Goal: Task Accomplishment & Management: Complete application form

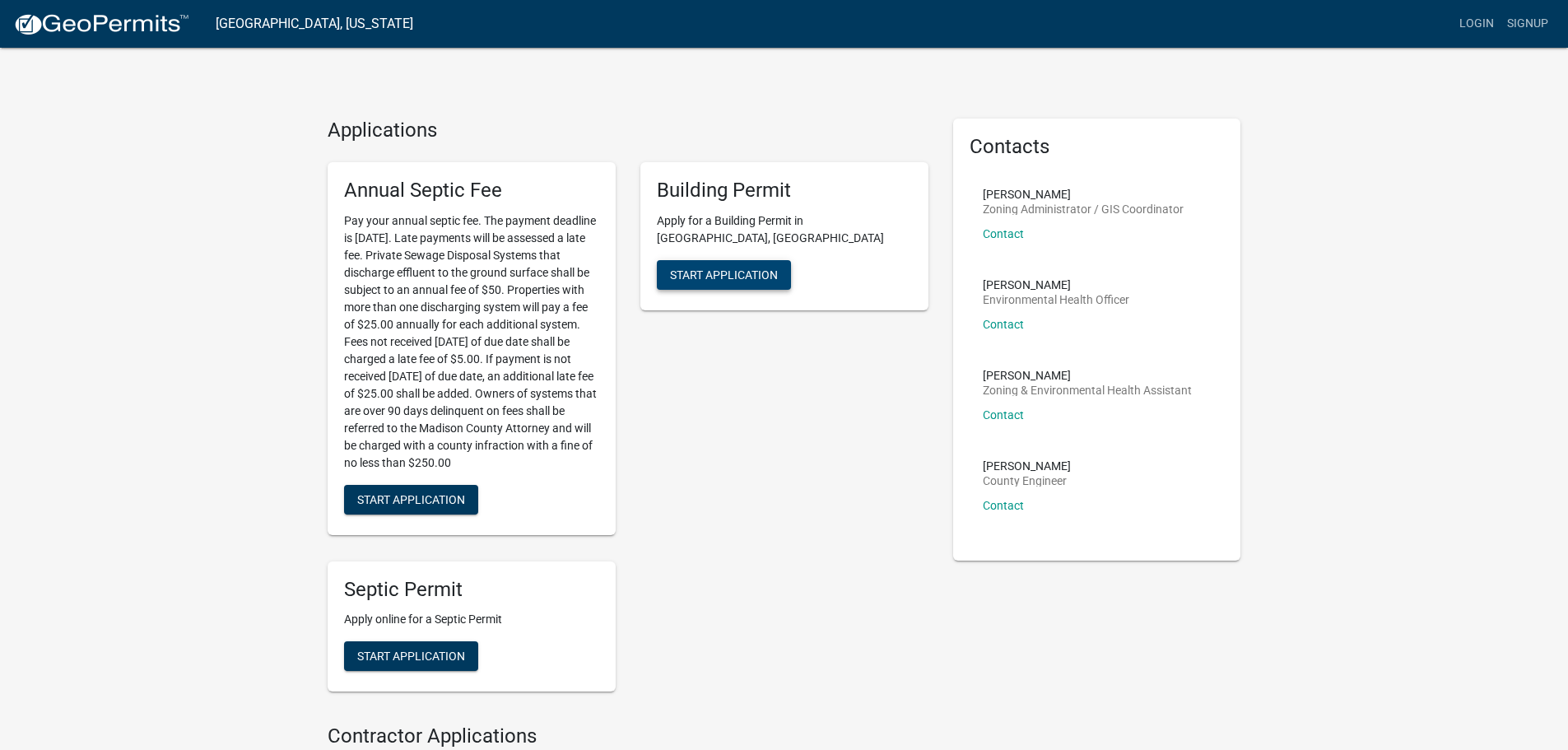
click at [723, 267] on span "Start Application" at bounding box center [724, 274] width 108 height 13
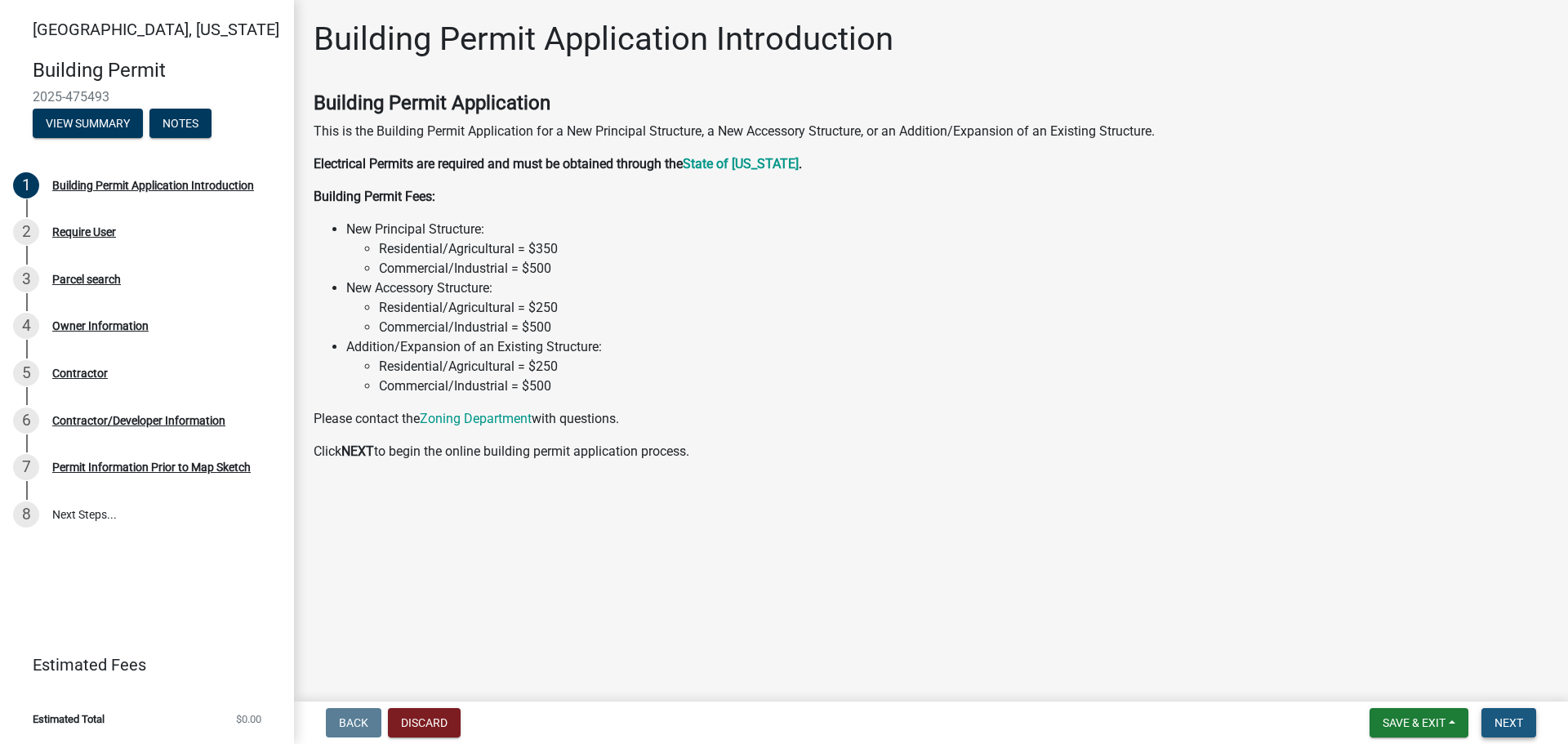
click at [1529, 720] on button "Next" at bounding box center [1509, 723] width 55 height 30
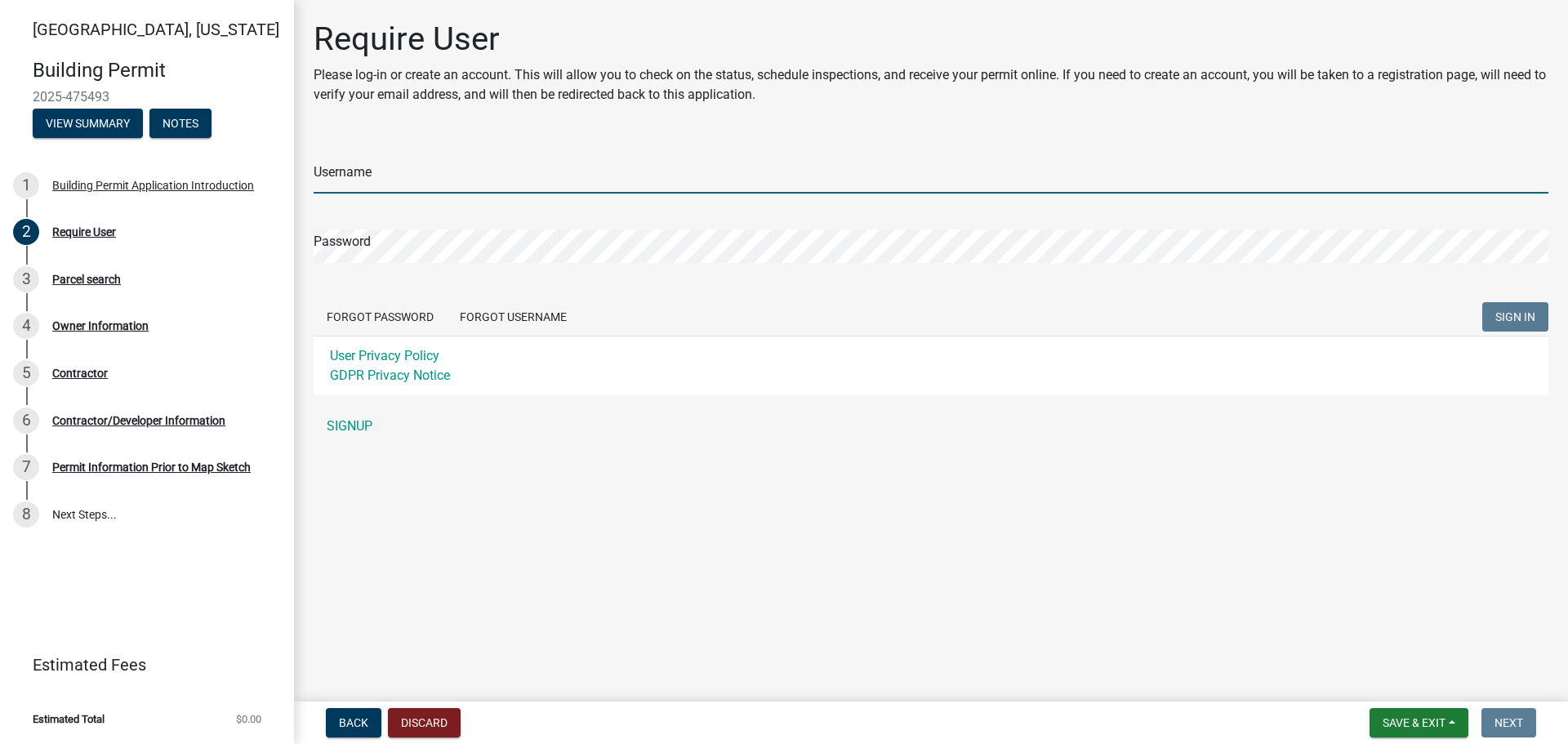
click at [388, 171] on input "Username" at bounding box center [931, 177] width 1235 height 33
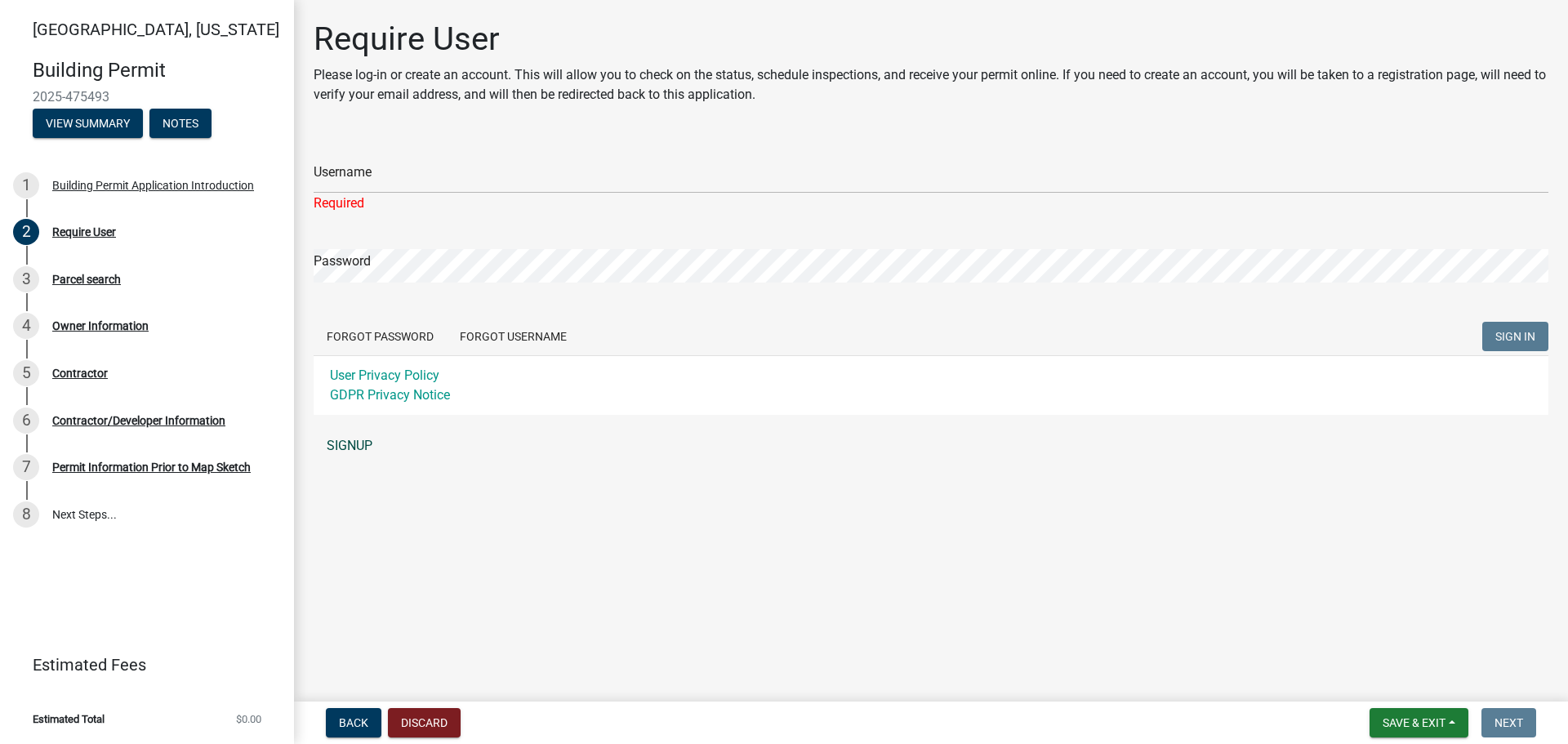
click at [642, 458] on link "SIGNUP" at bounding box center [931, 445] width 1235 height 32
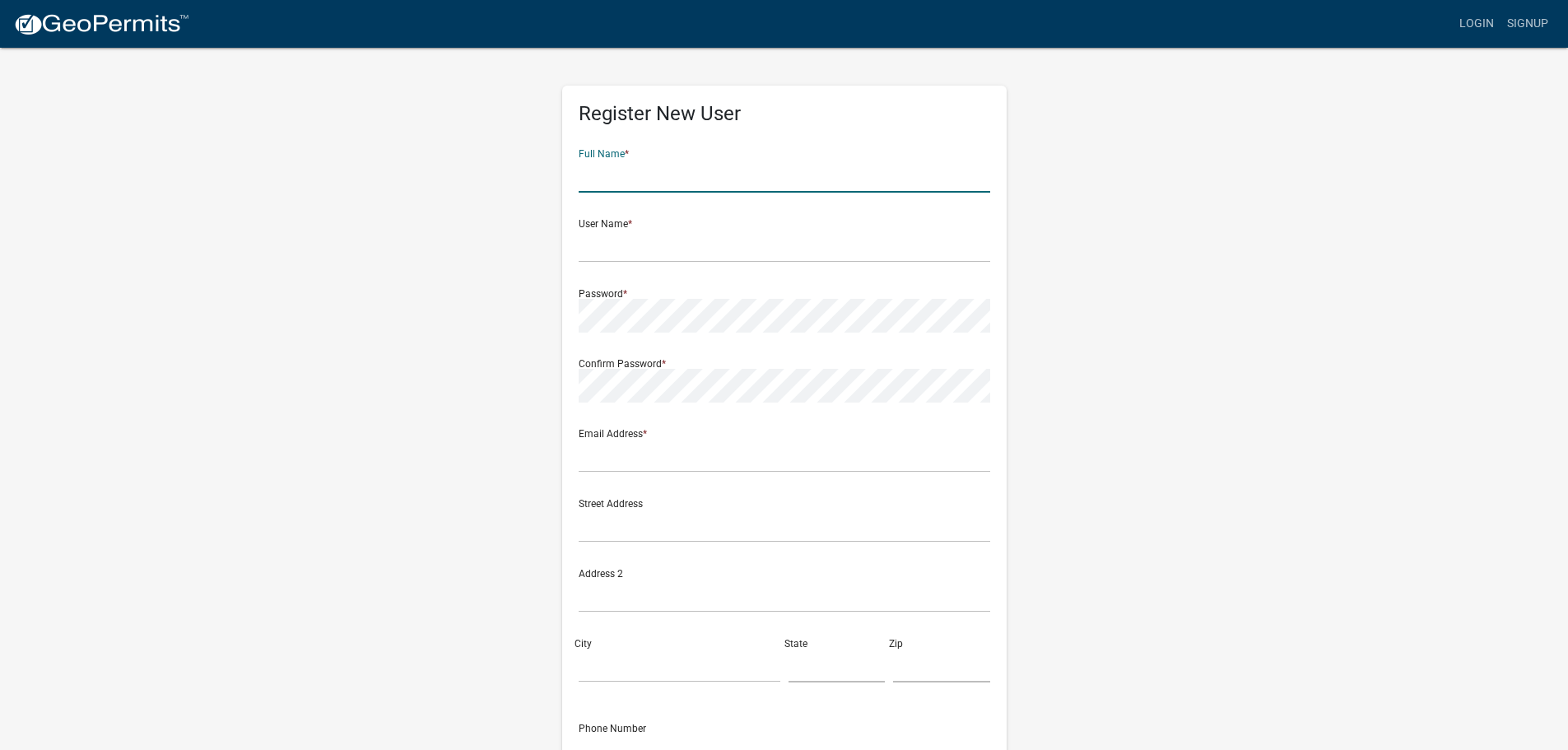
click at [653, 173] on input "text" at bounding box center [784, 176] width 412 height 34
type input "Ryan Shabino"
type input "ryanshabino@gmail.com"
type input "5159548124"
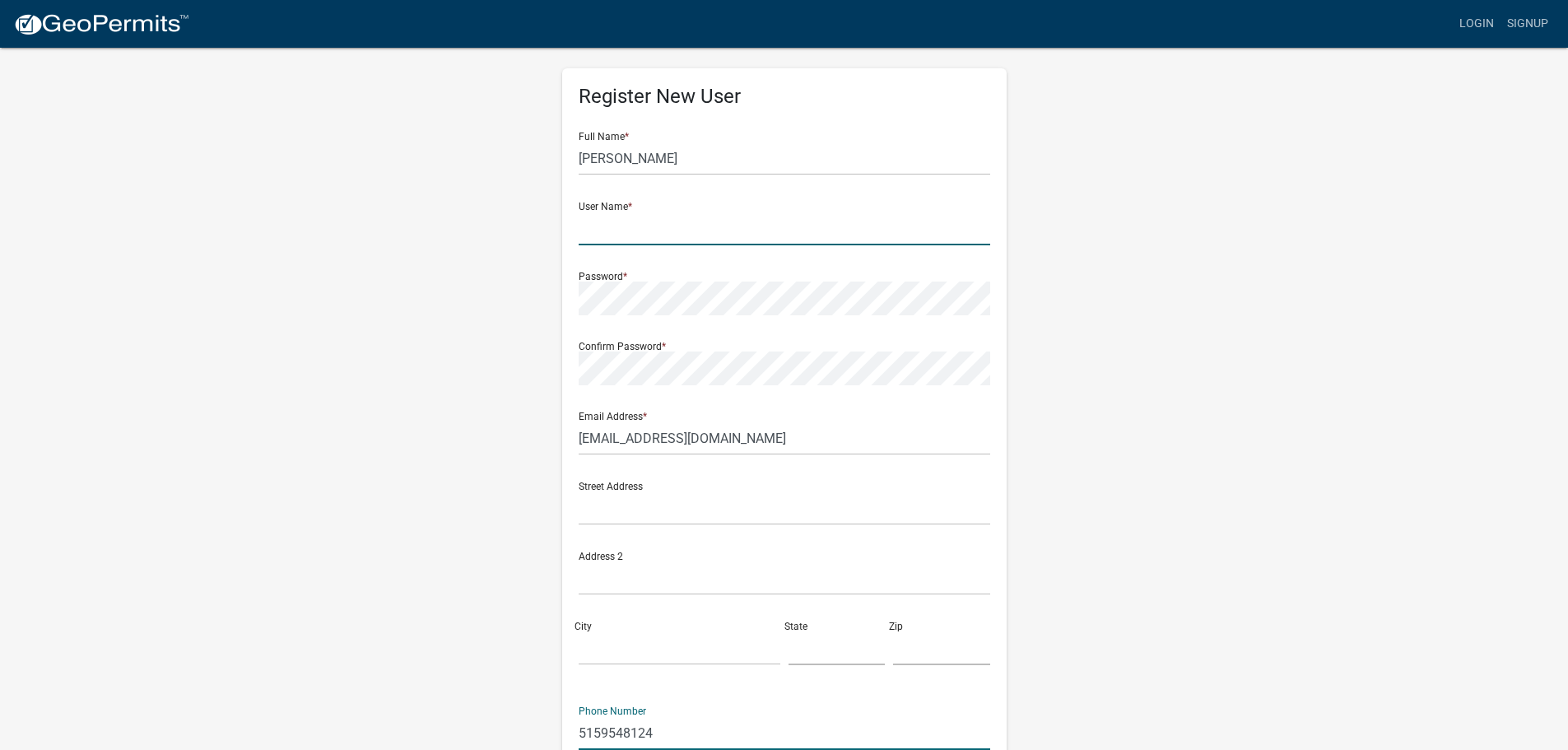
click at [645, 239] on input "text" at bounding box center [784, 228] width 412 height 34
click at [699, 221] on input "text" at bounding box center [784, 228] width 412 height 34
type input "[PERSON_NAME][EMAIL_ADDRESS][DOMAIN_NAME]"
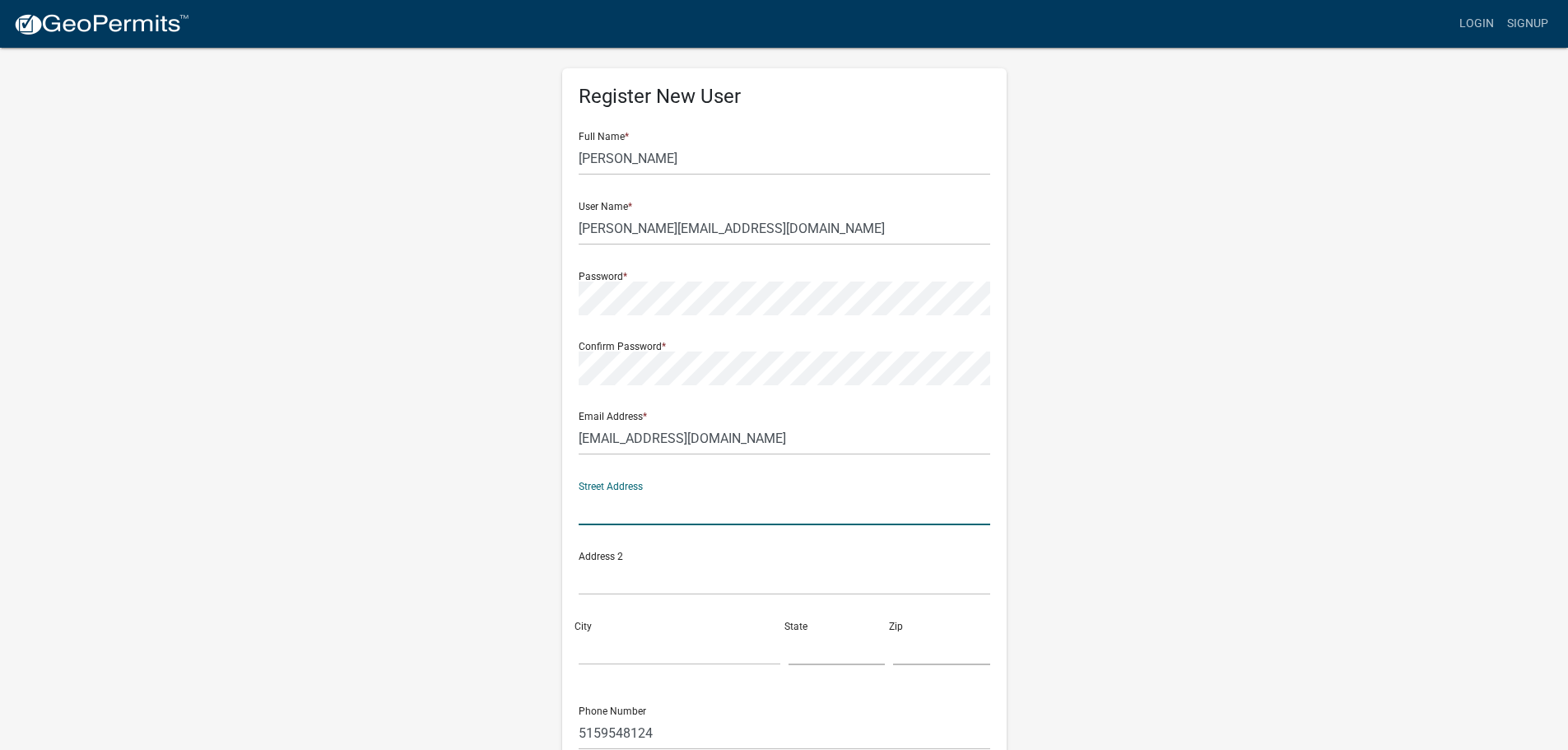
click at [610, 506] on input "text" at bounding box center [784, 508] width 412 height 34
type input "3263 Cumming Road"
type input "Cumming"
type input "[US_STATE]"
type input "50061"
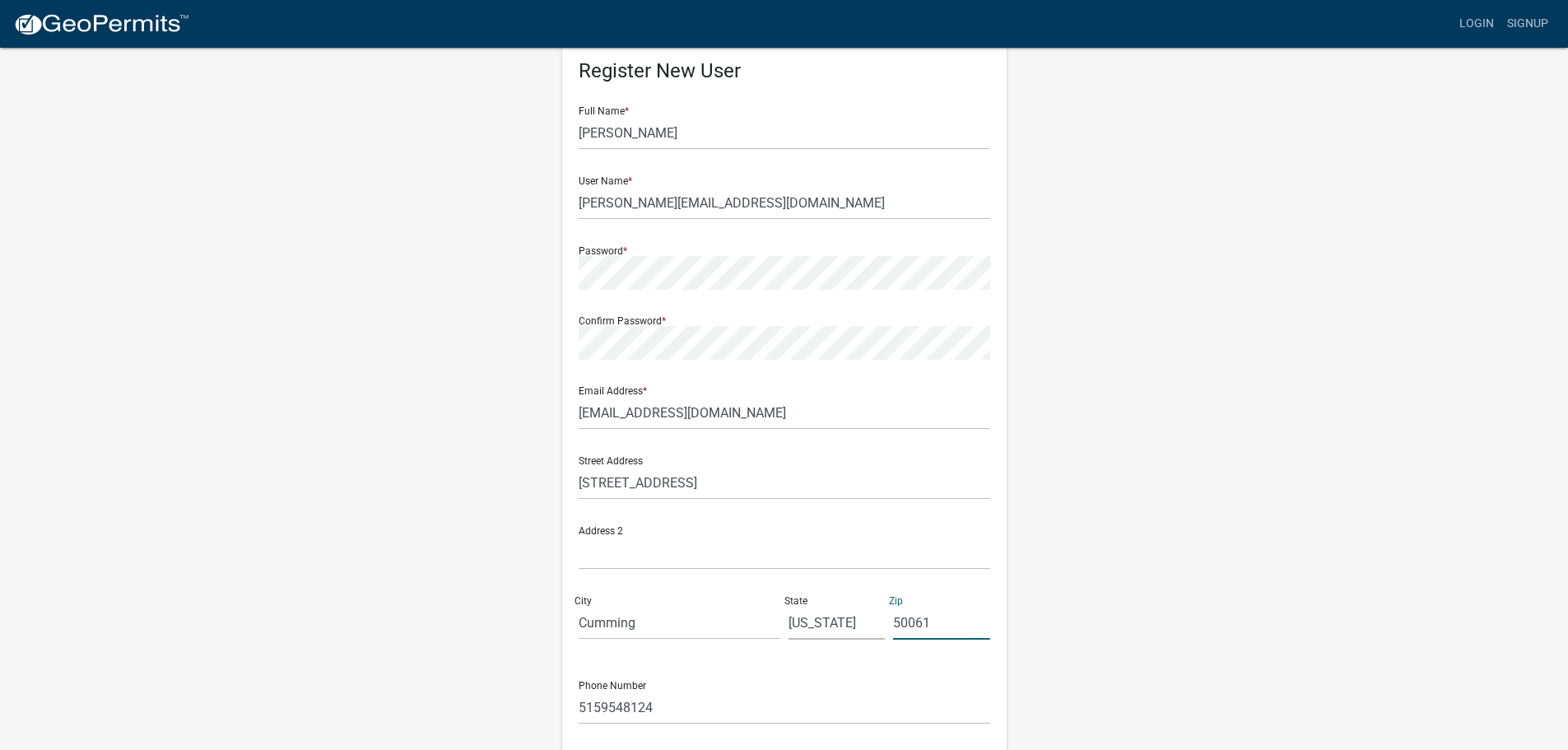
scroll to position [82, 0]
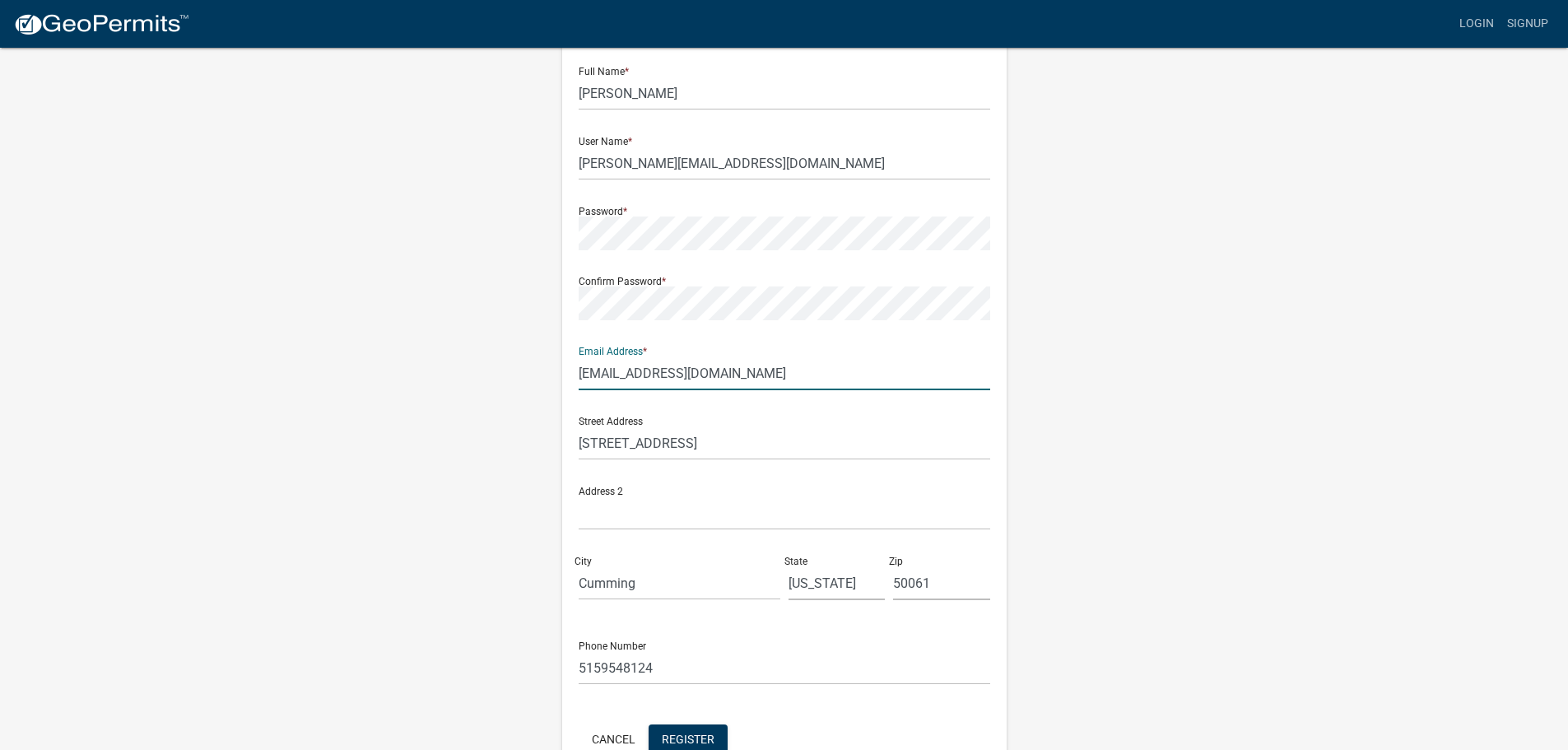
click at [646, 364] on input "ryanshabino@gmail.com" at bounding box center [784, 374] width 412 height 34
drag, startPoint x: 746, startPoint y: 375, endPoint x: 555, endPoint y: 380, distance: 191.1
click at [555, 380] on div "Register New User Full Name * Ryan Shabino User Name * ryan@prdgmgroup.com Pass…" at bounding box center [784, 403] width 470 height 880
type input "[PERSON_NAME][EMAIL_ADDRESS][DOMAIN_NAME]"
click at [472, 371] on div "Register New User Full Name * Ryan Shabino User Name * ryan@prdgmgroup.com Pass…" at bounding box center [784, 403] width 938 height 880
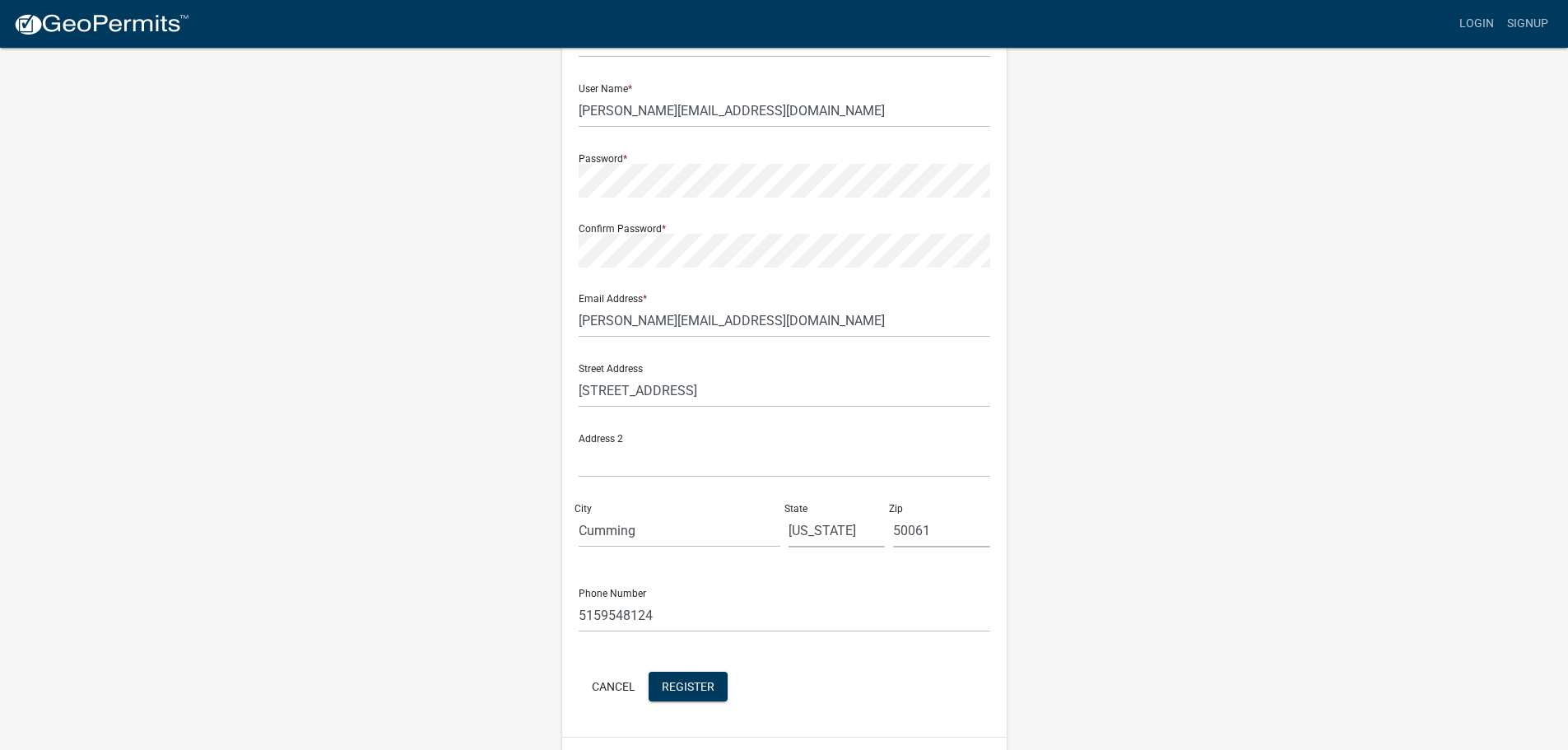
scroll to position [177, 0]
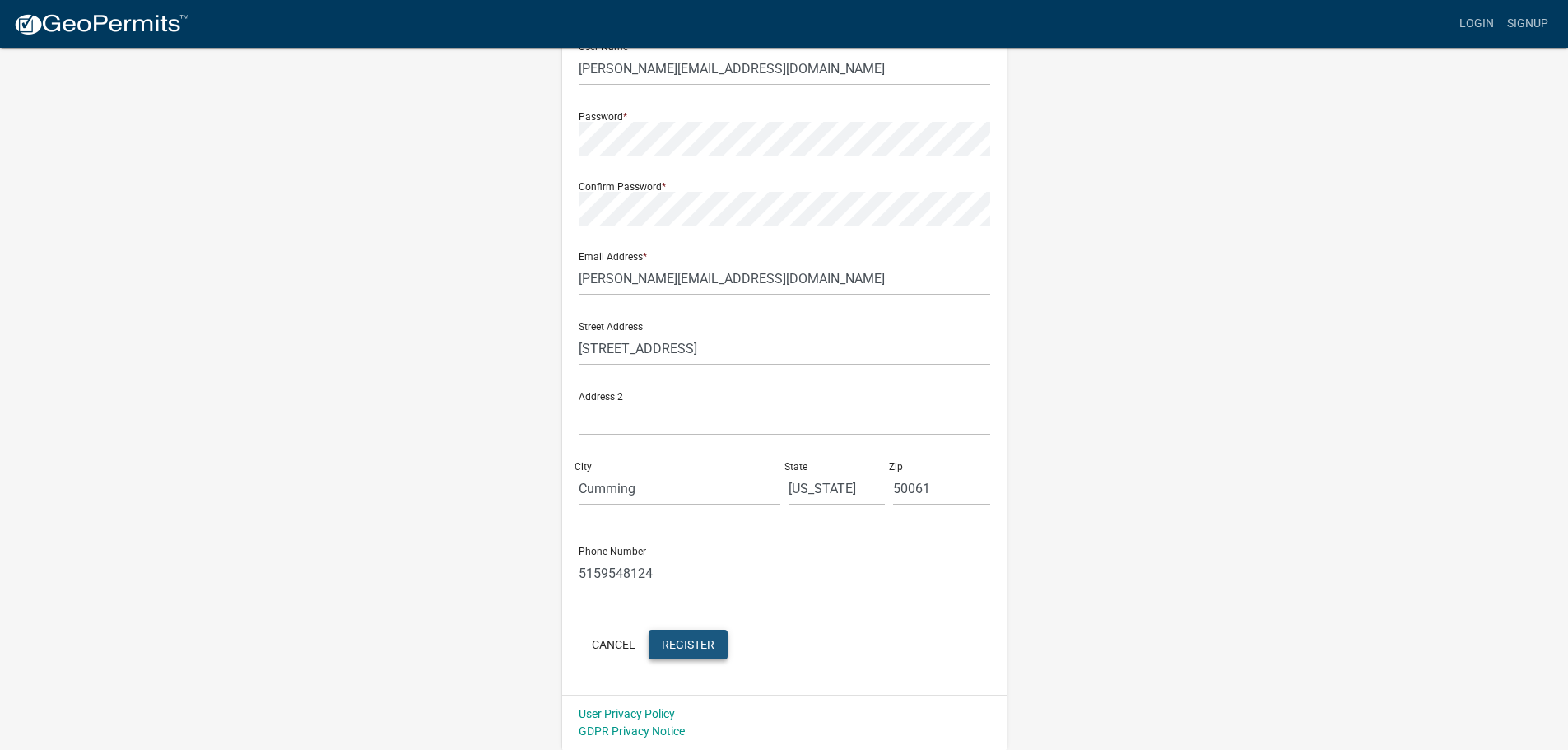
click at [680, 640] on span "Register" at bounding box center [688, 644] width 53 height 13
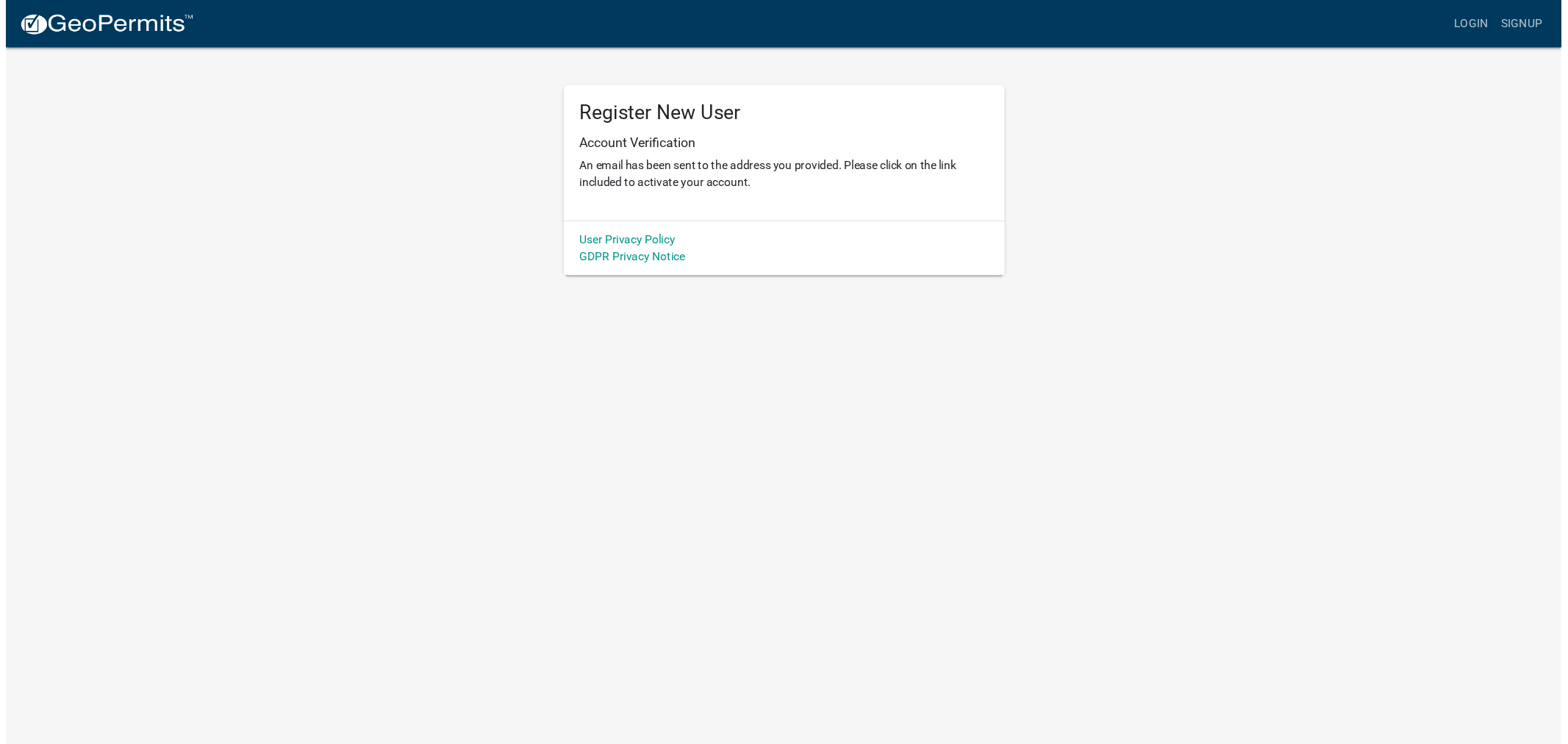
scroll to position [0, 0]
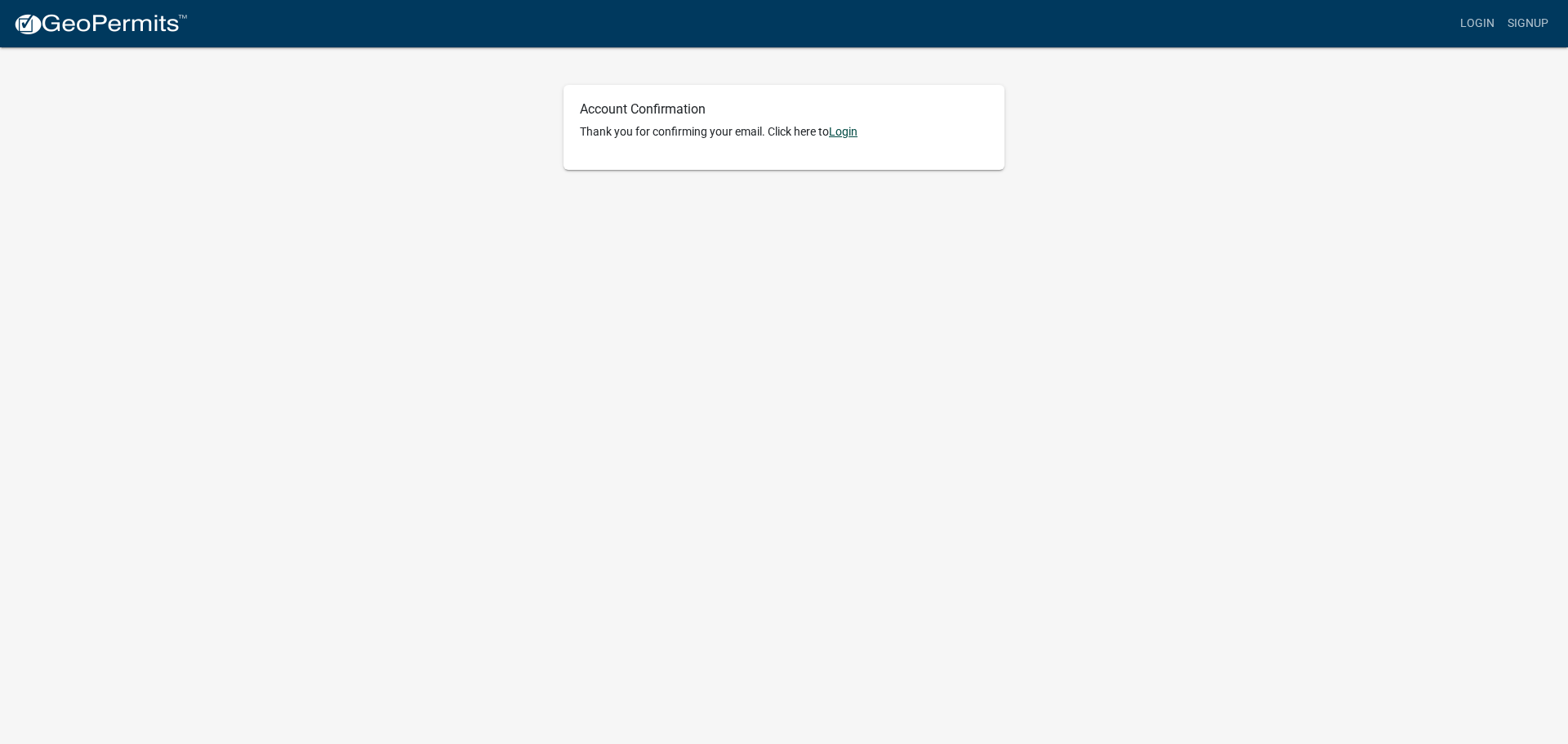
click at [852, 129] on link "Login" at bounding box center [843, 131] width 29 height 13
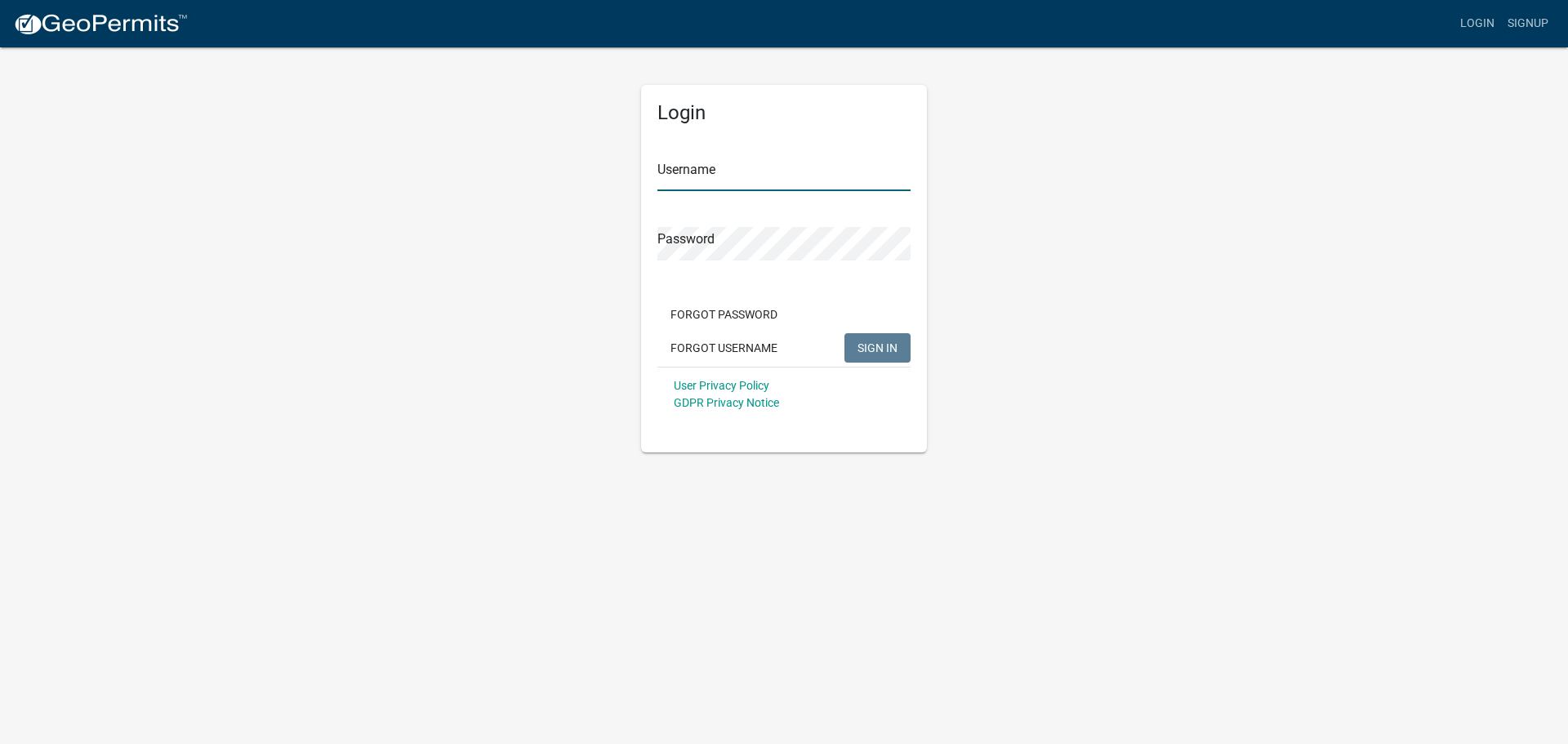
click at [719, 163] on input "Username" at bounding box center [784, 175] width 253 height 33
type input "[PERSON_NAME][EMAIL_ADDRESS][DOMAIN_NAME]"
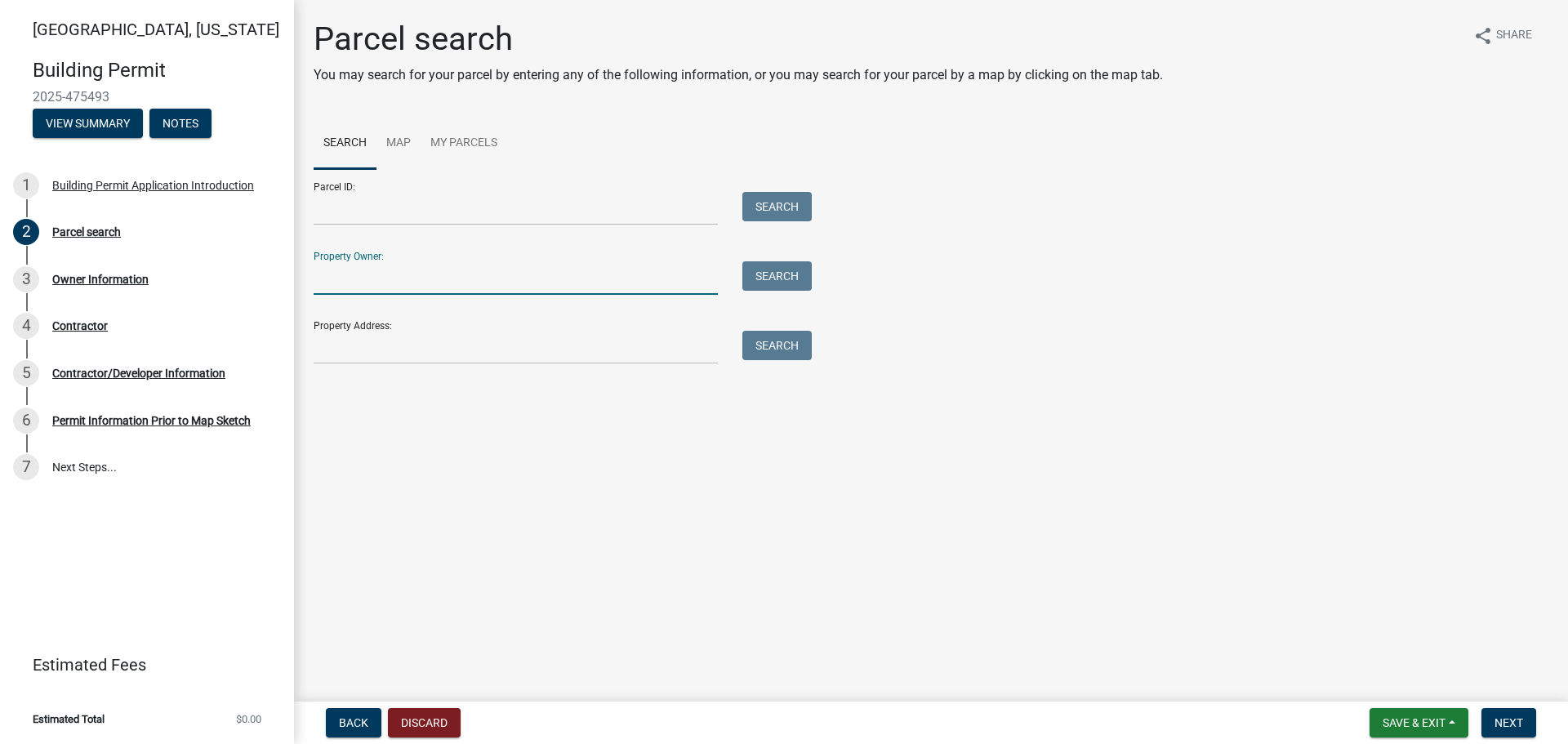
click at [387, 277] on input "Property Owner:" at bounding box center [515, 278] width 404 height 33
click at [655, 348] on input "Property Address:" at bounding box center [515, 348] width 404 height 33
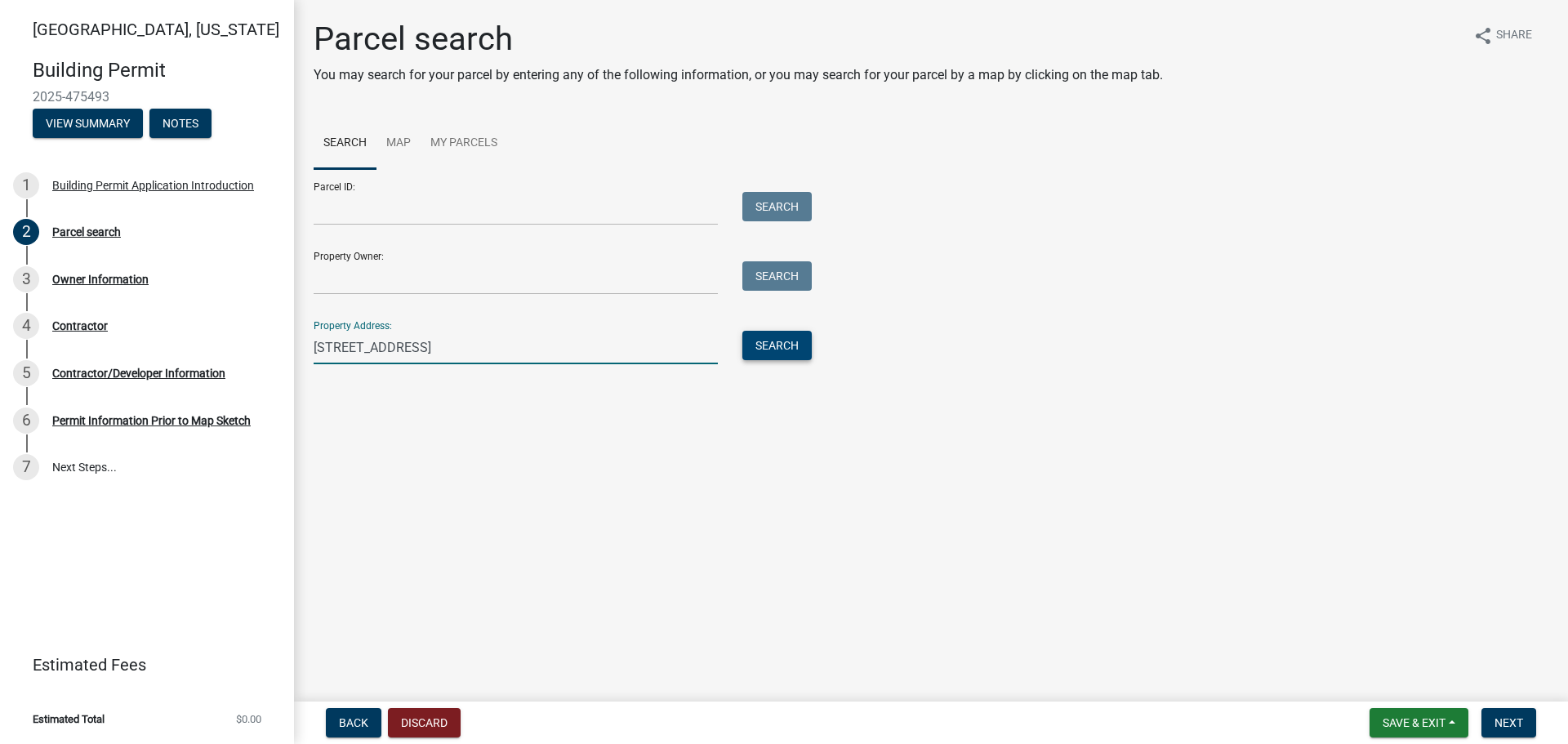
type input "3263 cumming road"
click at [753, 347] on button "Search" at bounding box center [777, 346] width 69 height 30
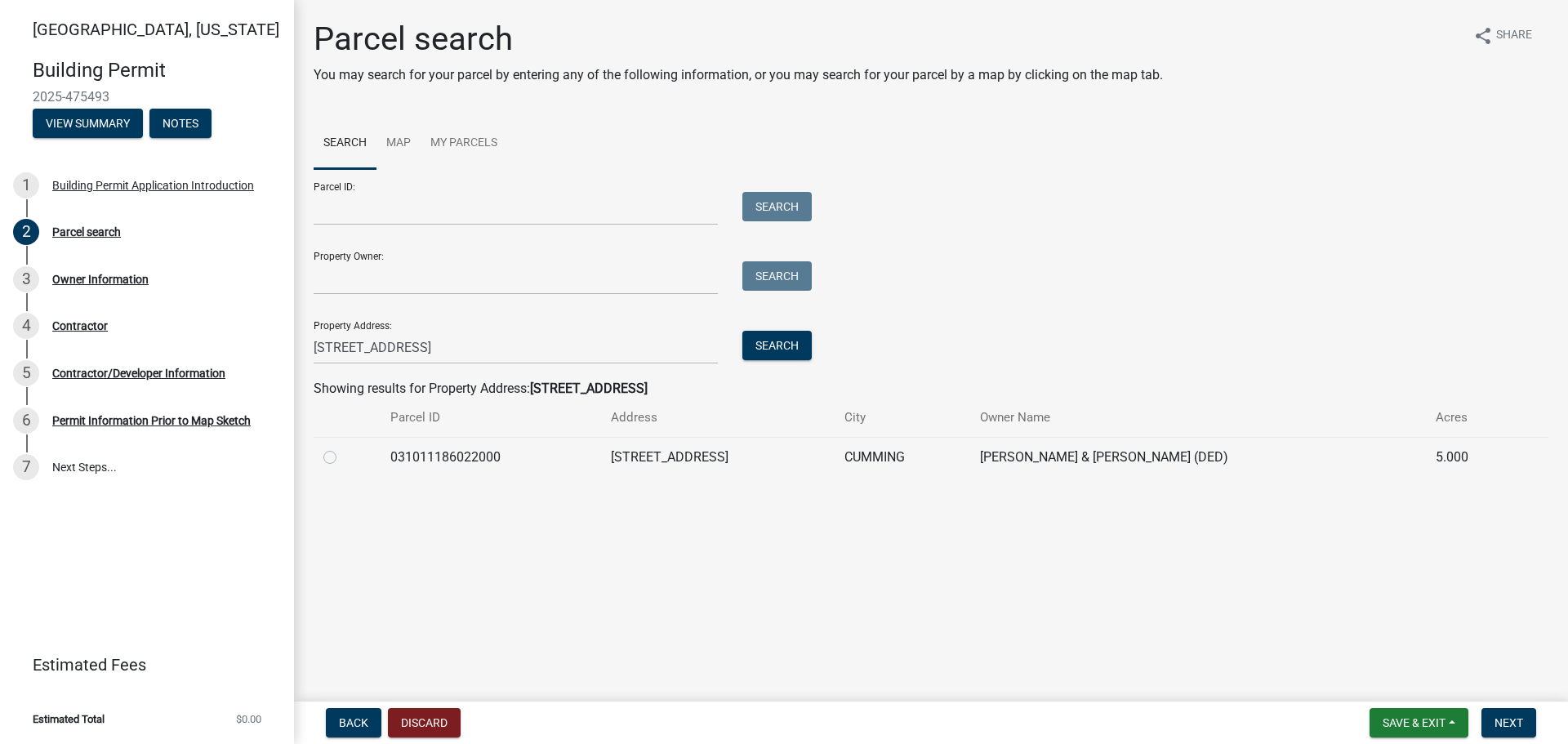
click at [343, 447] on label at bounding box center [343, 447] width 0 height 0
click at [343, 458] on input "radio" at bounding box center [348, 452] width 10 height 10
radio input "true"
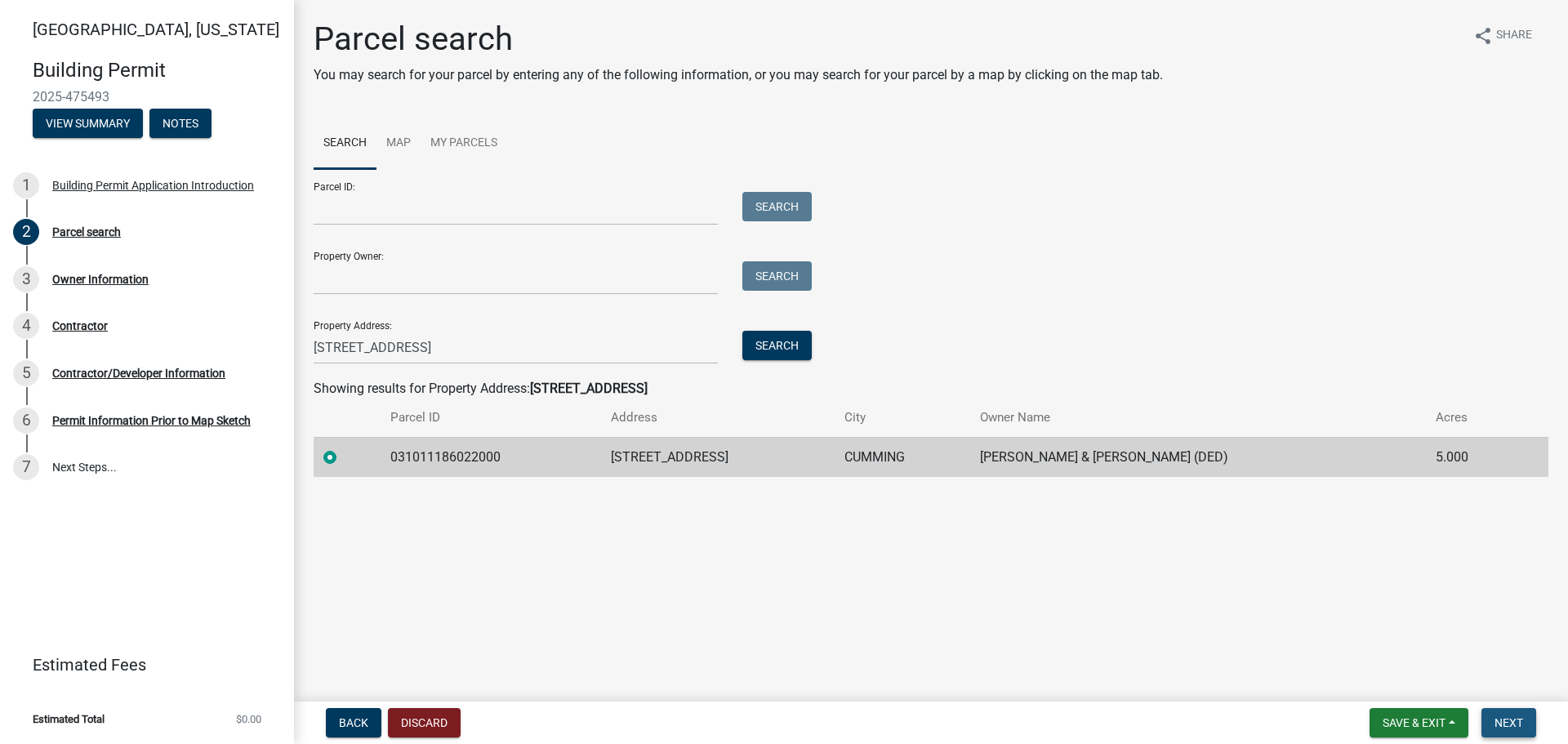
click at [1500, 717] on span "Next" at bounding box center [1509, 723] width 29 height 13
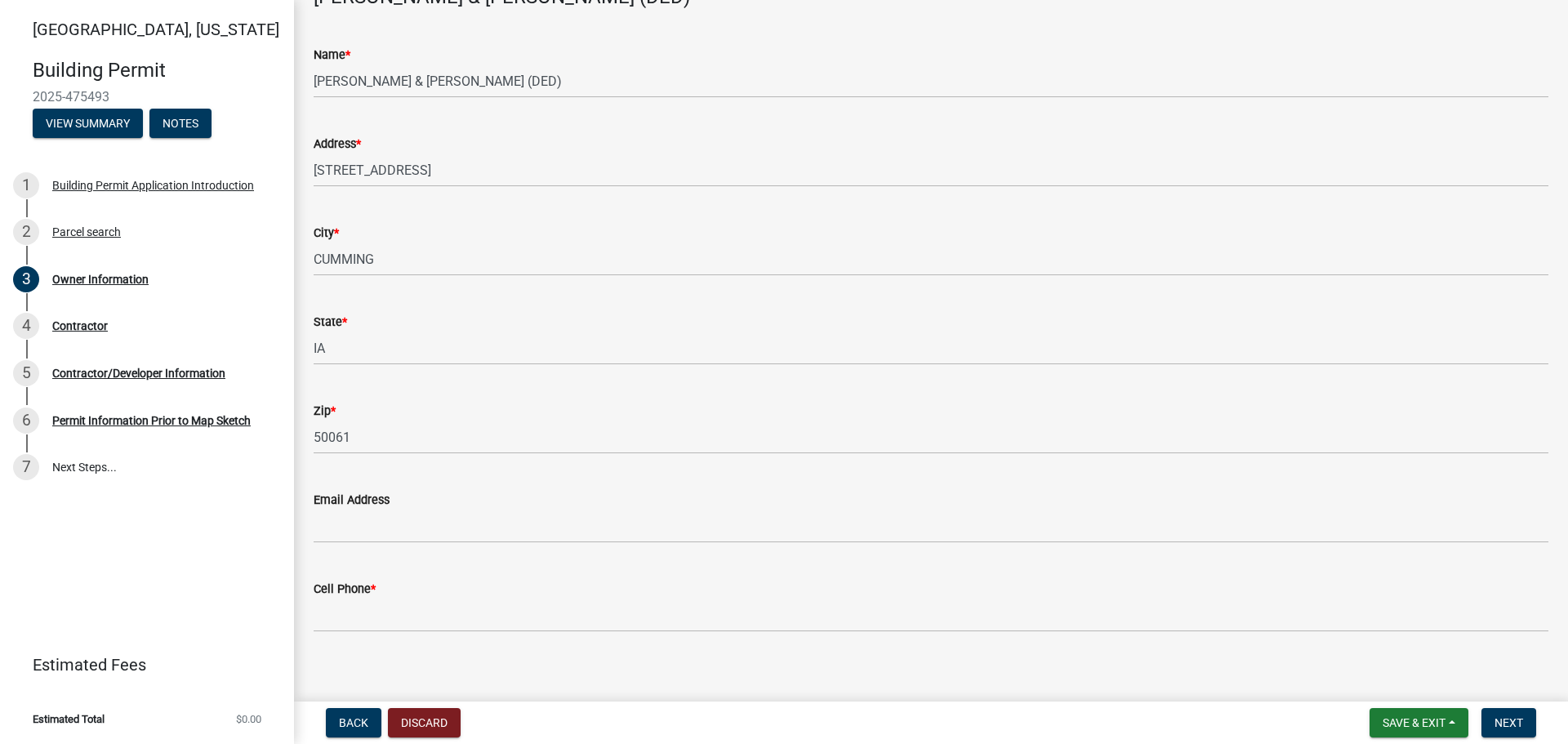
scroll to position [120, 0]
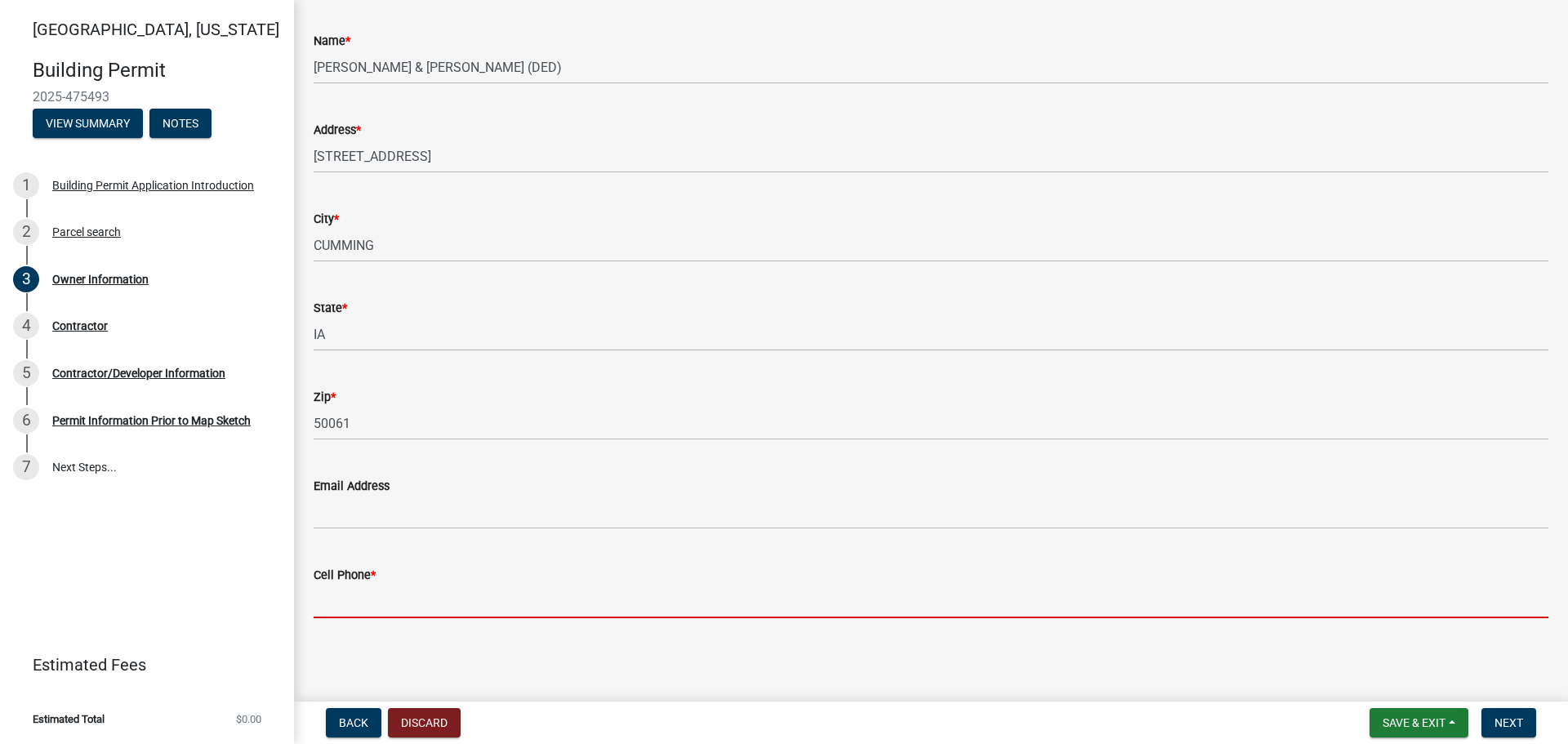
click at [607, 591] on input "Cell Phone *" at bounding box center [931, 602] width 1235 height 33
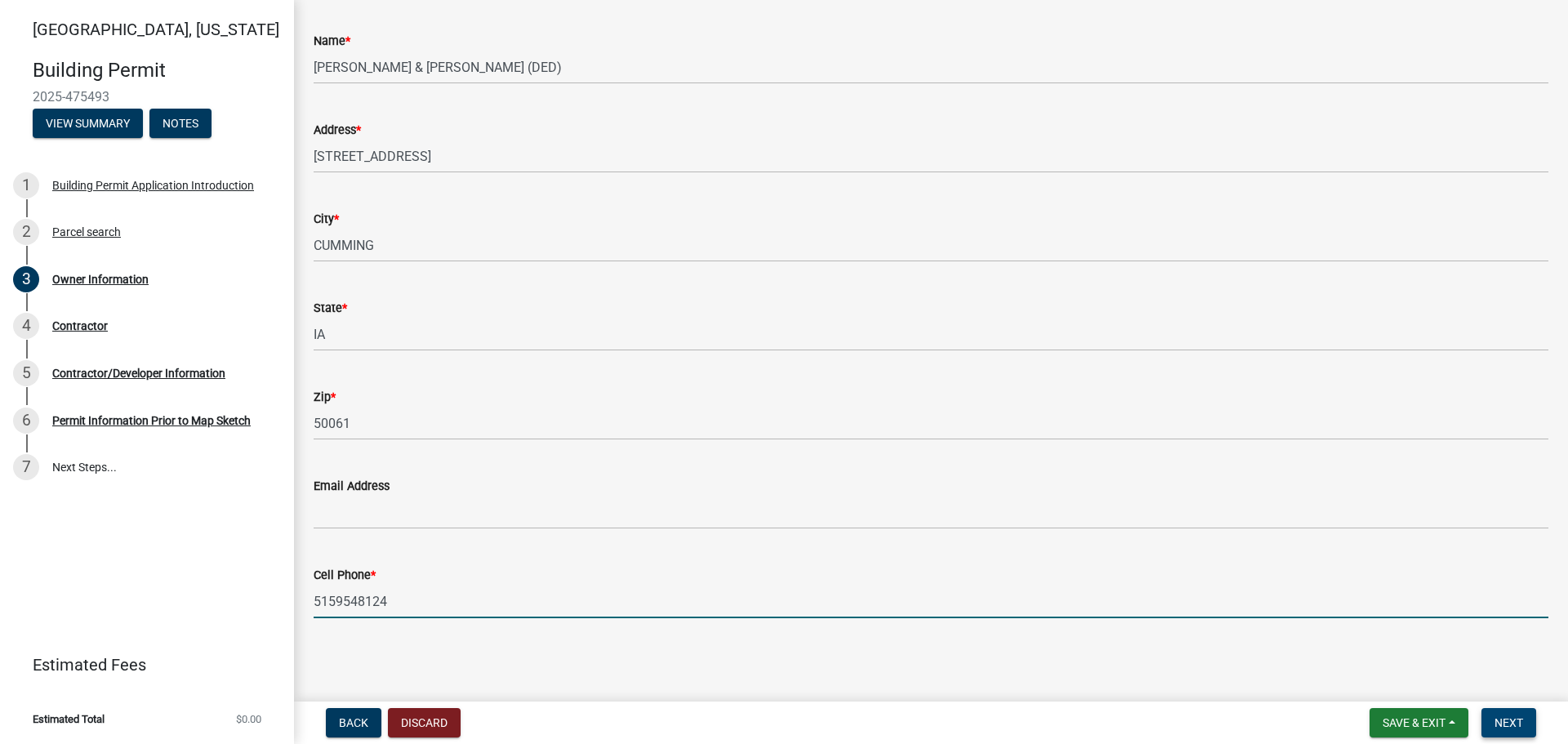
type input "5159548124"
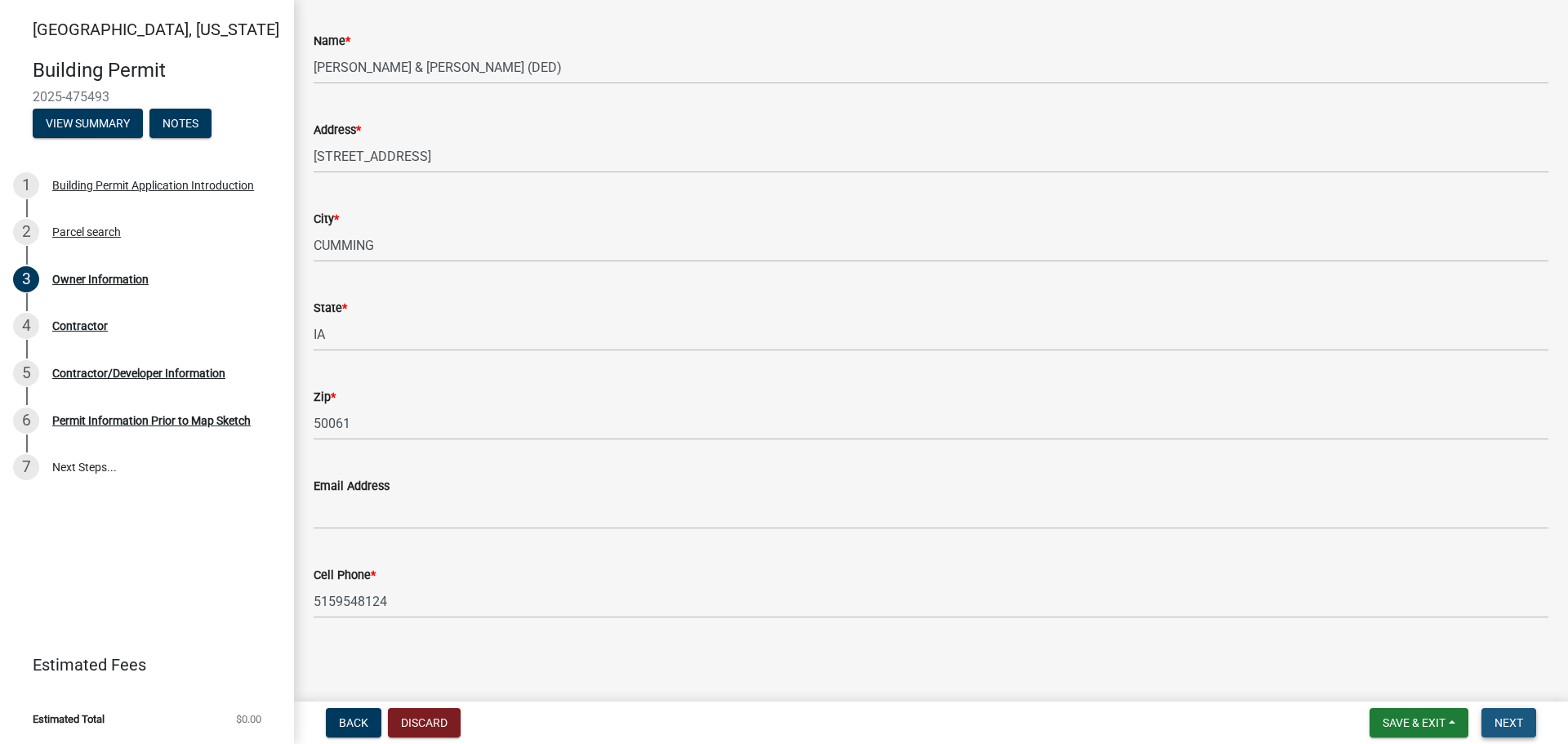
click at [1516, 723] on span "Next" at bounding box center [1509, 723] width 29 height 13
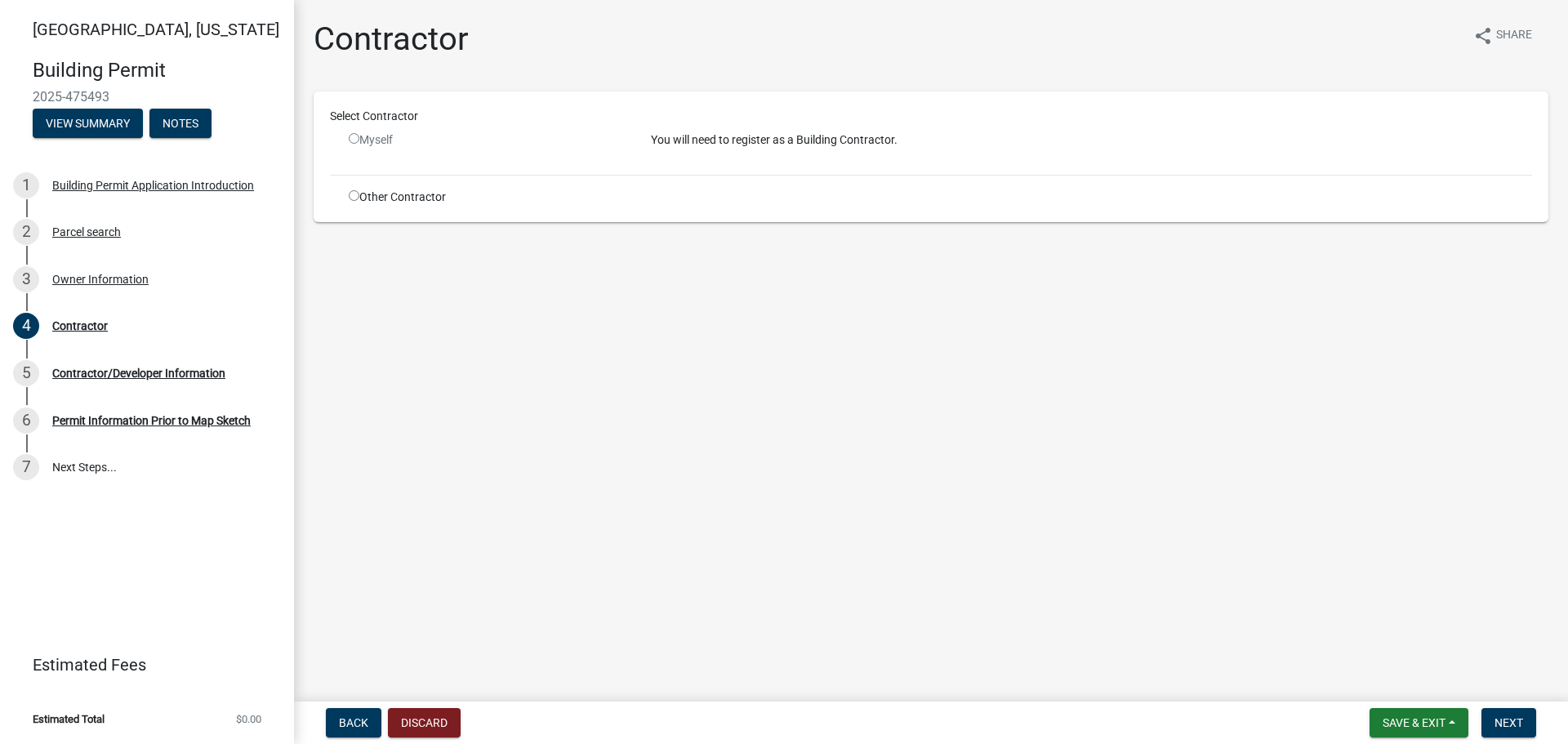
click at [359, 137] on input "radio" at bounding box center [353, 138] width 10 height 10
click at [356, 139] on input "radio" at bounding box center [353, 138] width 10 height 10
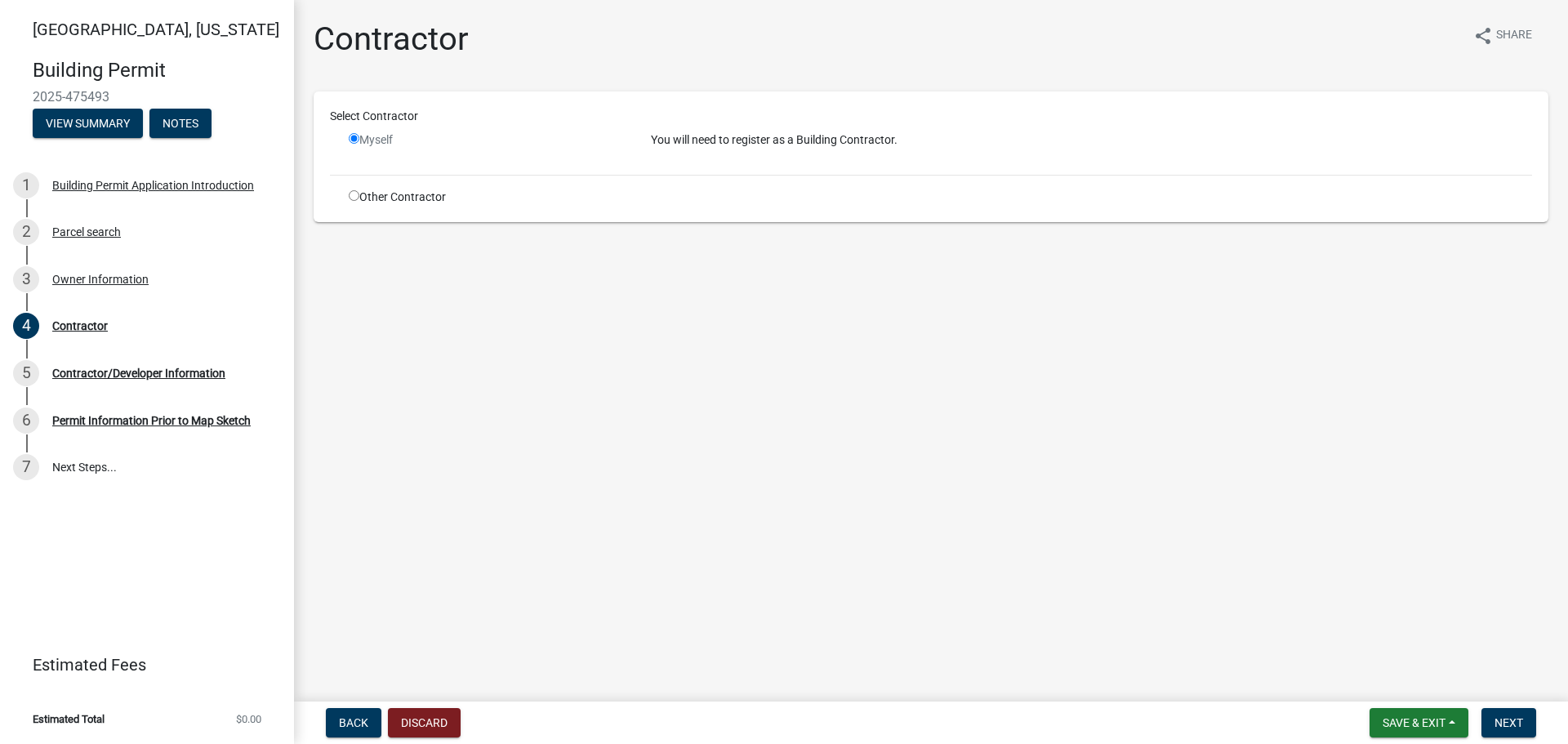
radio input "false"
click at [354, 198] on input "radio" at bounding box center [353, 195] width 10 height 10
radio input "true"
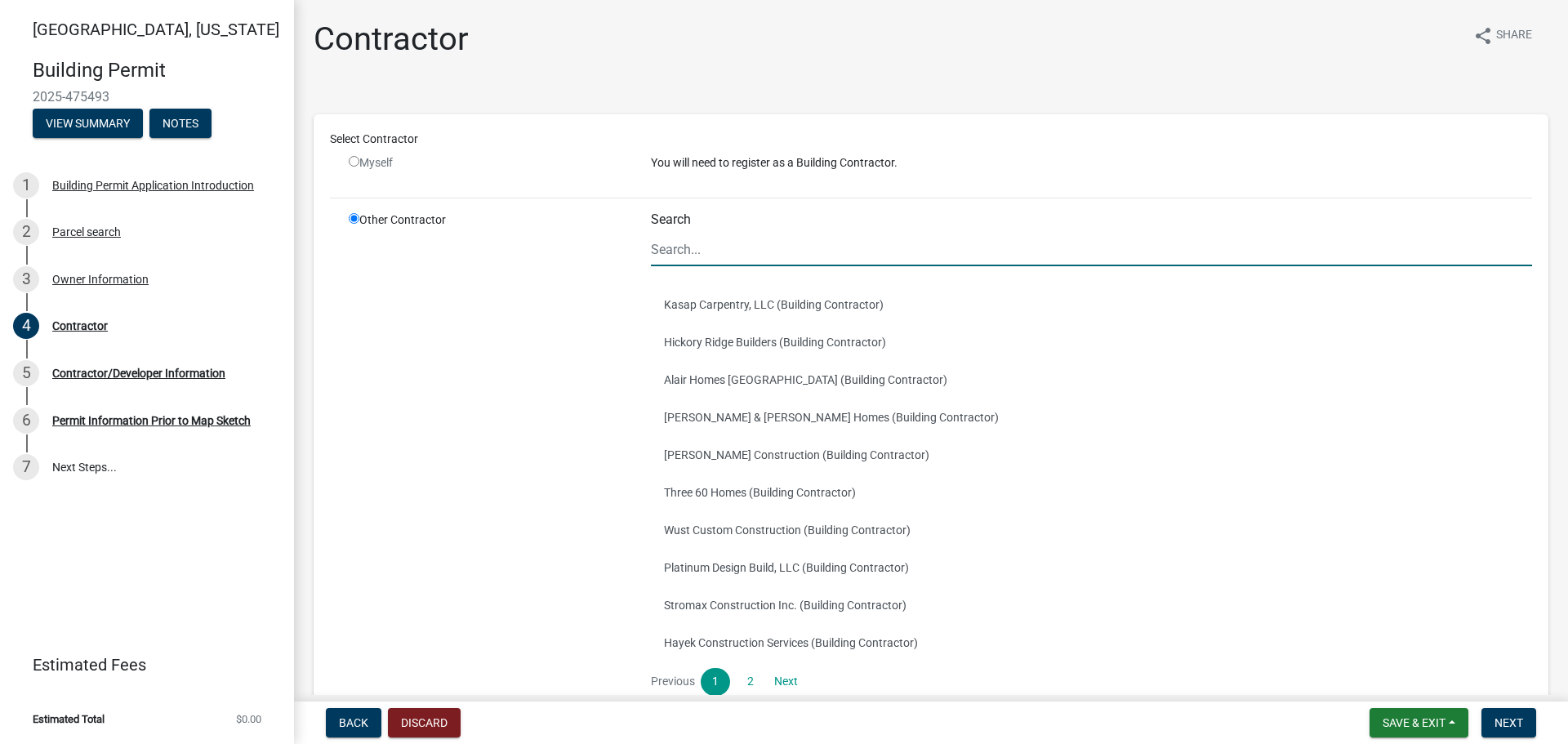
click at [724, 249] on input "Search" at bounding box center [1091, 250] width 881 height 33
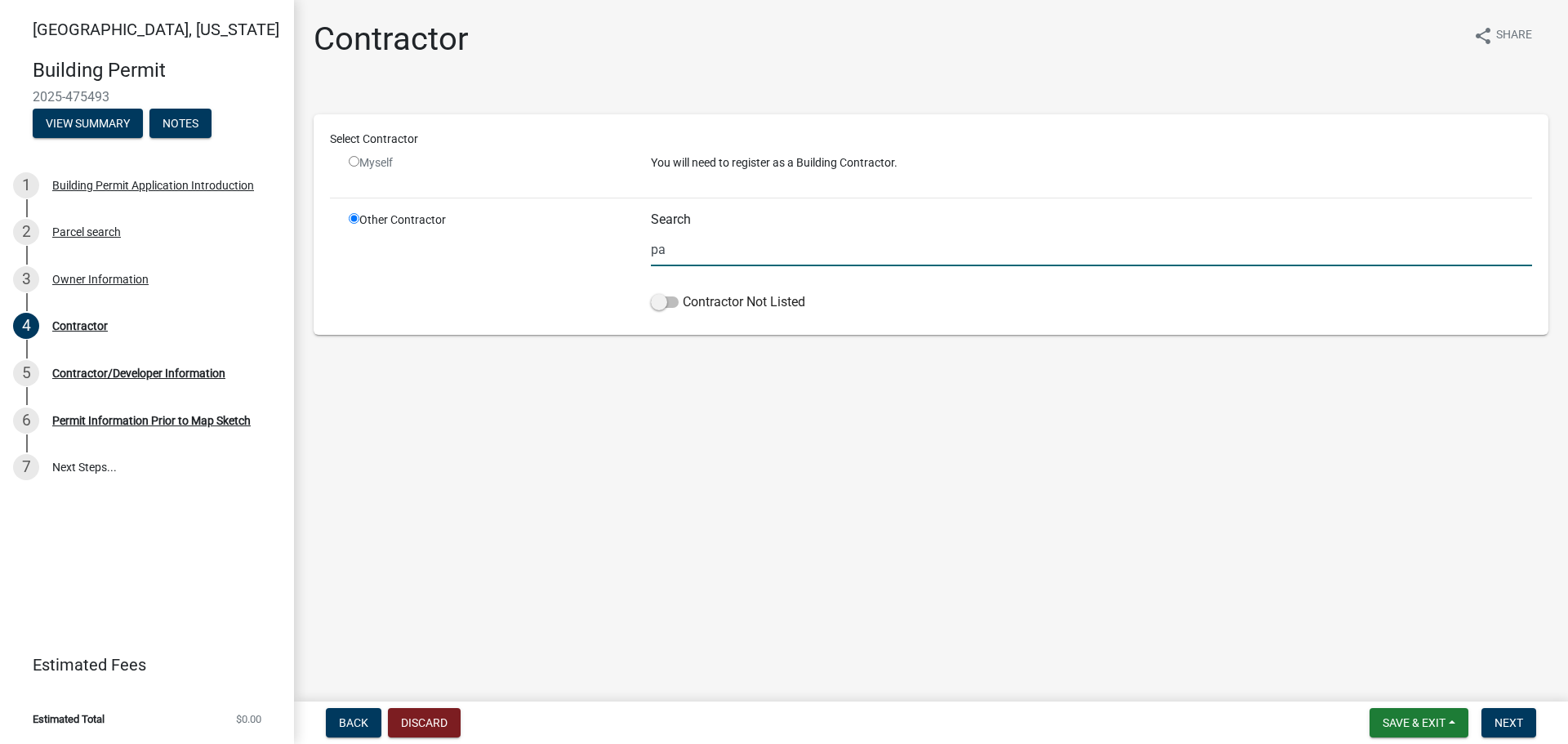
type input "p"
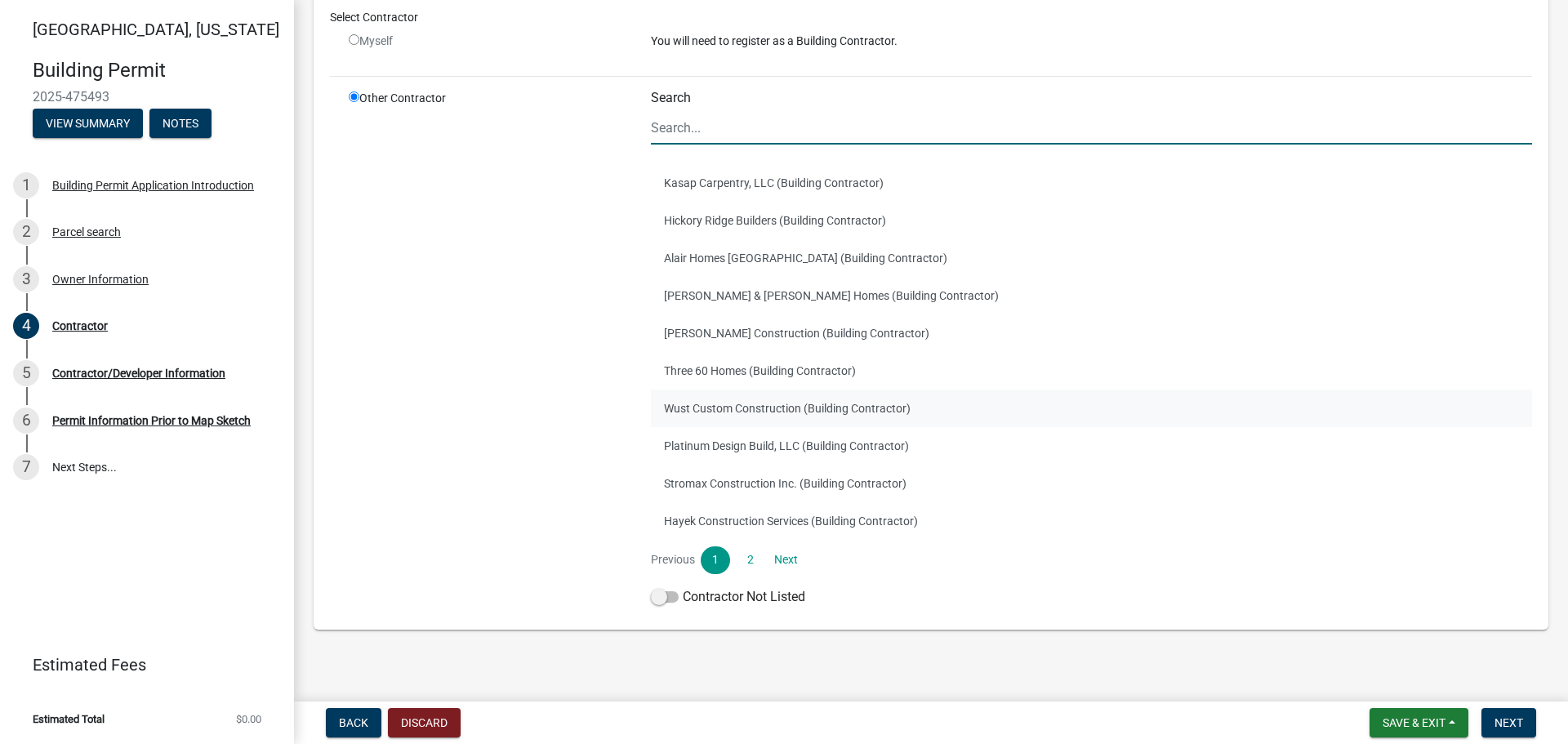
scroll to position [133, 0]
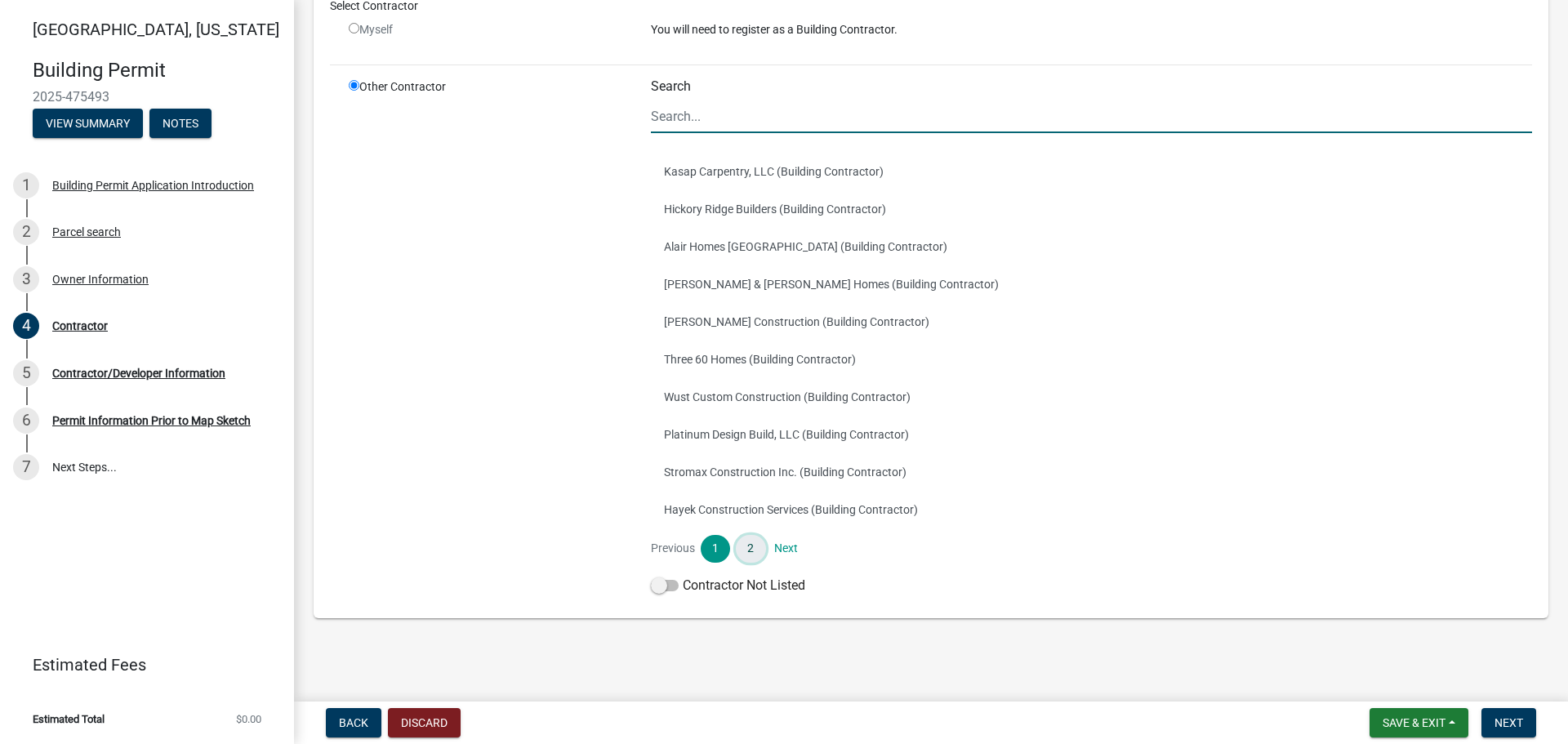
click at [747, 545] on link "2" at bounding box center [751, 549] width 30 height 28
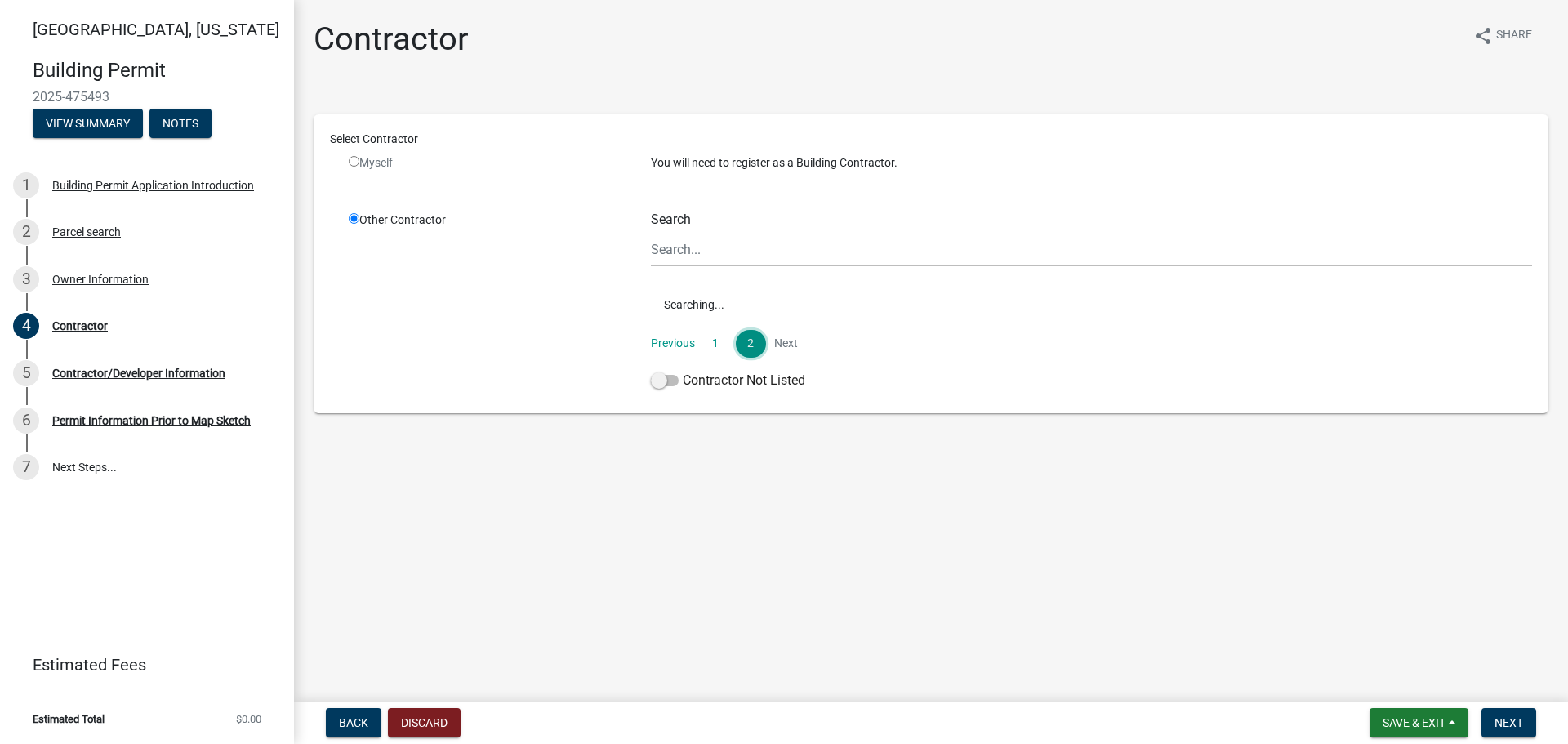
scroll to position [0, 0]
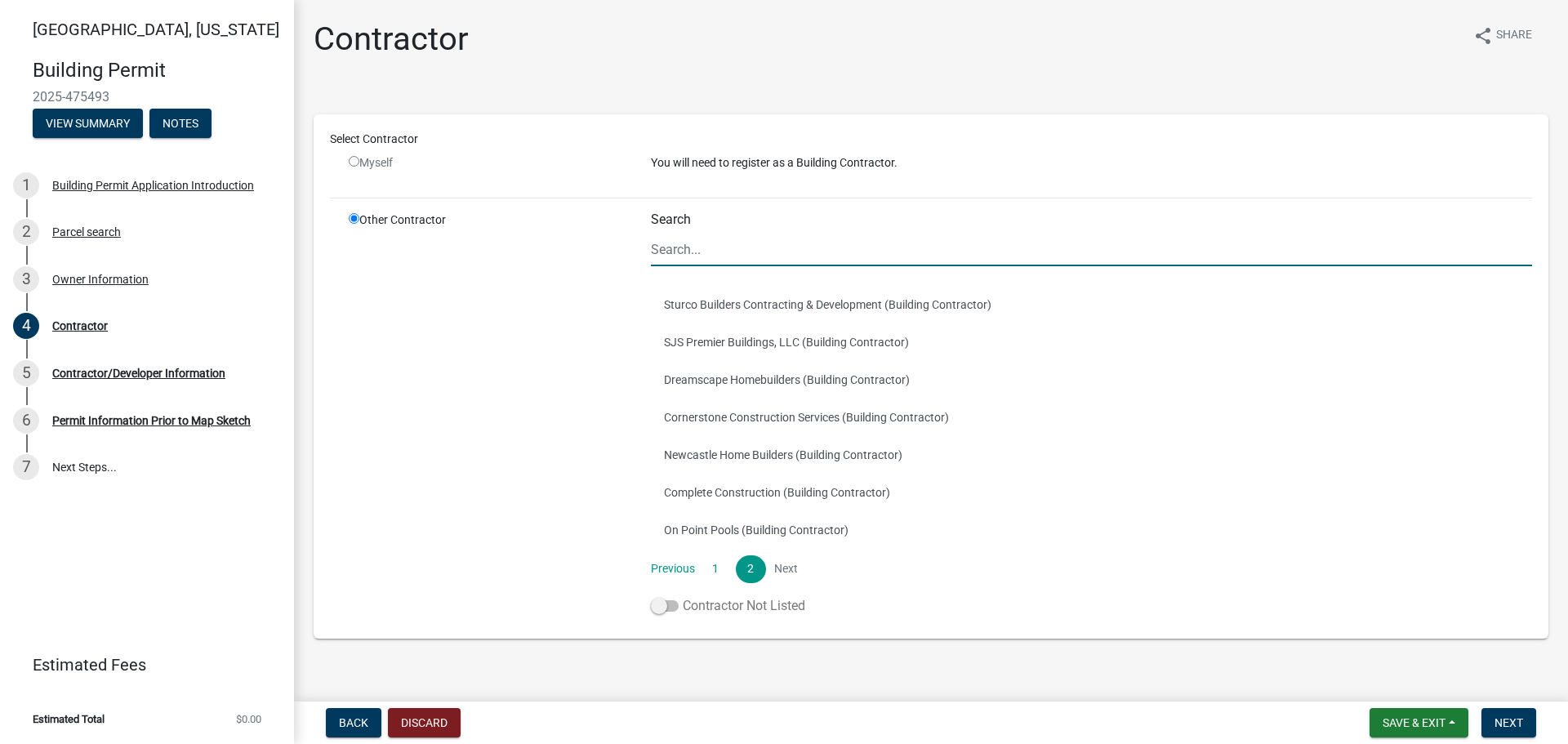
click at [722, 607] on label "Contractor Not Listed" at bounding box center [728, 605] width 154 height 19
click at [683, 596] on input "Contractor Not Listed" at bounding box center [683, 596] width 0 height 0
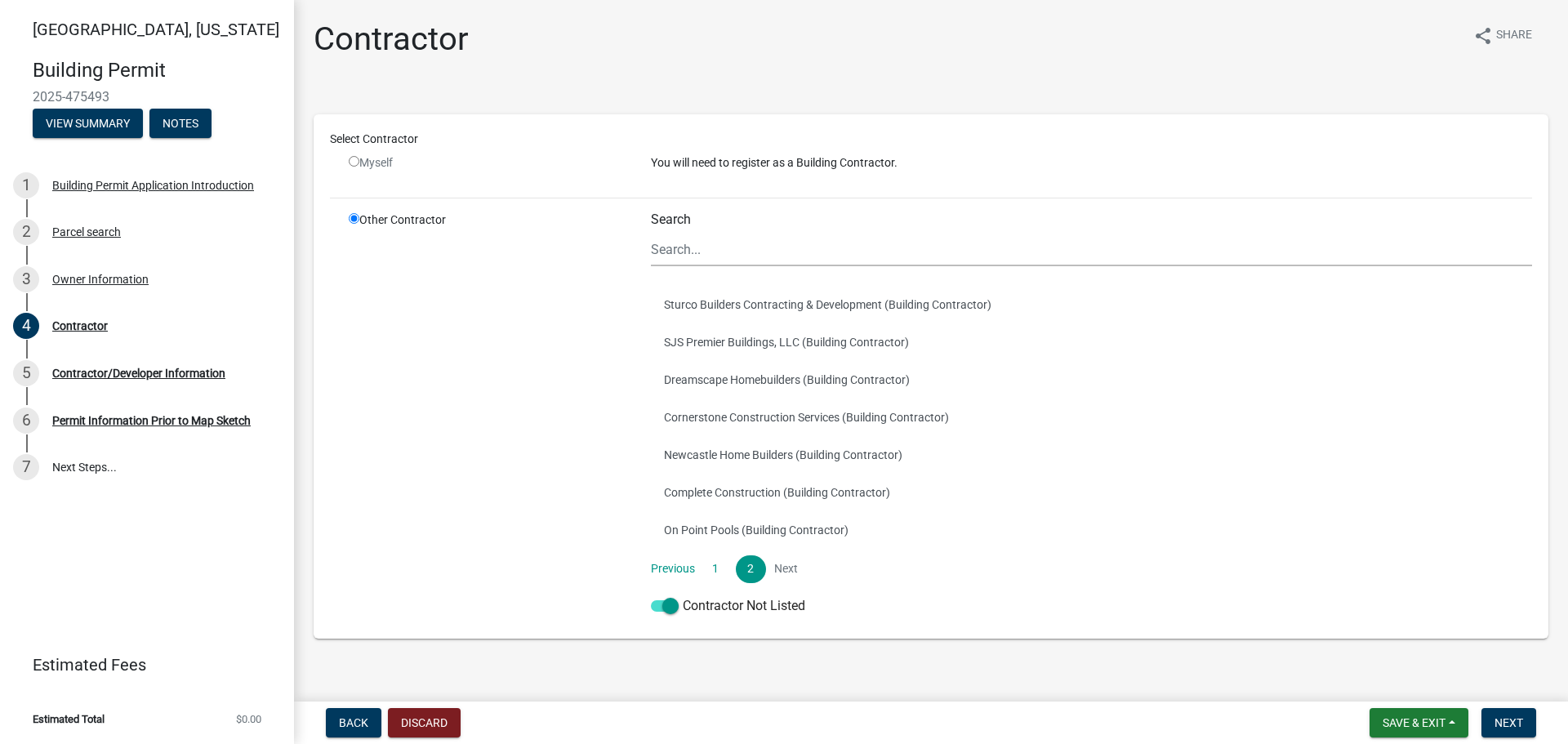
click at [354, 160] on input "radio" at bounding box center [353, 161] width 10 height 10
radio input "false"
radio input "true"
click at [354, 164] on input "radio" at bounding box center [353, 161] width 10 height 10
radio input "false"
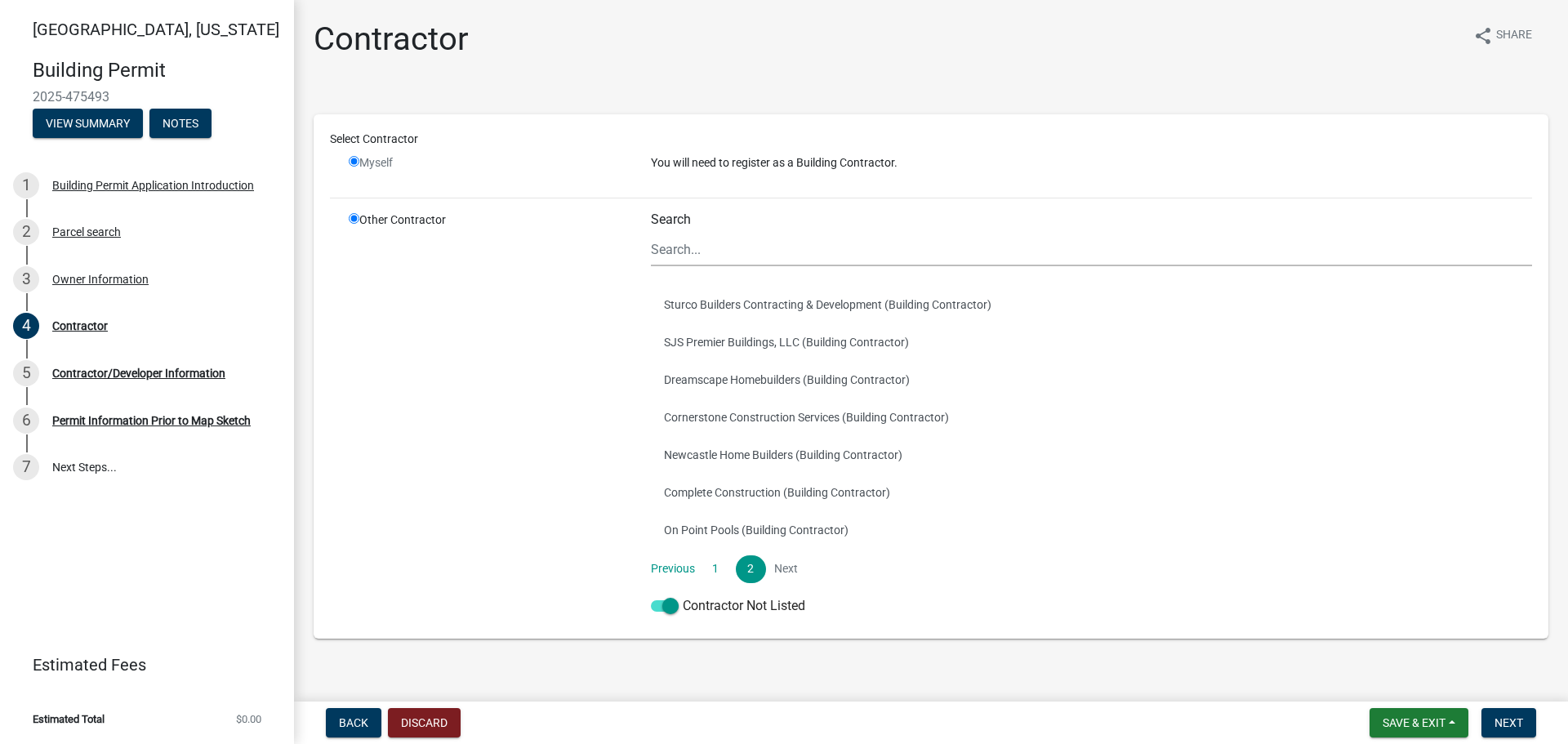
radio input "true"
click at [354, 164] on input "radio" at bounding box center [353, 161] width 10 height 10
radio input "false"
radio input "true"
click at [354, 164] on input "radio" at bounding box center [353, 161] width 10 height 10
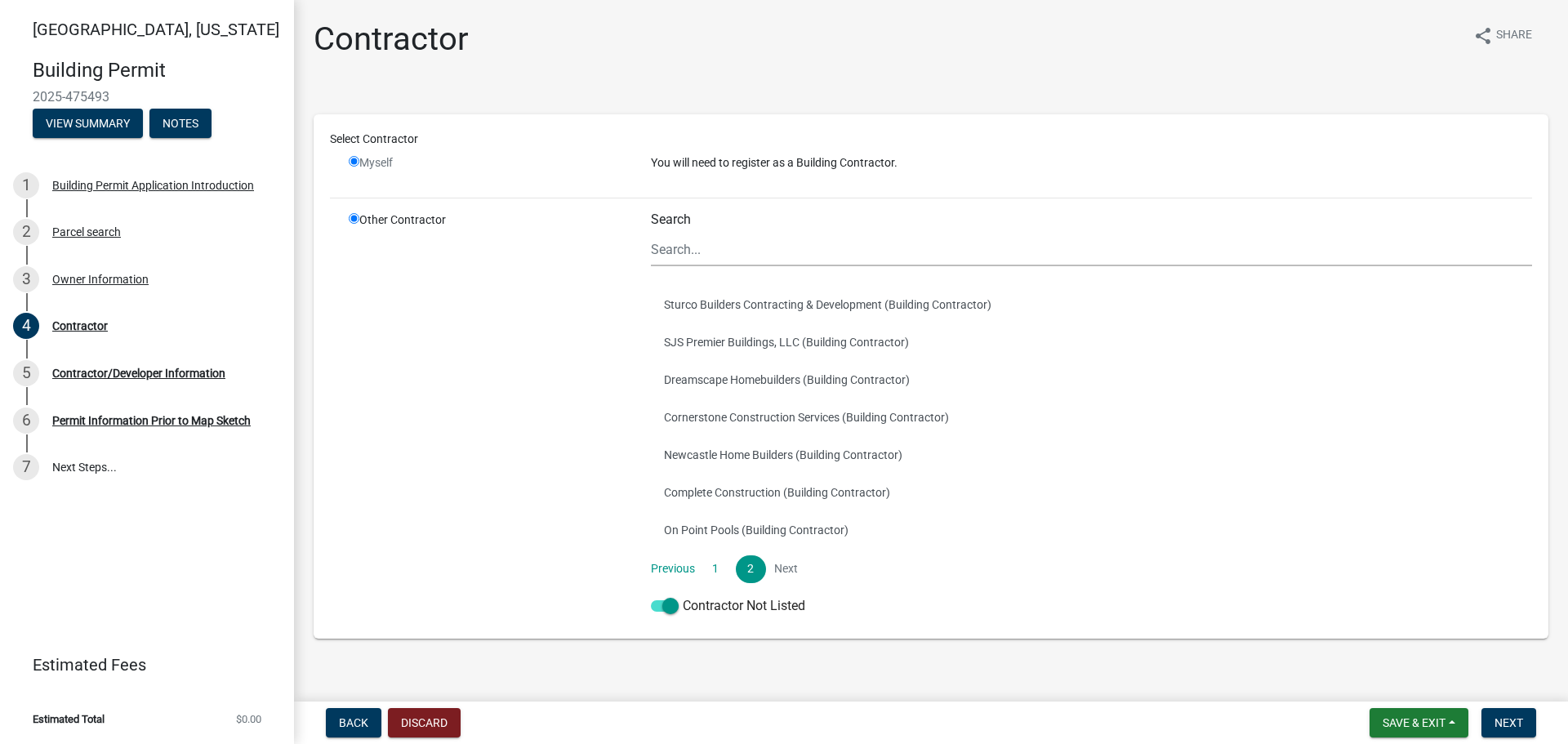
radio input "false"
radio input "true"
click at [354, 164] on input "radio" at bounding box center [353, 161] width 10 height 10
radio input "false"
radio input "true"
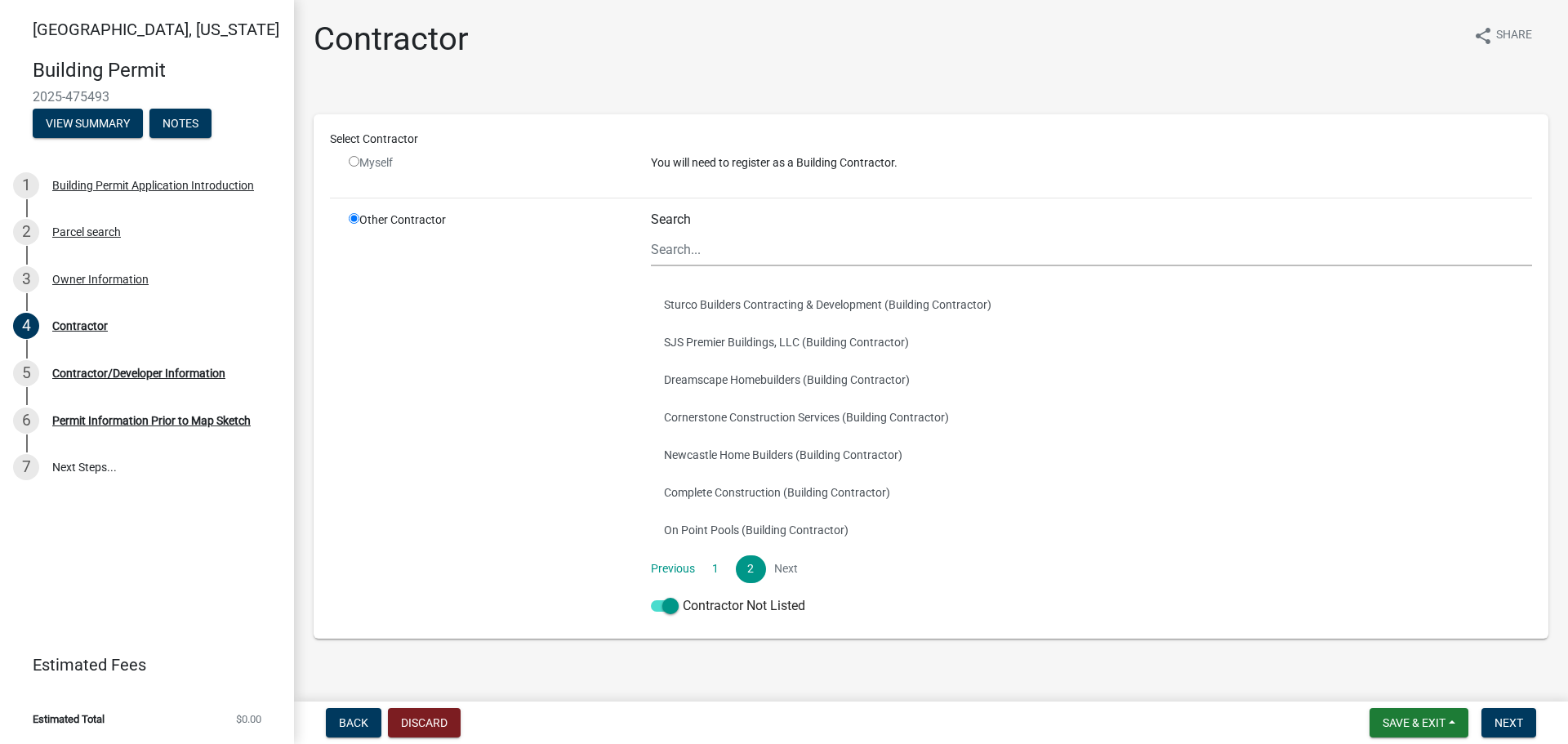
click at [354, 164] on input "radio" at bounding box center [353, 161] width 10 height 10
radio input "false"
radio input "true"
click at [354, 164] on input "radio" at bounding box center [353, 161] width 10 height 10
radio input "false"
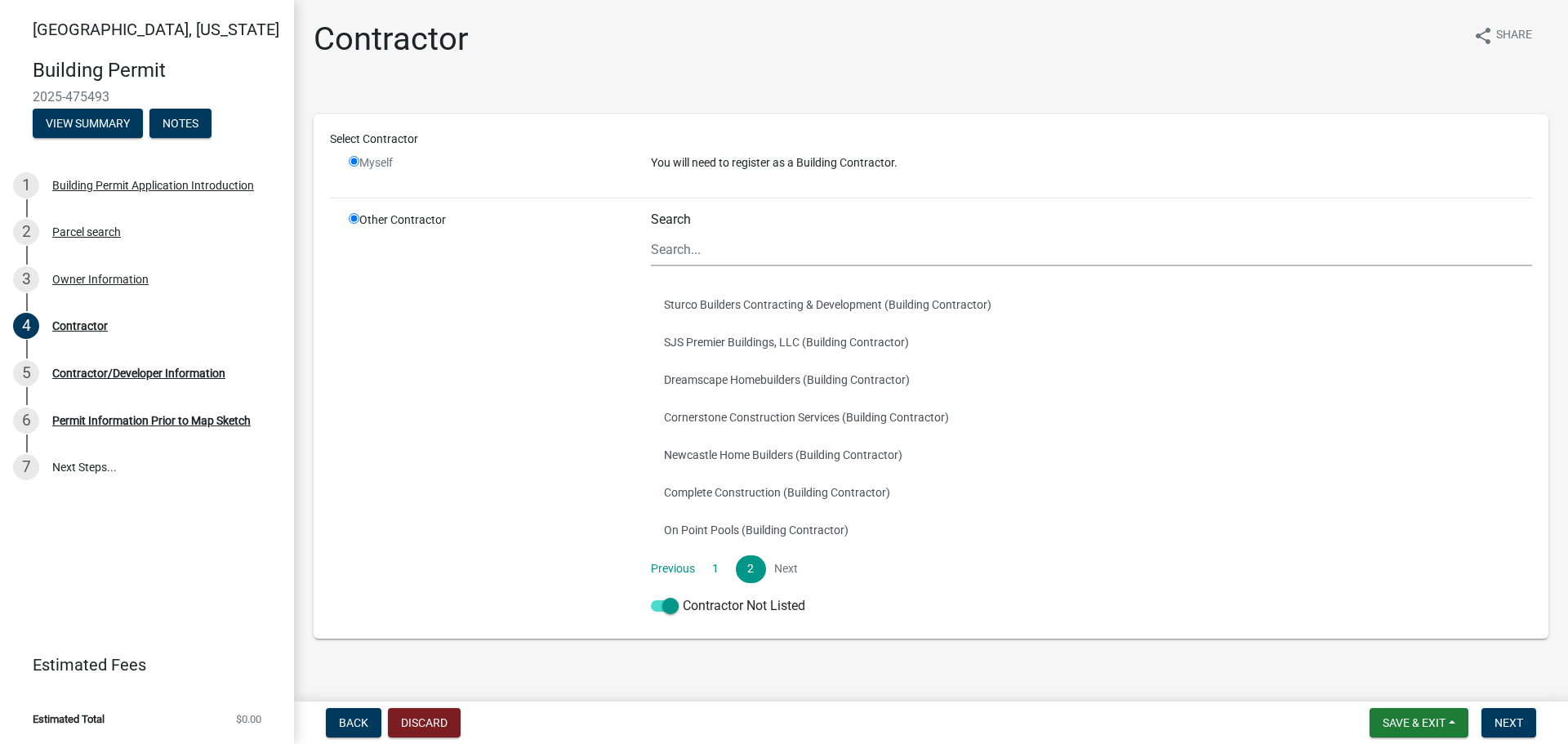
radio input "true"
click at [354, 164] on input "radio" at bounding box center [353, 161] width 10 height 10
radio input "false"
radio input "true"
click at [354, 164] on input "radio" at bounding box center [353, 161] width 10 height 10
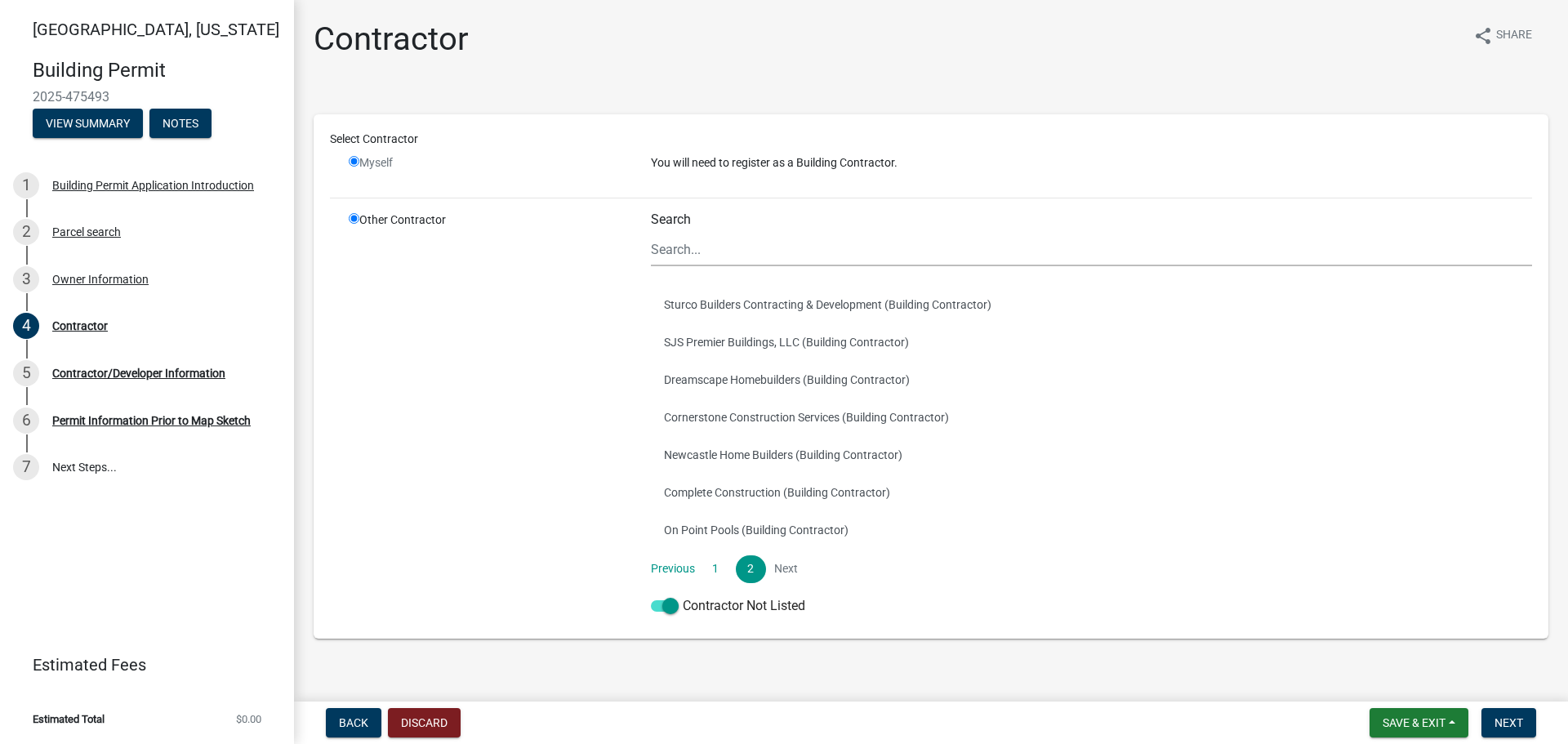
radio input "false"
radio input "true"
click at [354, 164] on input "radio" at bounding box center [353, 161] width 10 height 10
radio input "false"
radio input "true"
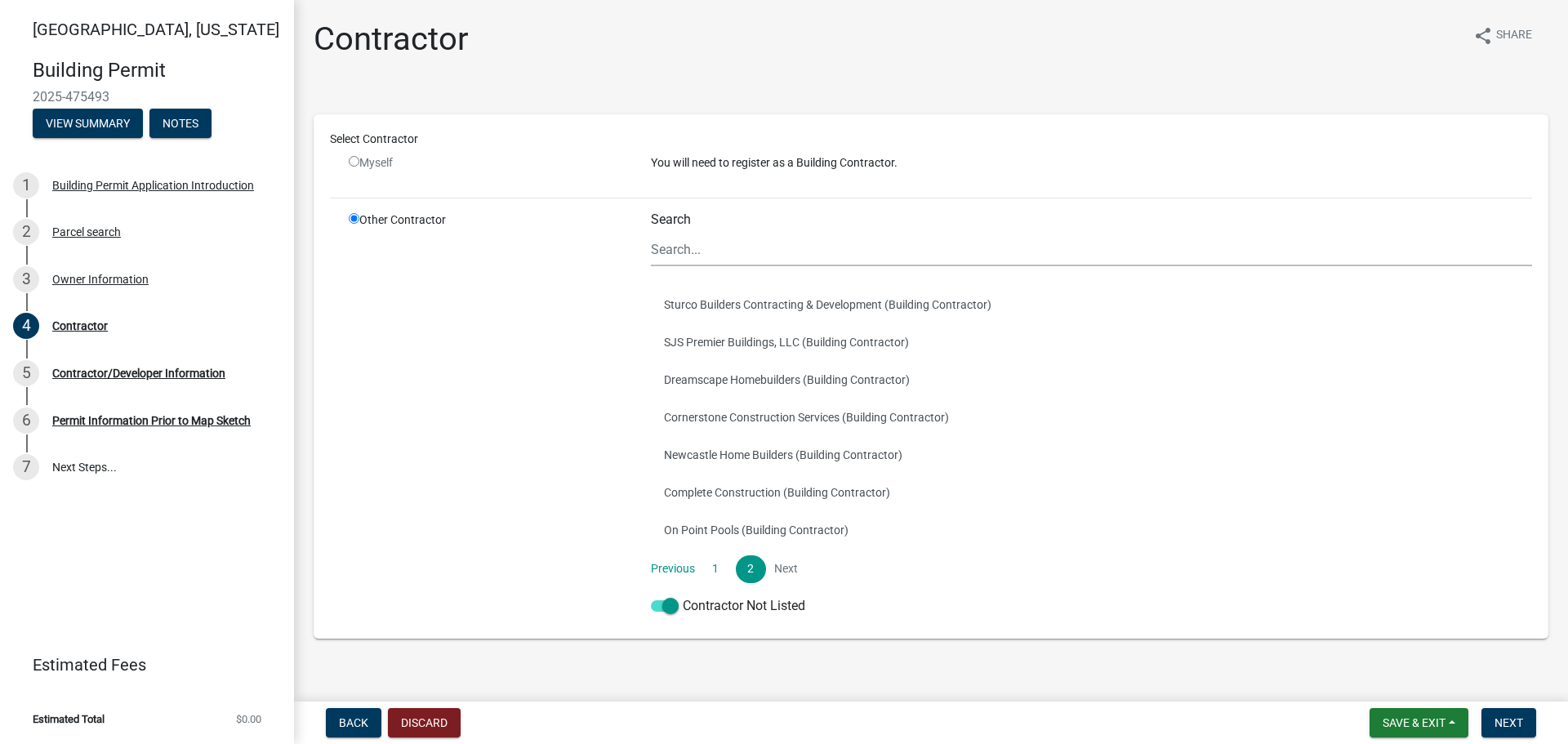
click at [364, 164] on div "Myself" at bounding box center [487, 163] width 277 height 18
click at [370, 164] on div "Myself" at bounding box center [487, 163] width 277 height 18
click at [349, 161] on input "radio" at bounding box center [353, 161] width 10 height 10
radio input "false"
radio input "true"
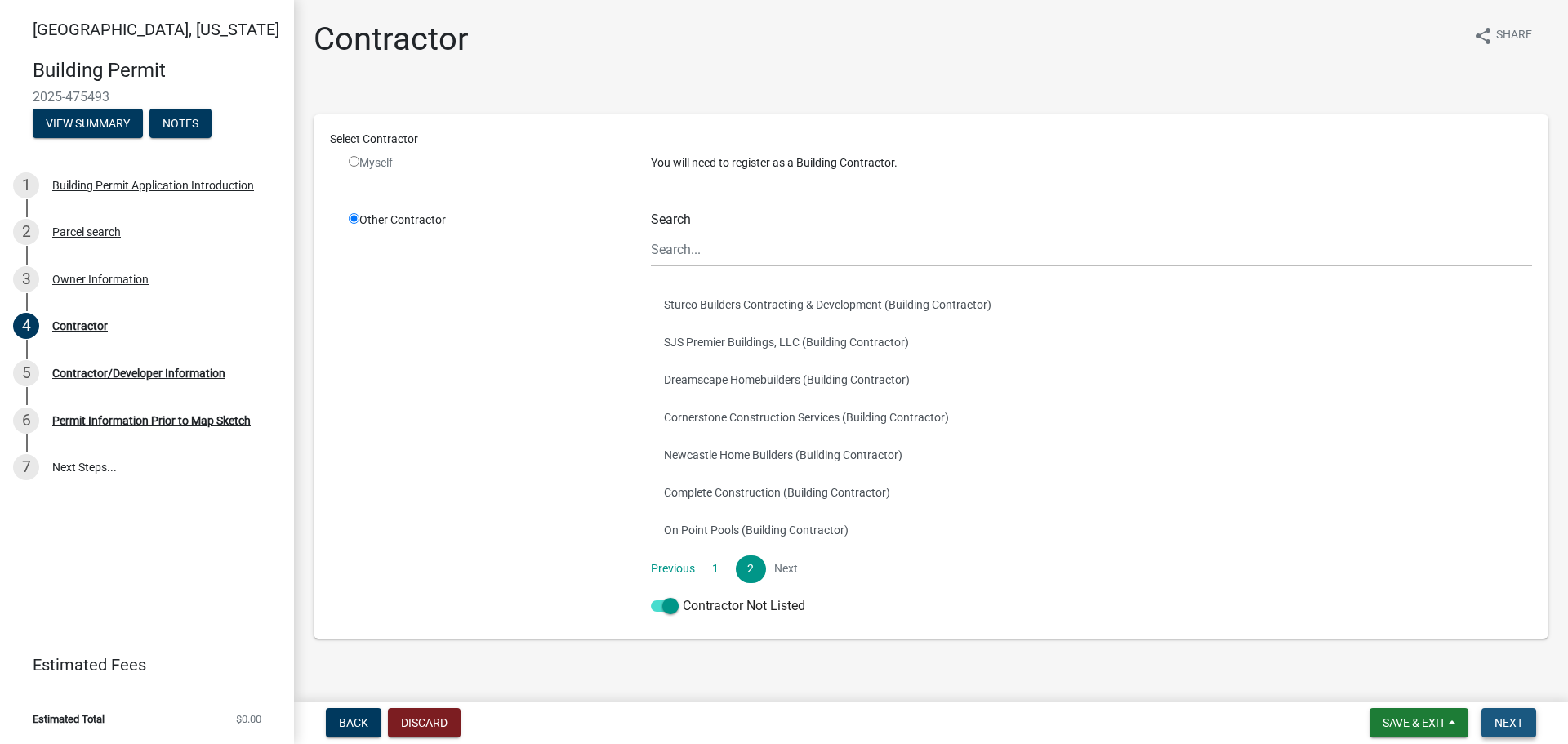
click at [1513, 722] on span "Next" at bounding box center [1509, 723] width 29 height 13
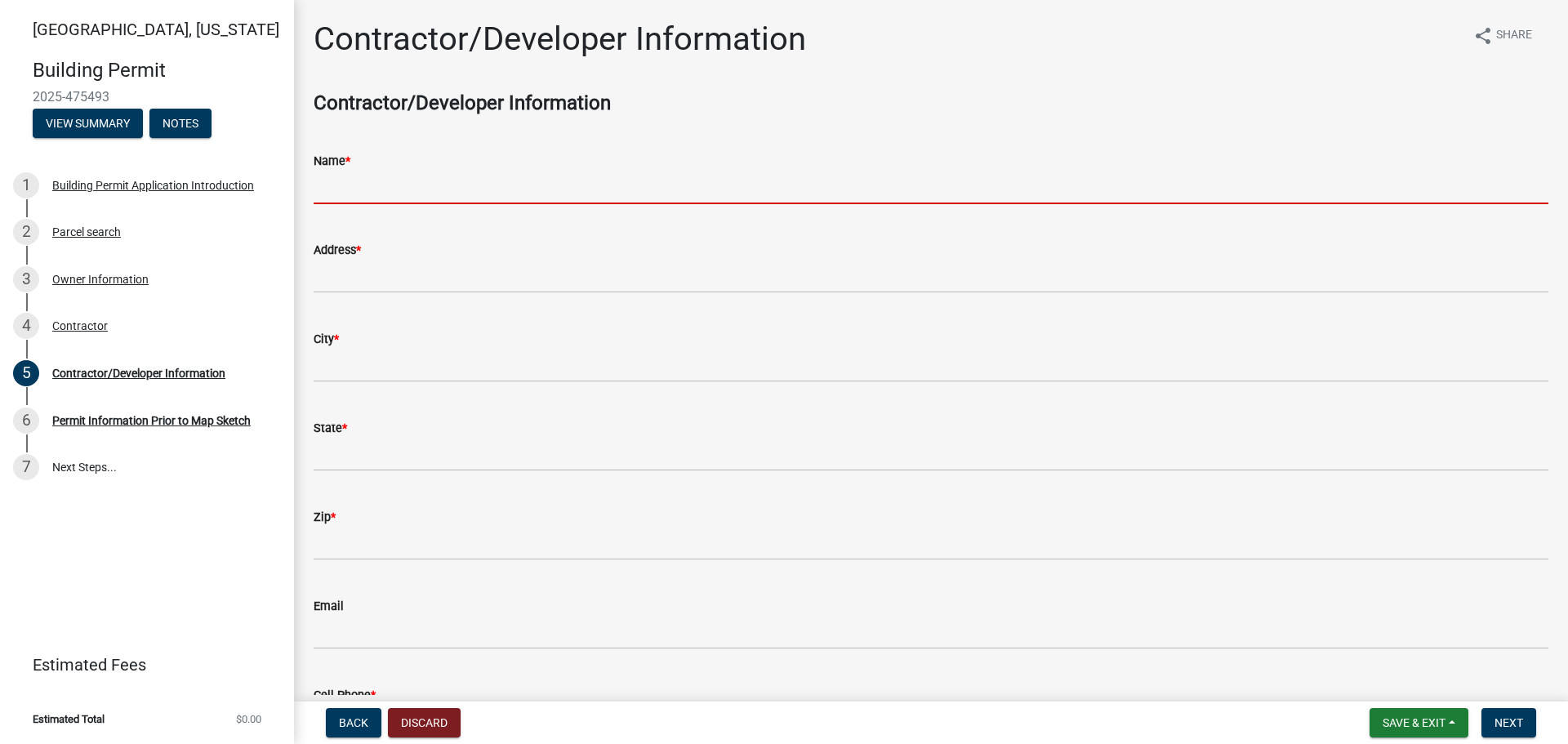
click at [496, 185] on input "Name *" at bounding box center [931, 188] width 1235 height 33
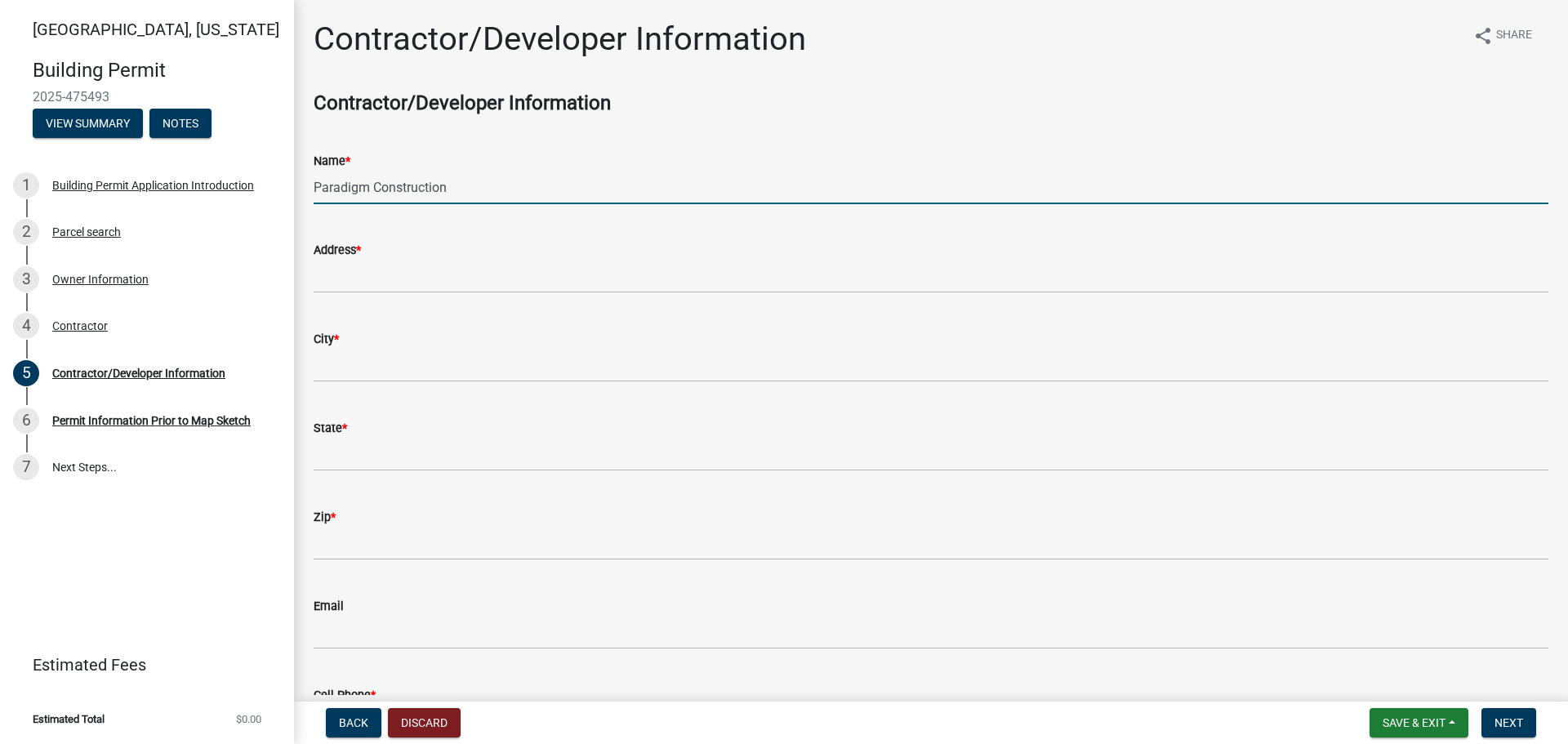
type input "Paradigm Construction"
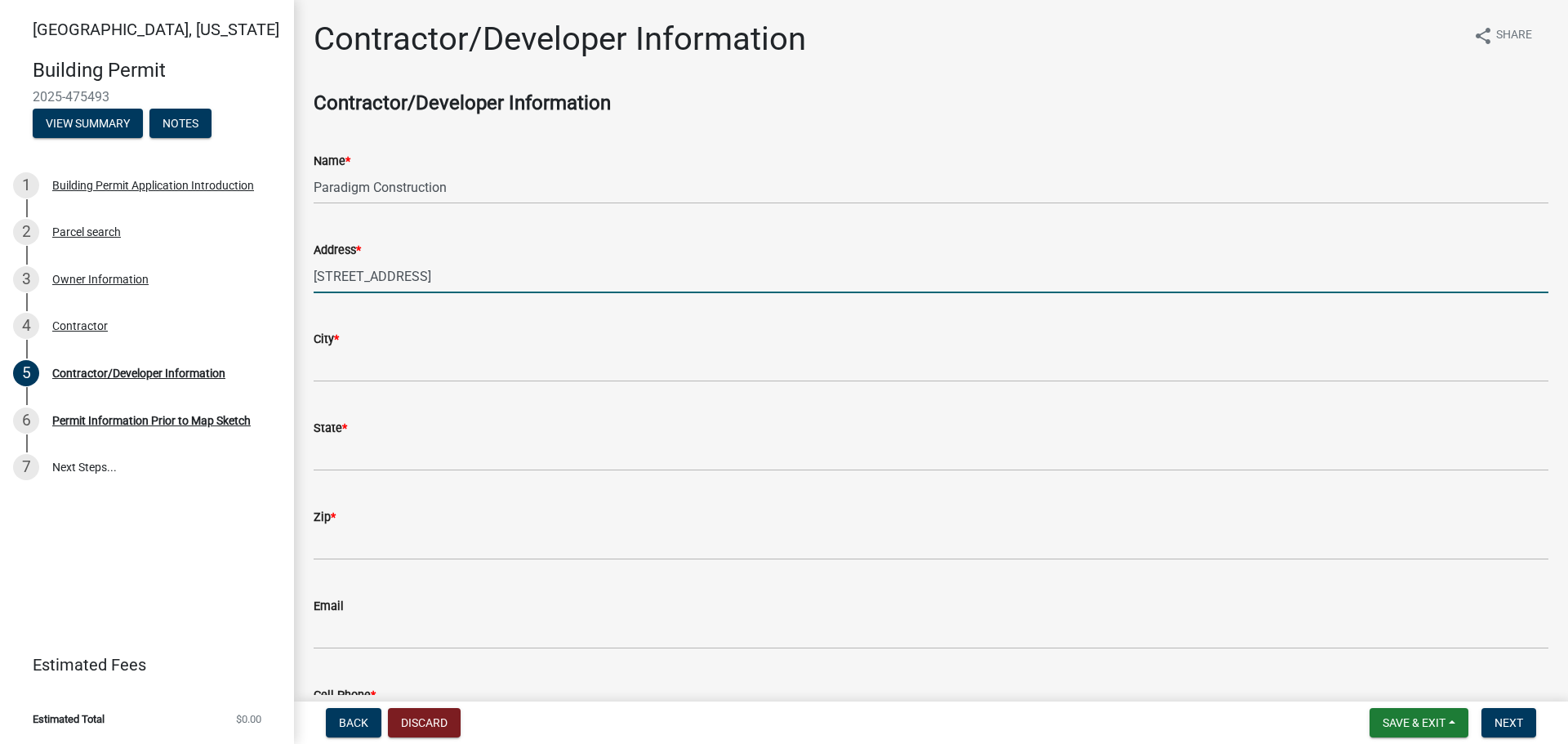
type input "3263 Cumming Road"
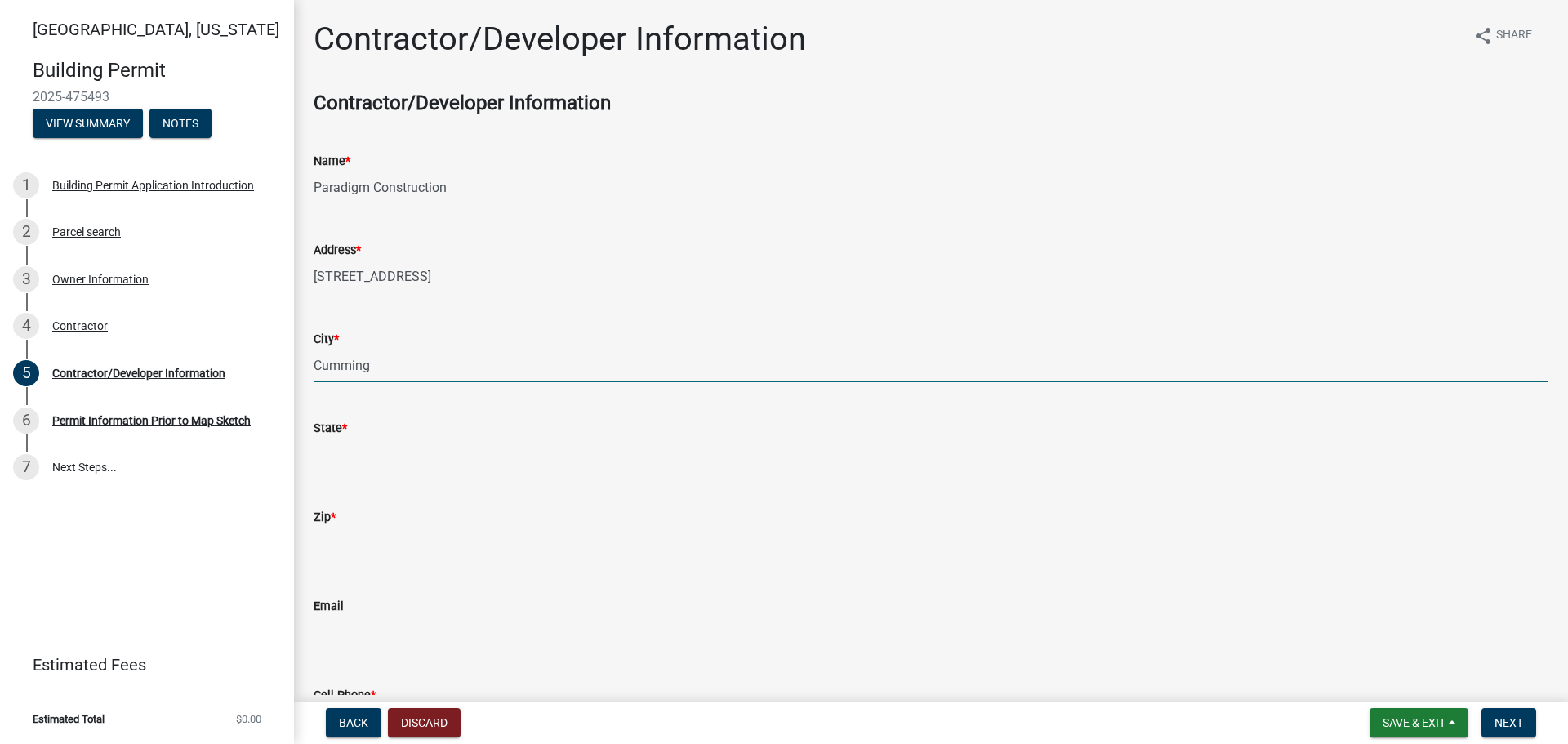
type input "Cumming"
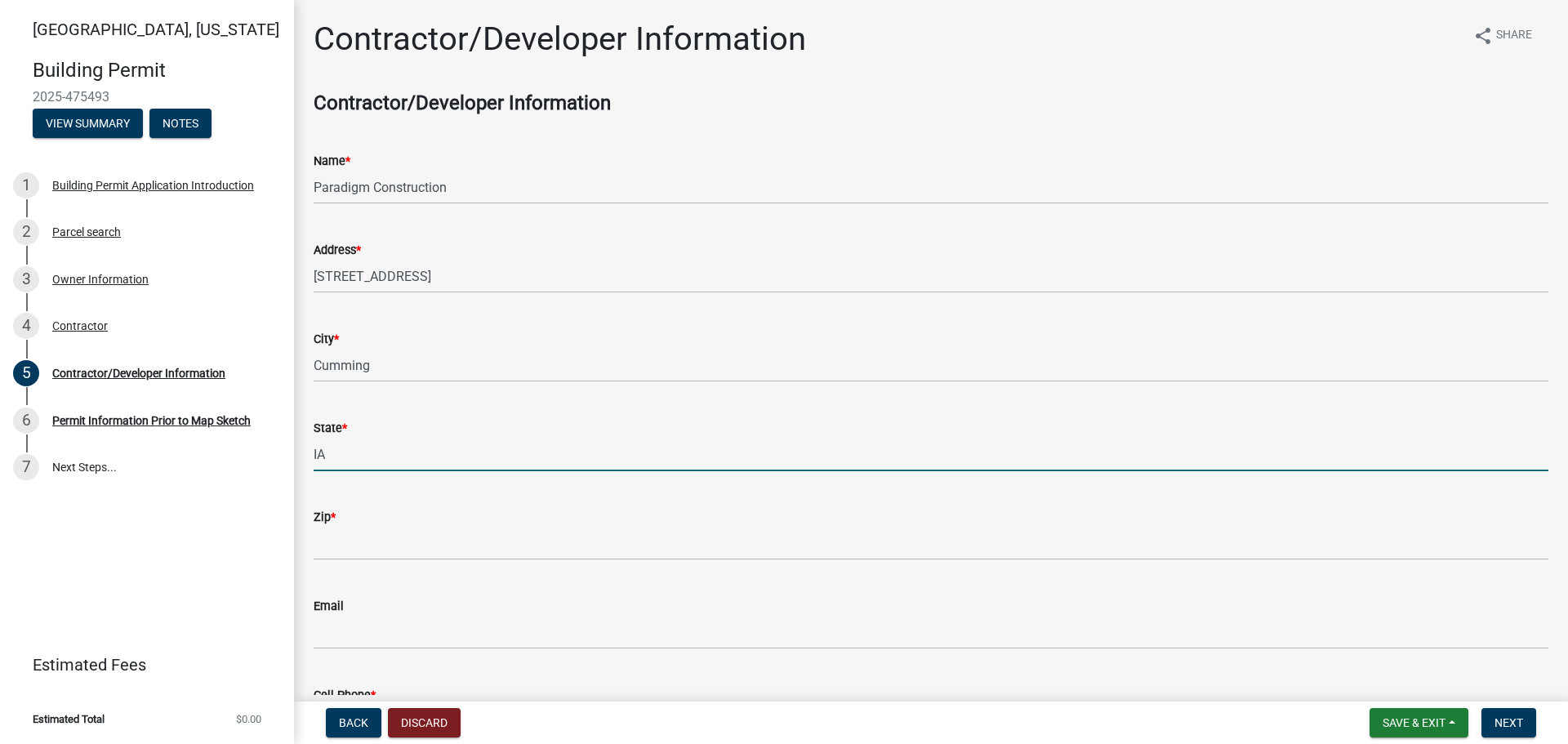
type input "IA"
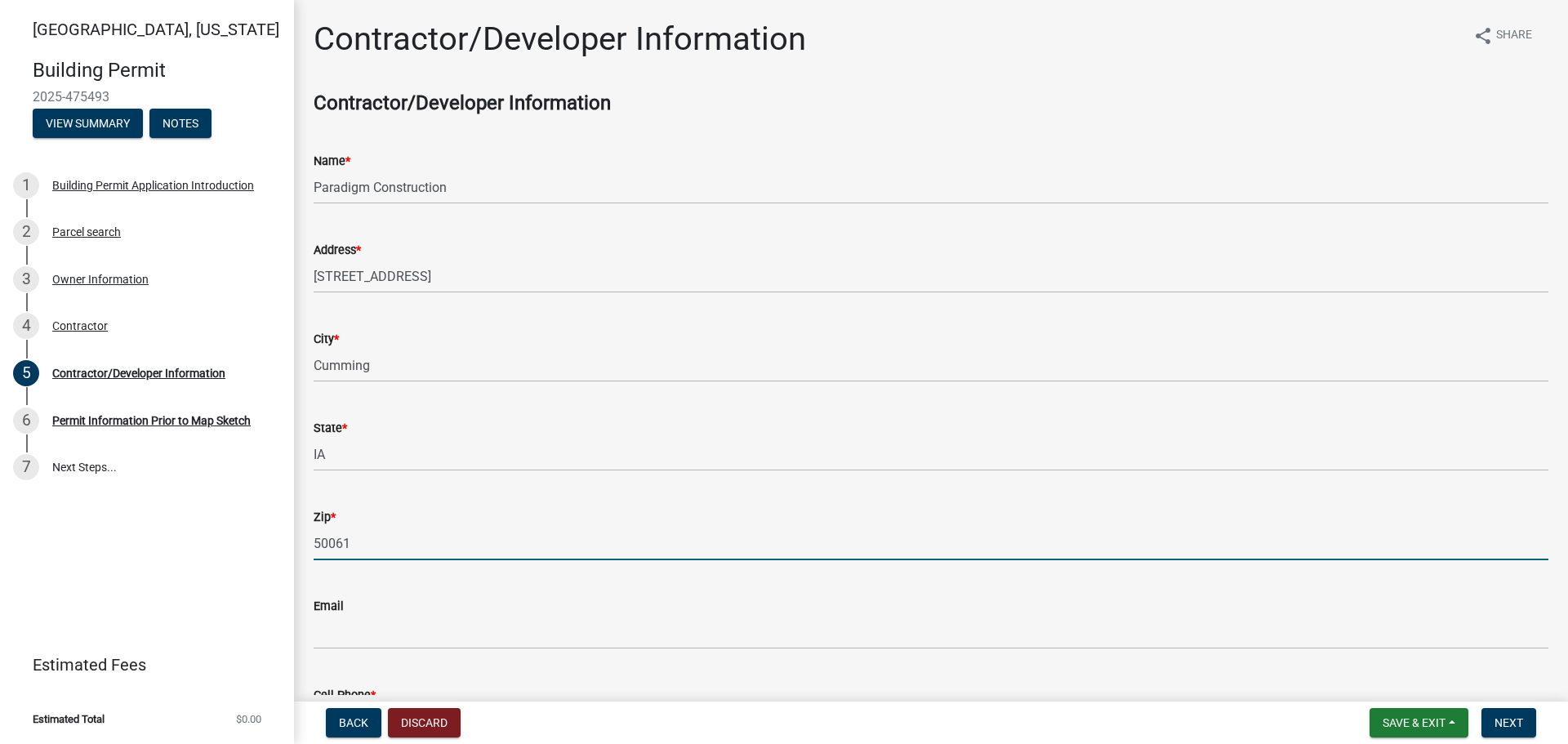
type input "50061"
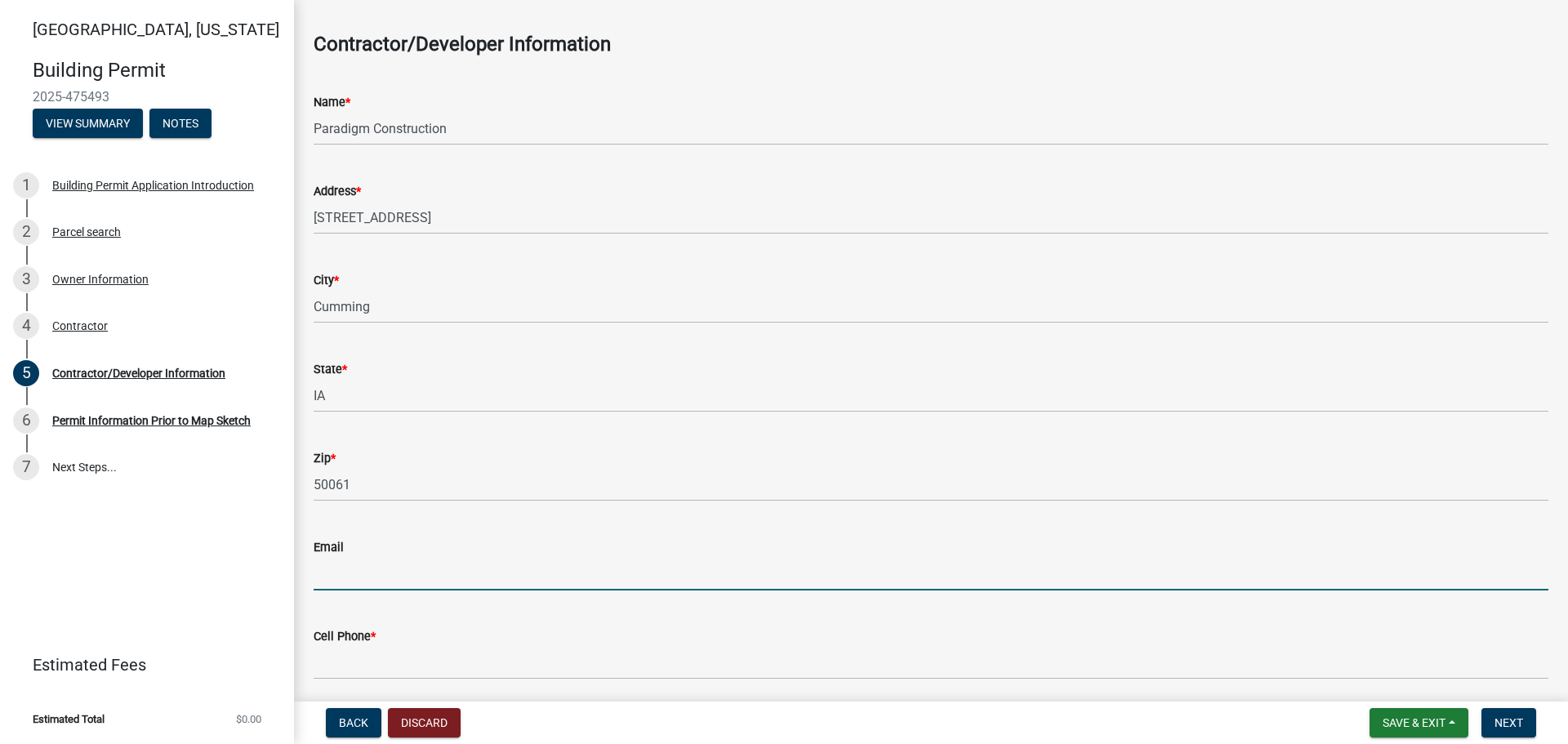
scroll to position [120, 0]
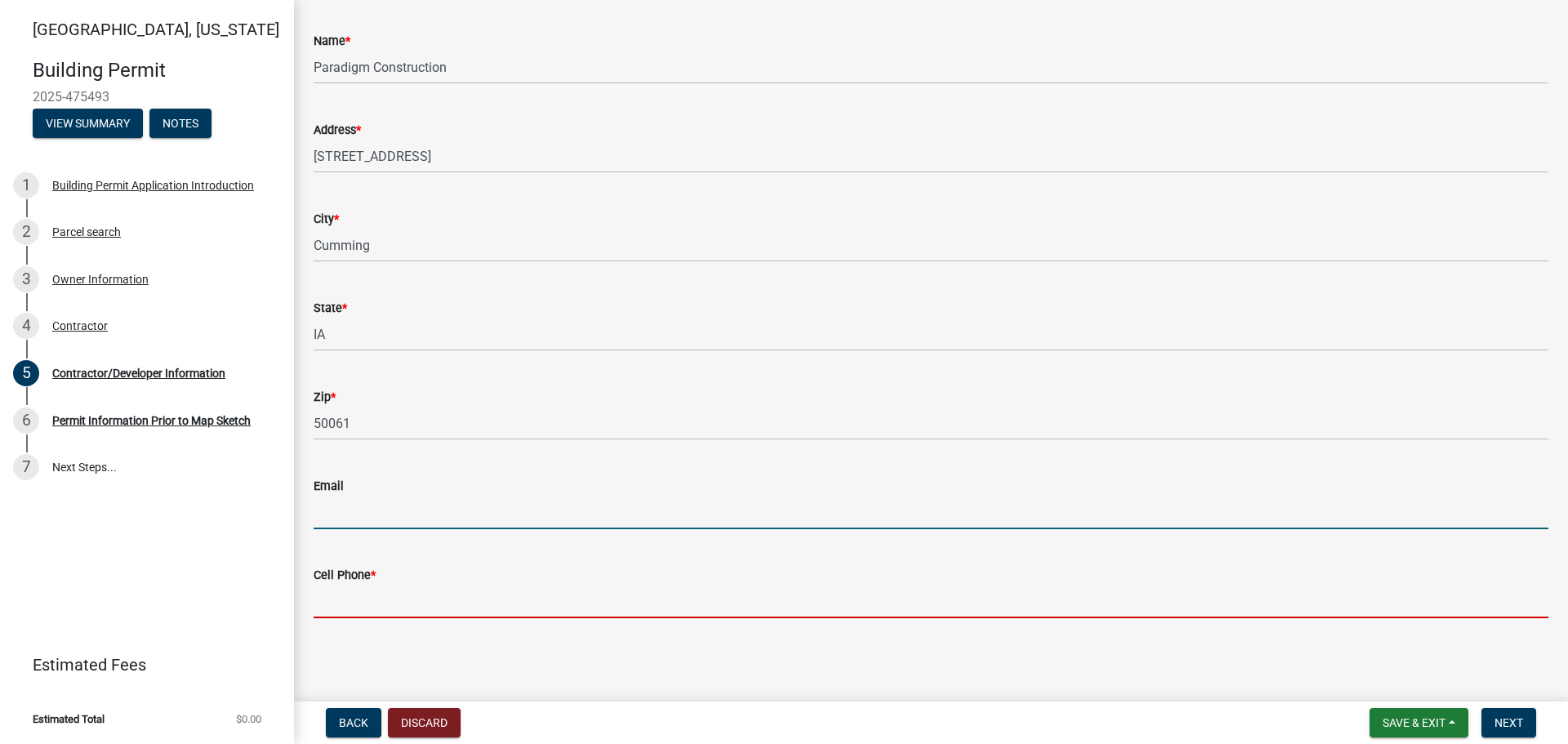
click at [441, 606] on input "Cell Phone *" at bounding box center [931, 602] width 1235 height 33
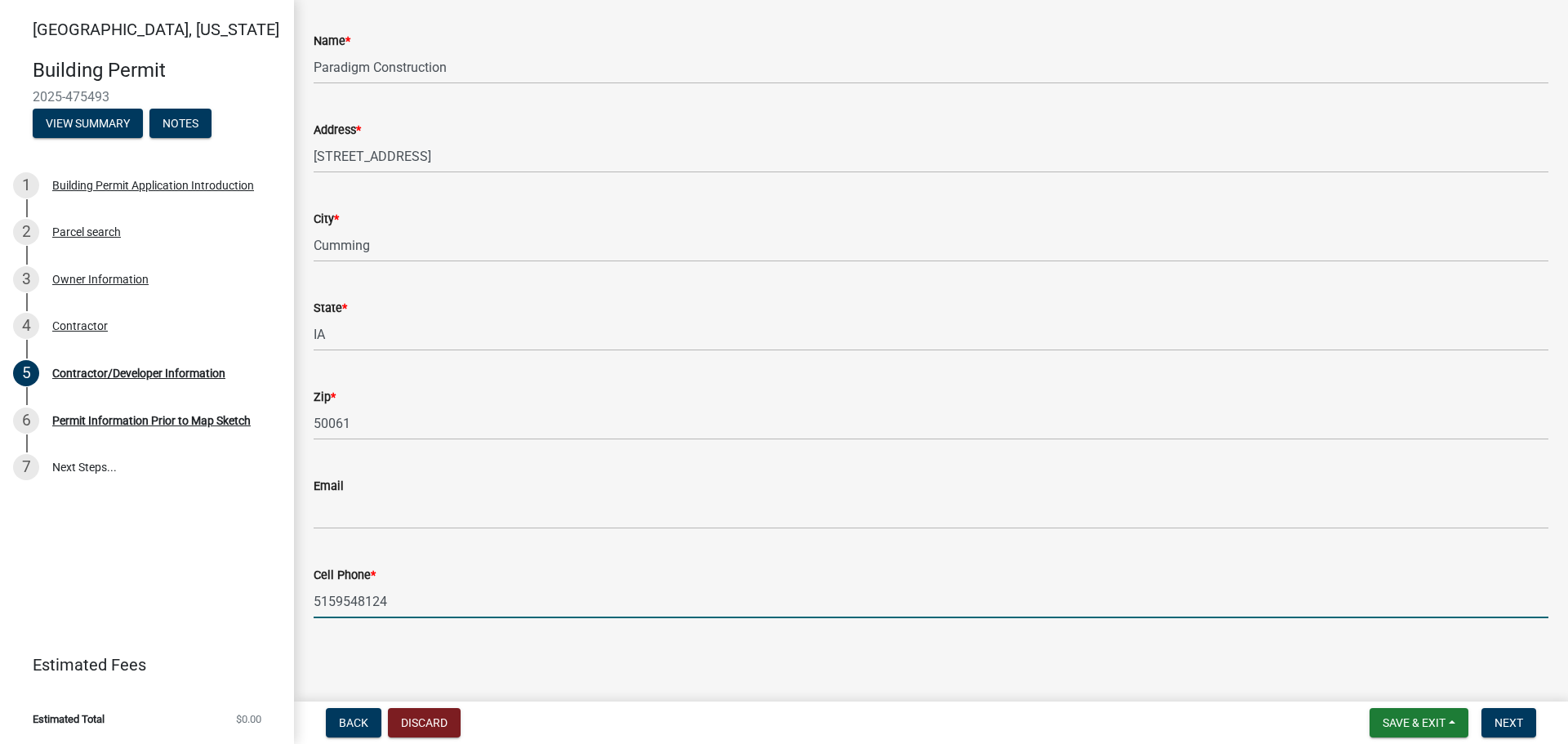
scroll to position [0, 0]
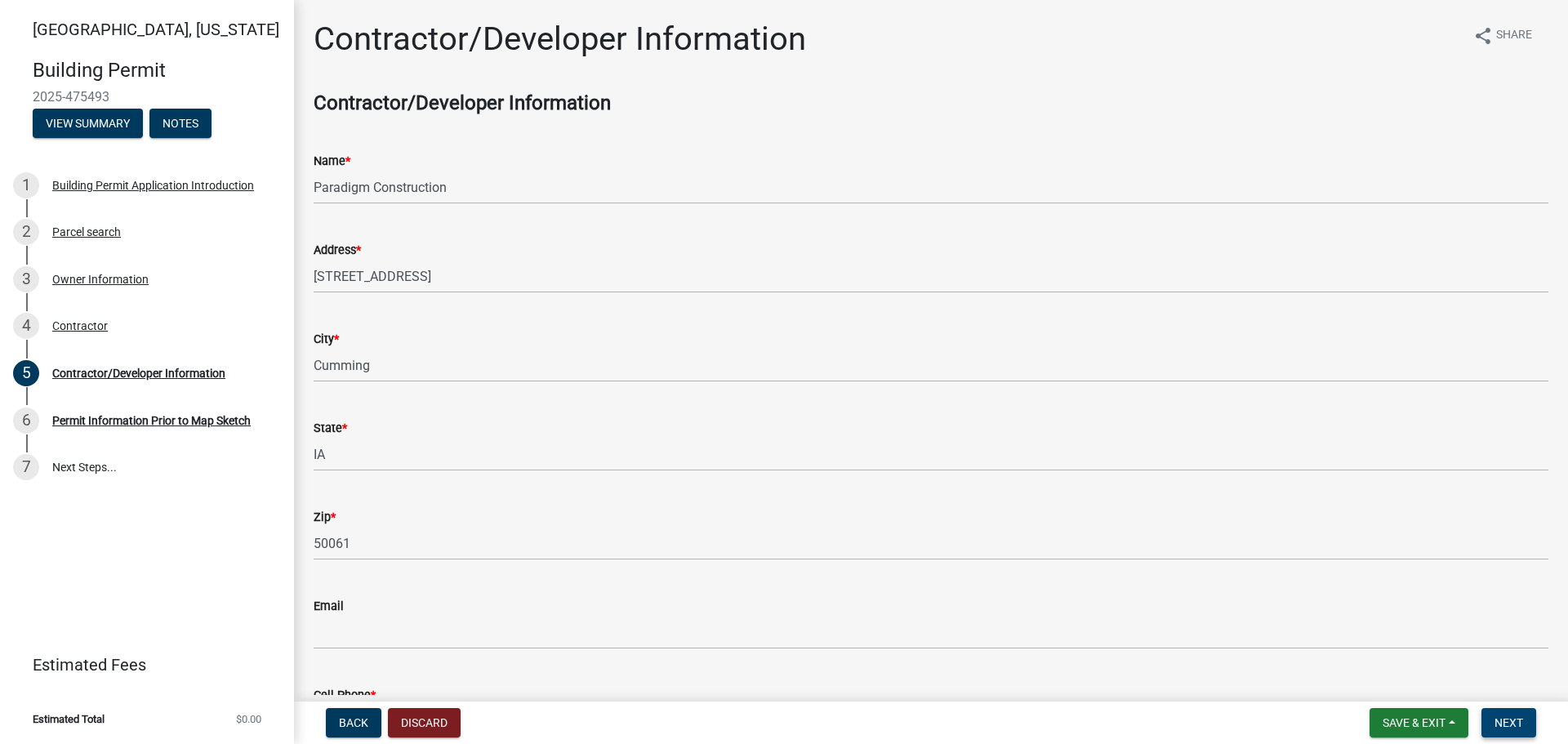
type input "5159548124"
click at [1501, 728] on span "Next" at bounding box center [1509, 723] width 29 height 13
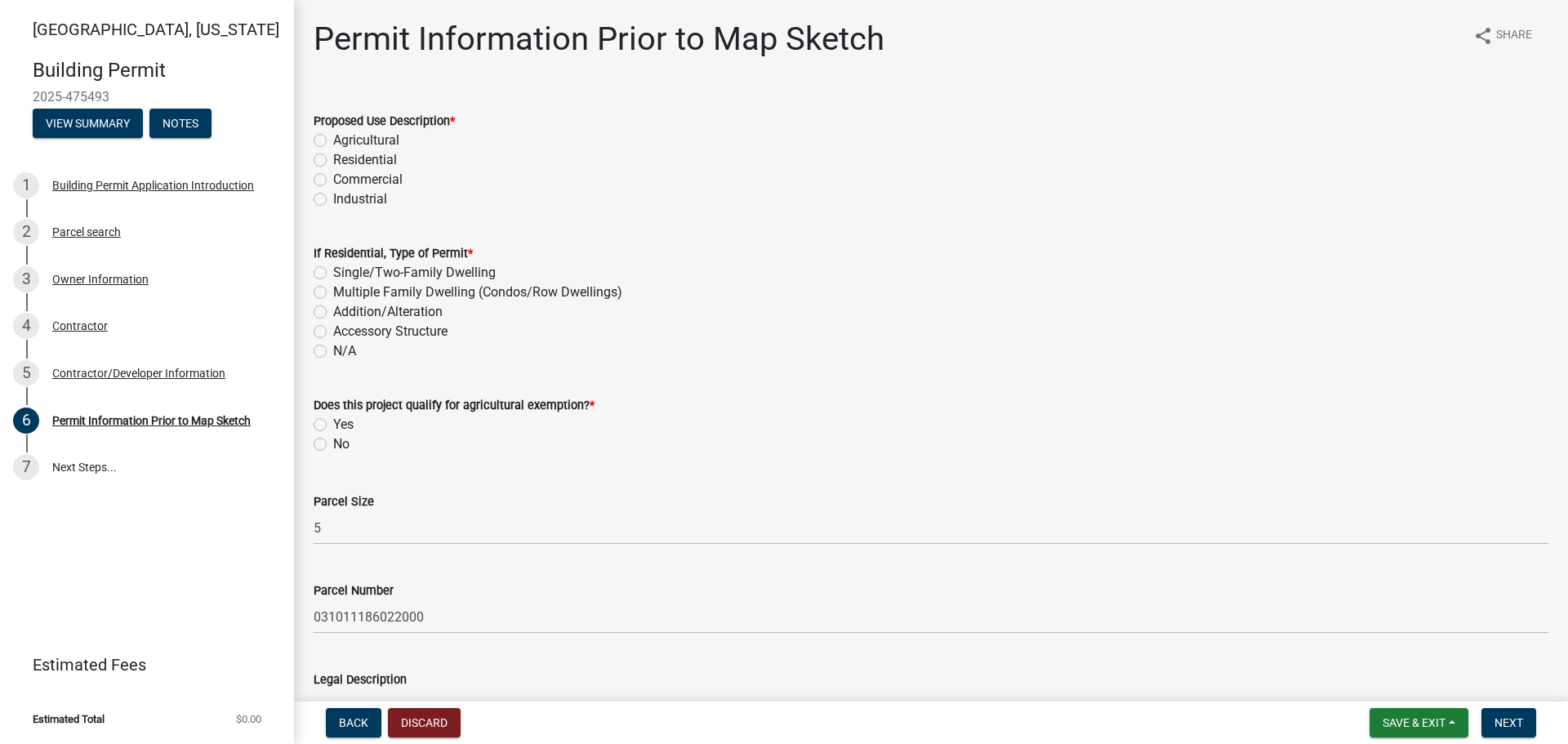
click at [334, 155] on label "Residential" at bounding box center [365, 160] width 64 height 19
click at [334, 155] on input "Residential" at bounding box center [338, 155] width 10 height 10
radio input "true"
click at [334, 312] on label "Addition/Alteration" at bounding box center [388, 311] width 109 height 19
click at [334, 312] on input "Addition/Alteration" at bounding box center [338, 307] width 10 height 10
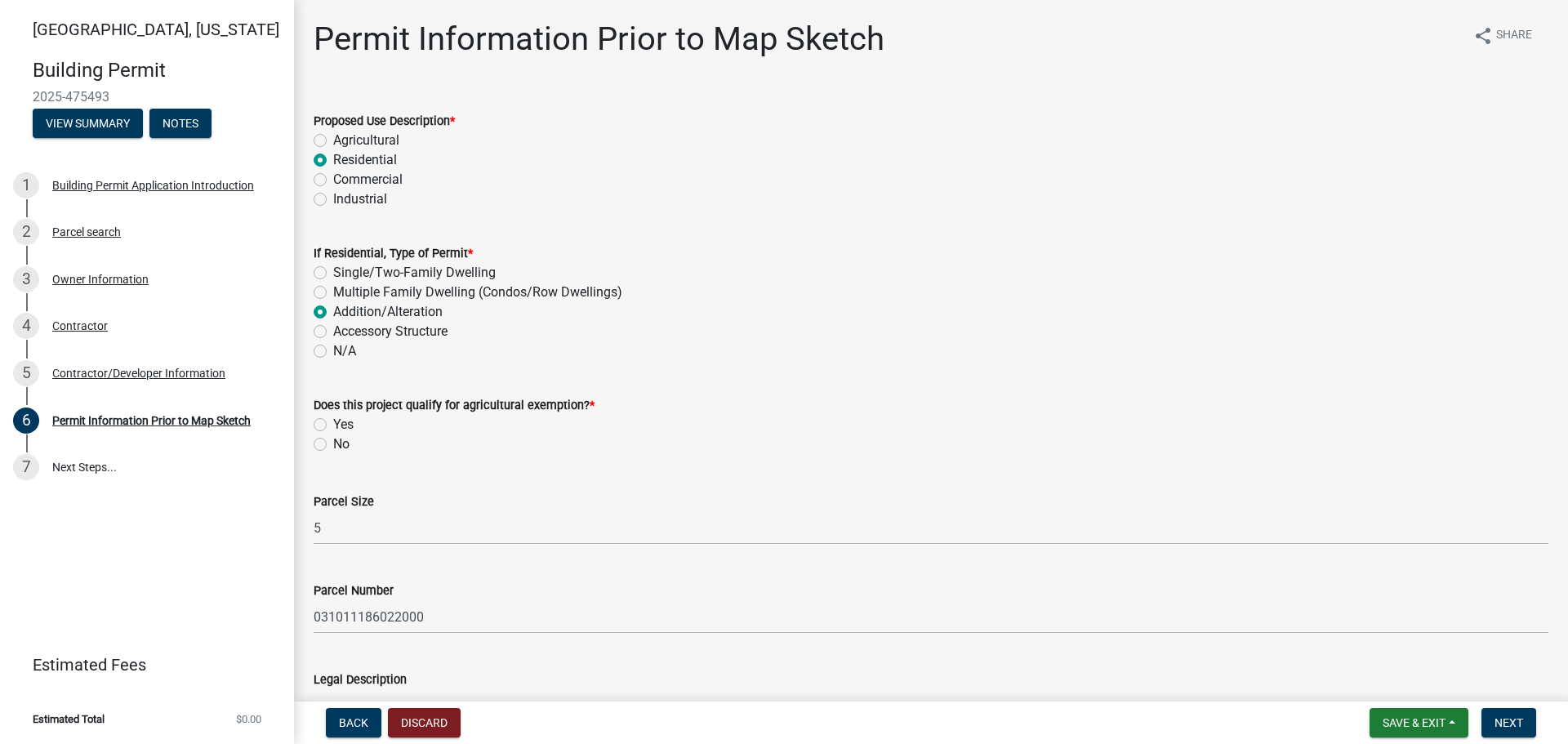
radio input "true"
click at [349, 445] on label "No" at bounding box center [342, 444] width 17 height 19
click at [344, 445] on input "No" at bounding box center [338, 439] width 10 height 10
radio input "true"
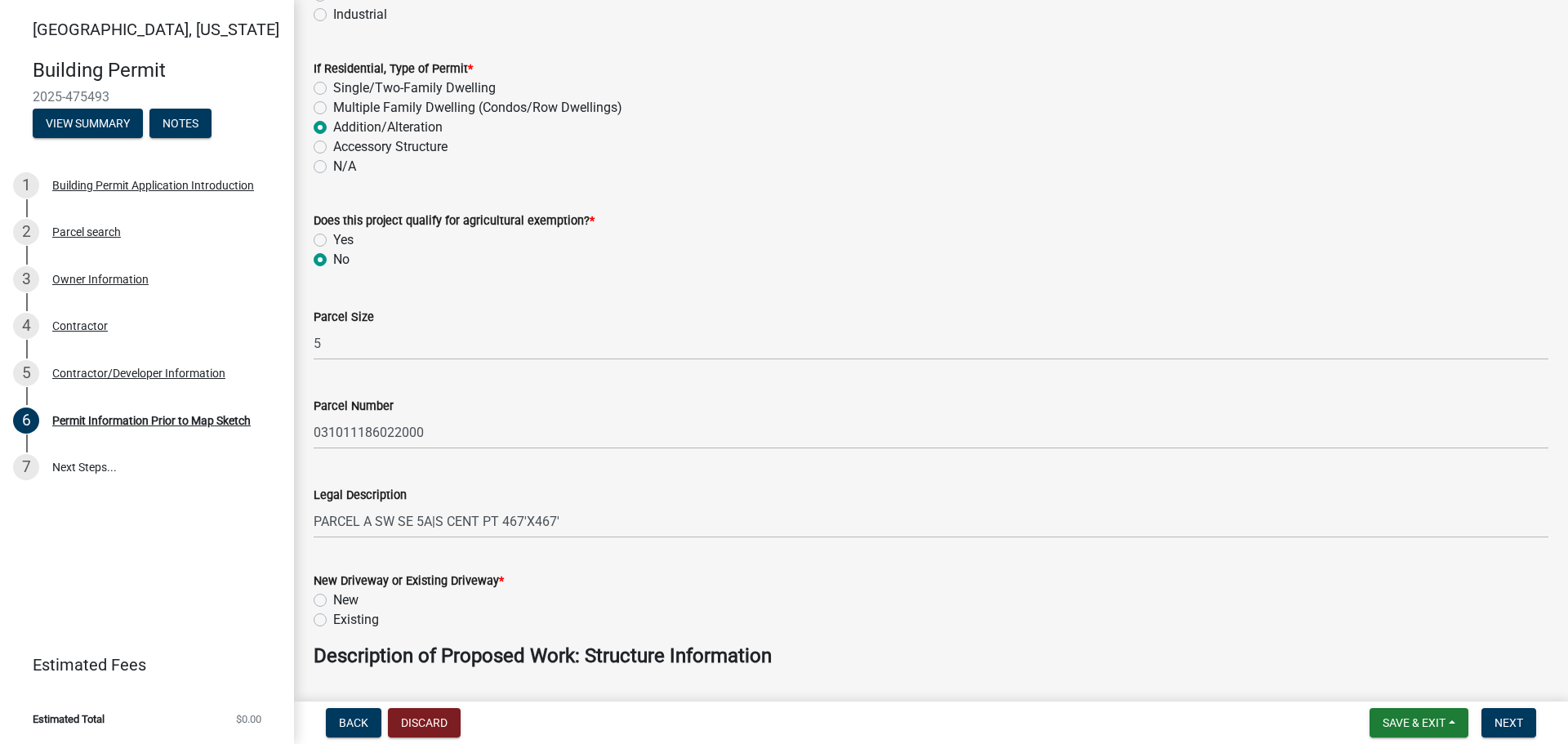
scroll to position [245, 0]
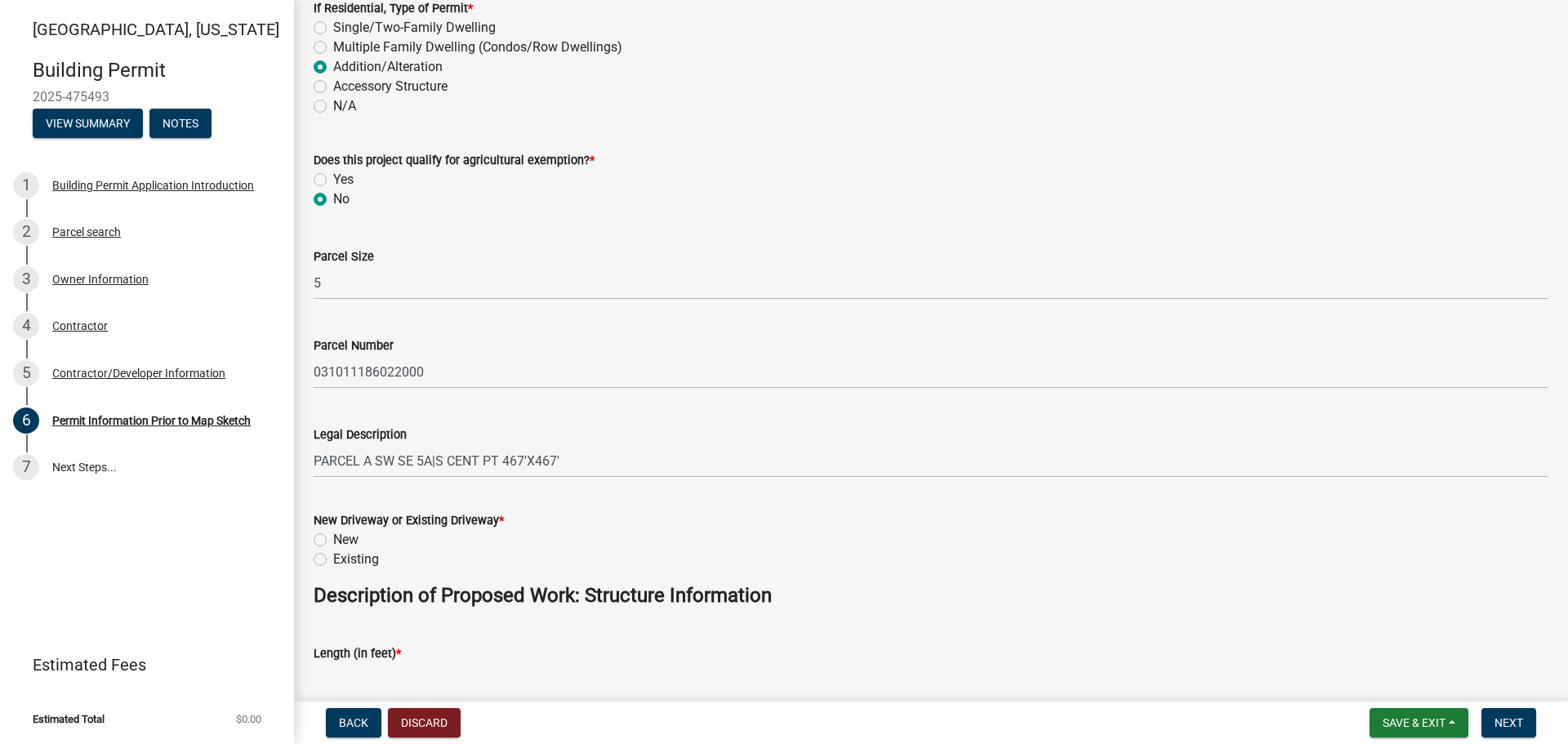
click at [334, 561] on label "Existing" at bounding box center [356, 559] width 45 height 19
click at [334, 560] on input "Existing" at bounding box center [338, 555] width 10 height 10
radio input "true"
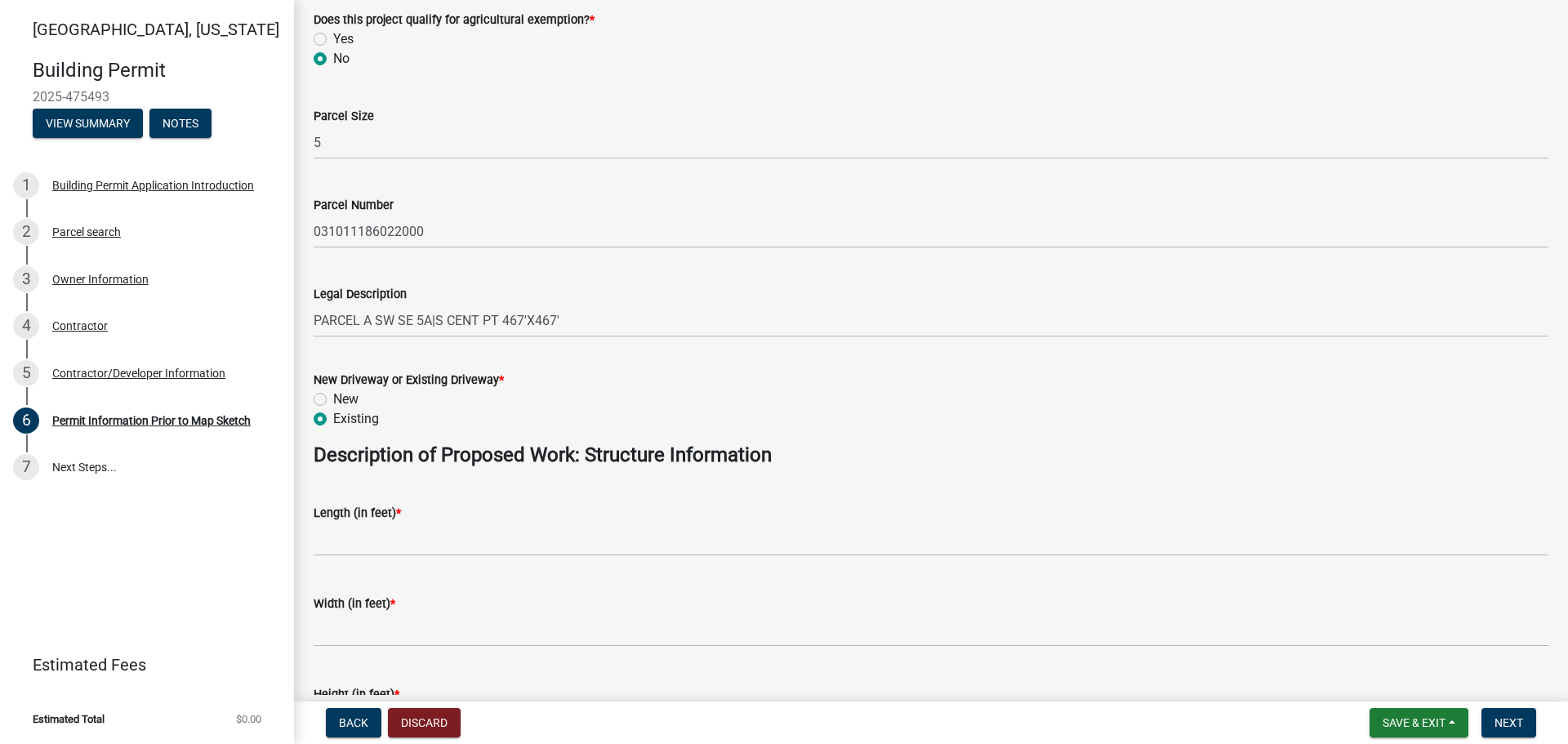
scroll to position [409, 0]
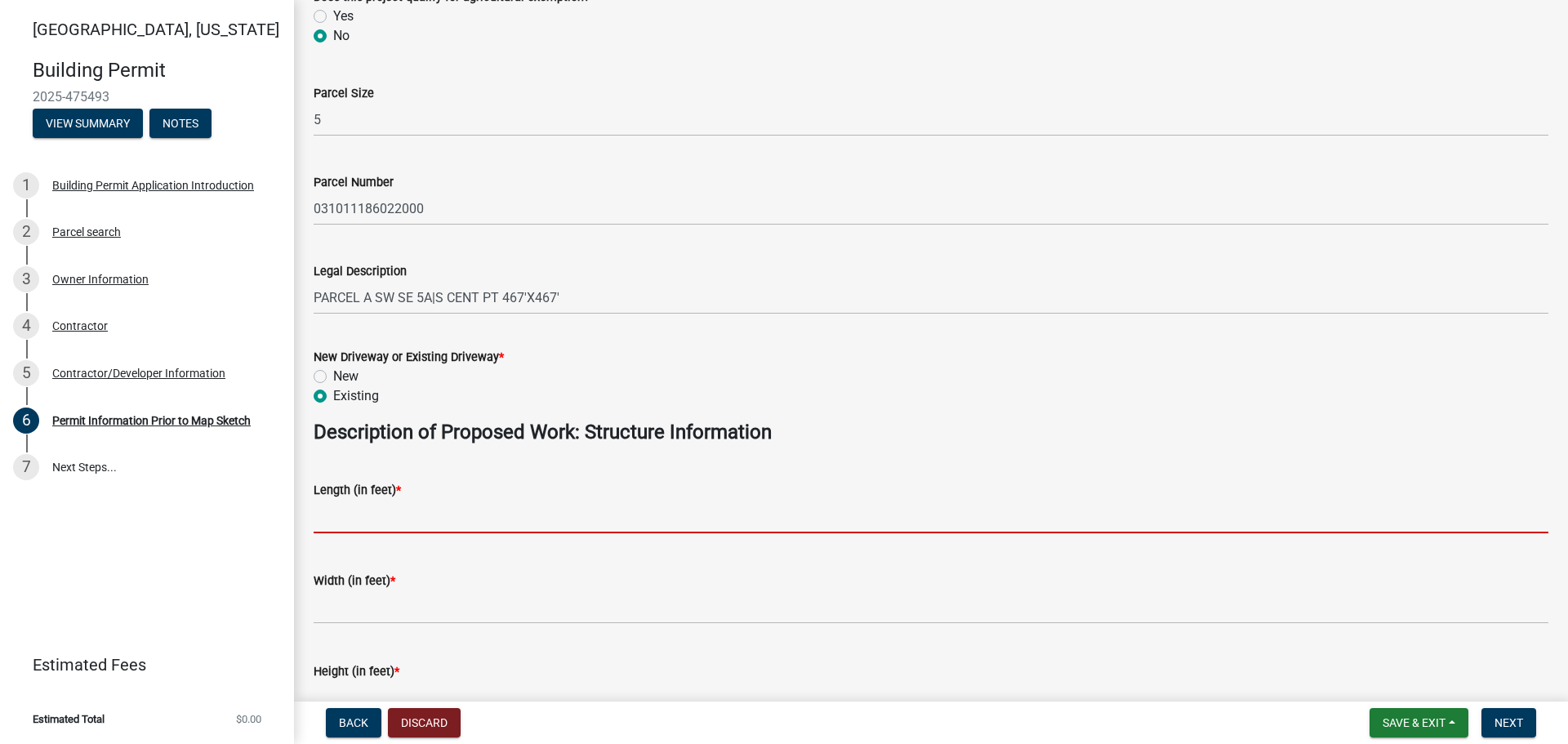
click at [541, 509] on input "text" at bounding box center [931, 517] width 1235 height 33
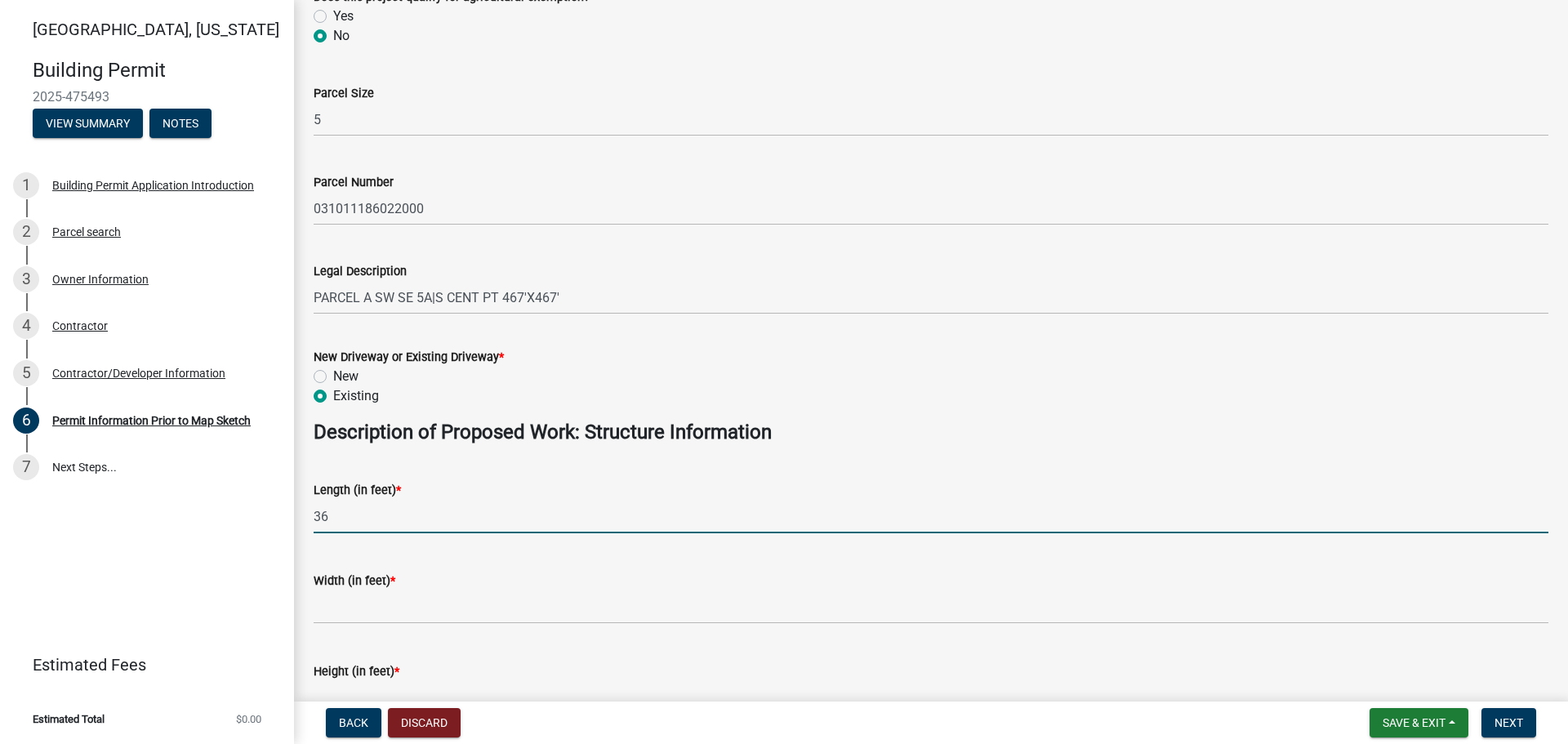
type input "36"
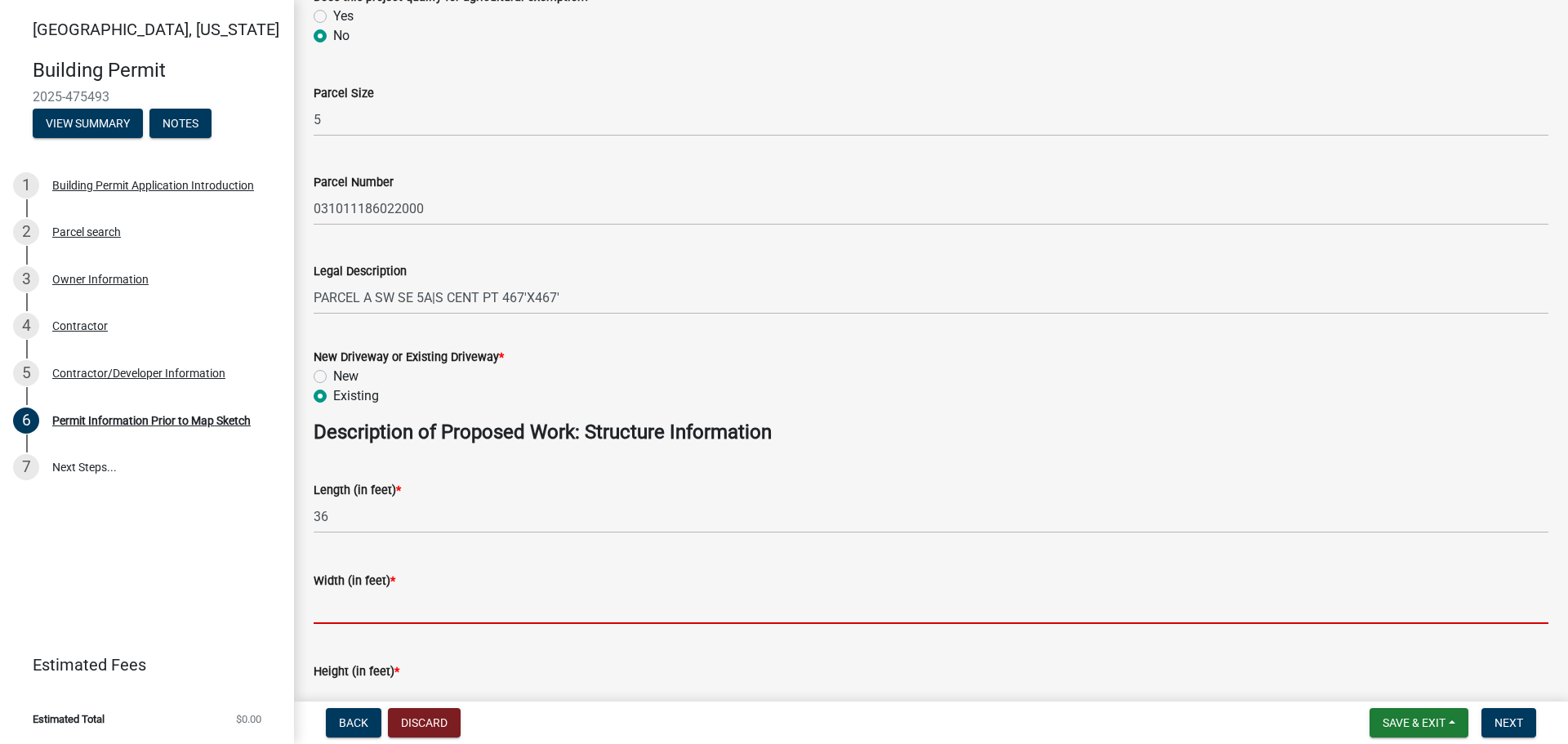
click at [403, 604] on input "text" at bounding box center [931, 607] width 1235 height 33
click at [394, 597] on input "text" at bounding box center [931, 607] width 1235 height 33
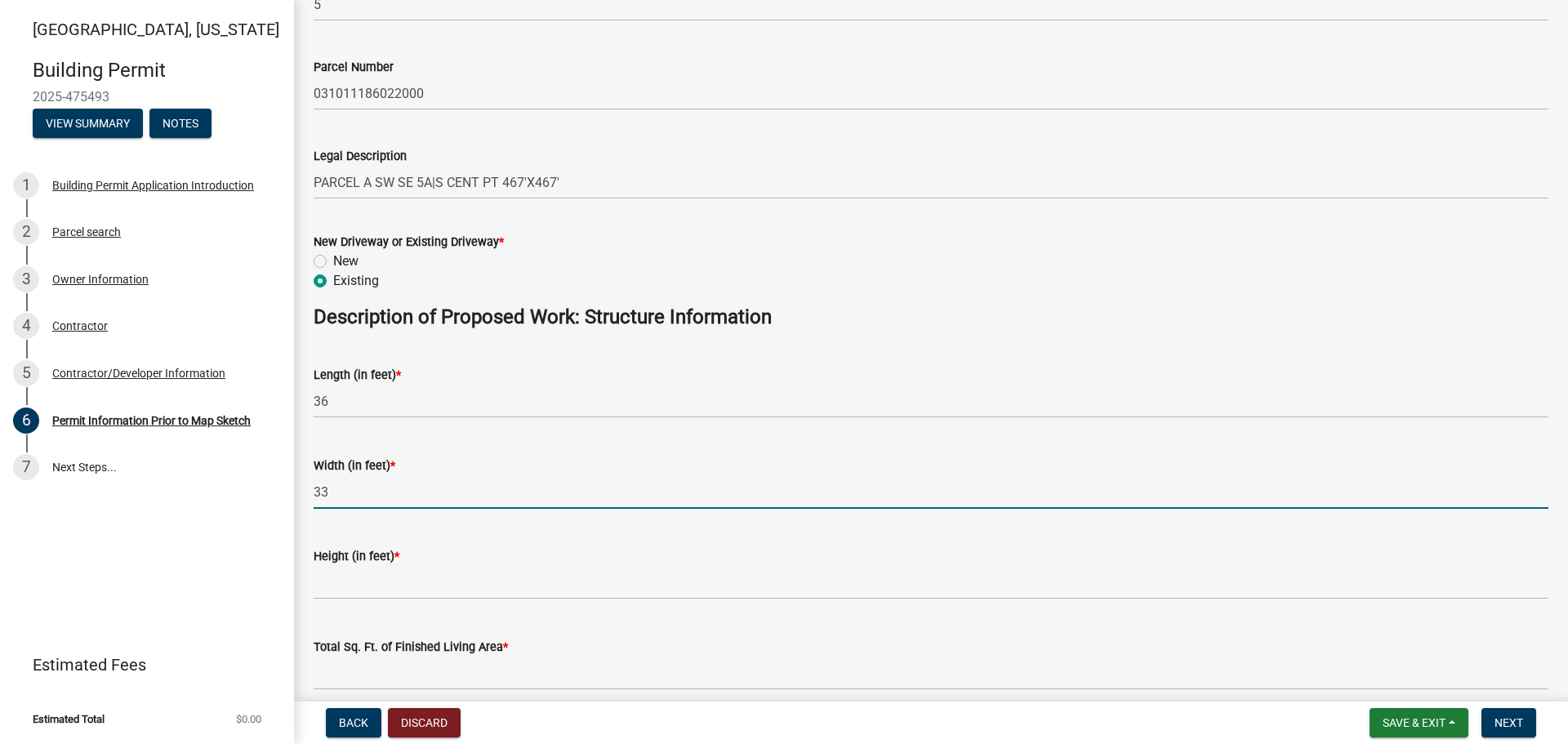
scroll to position [572, 0]
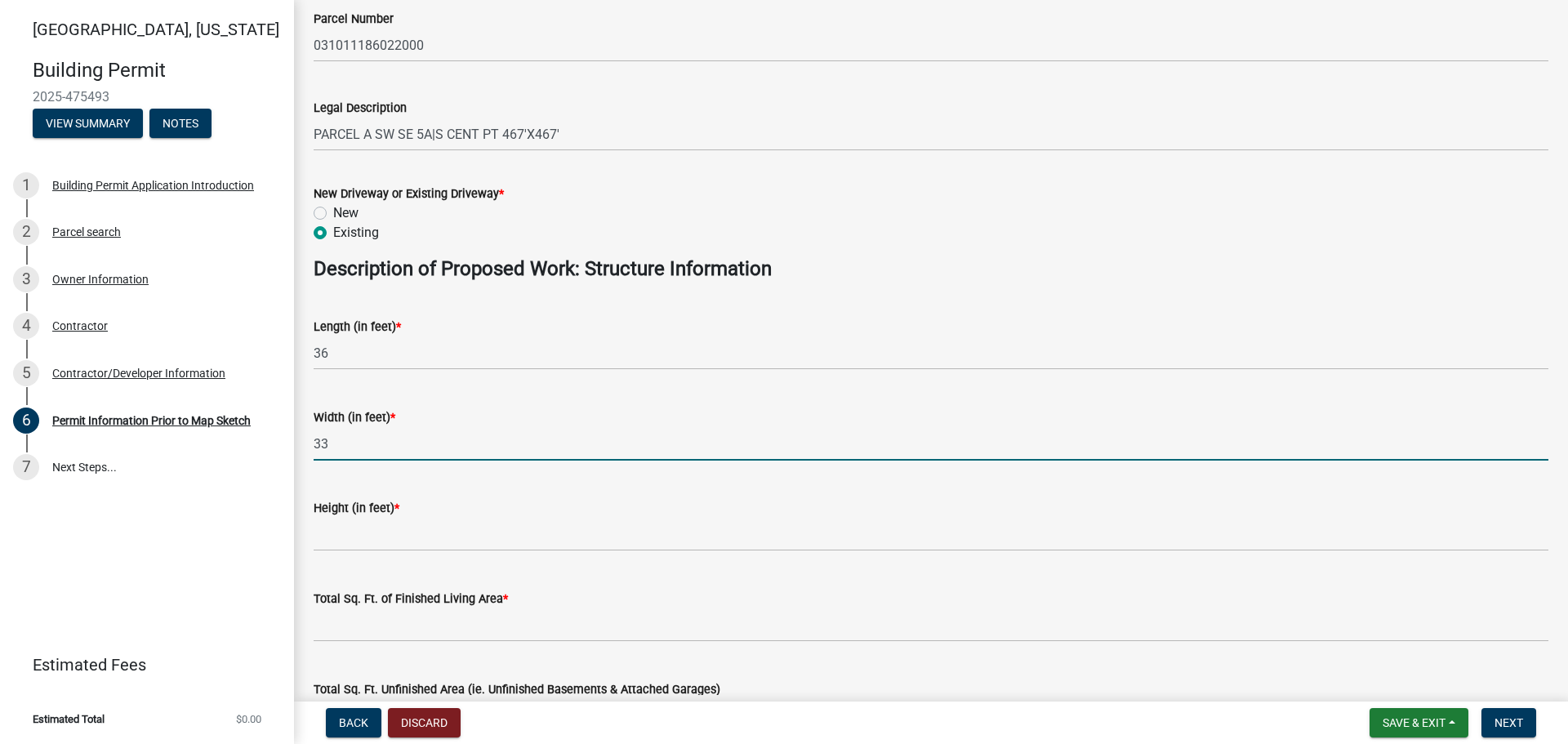
type input "33"
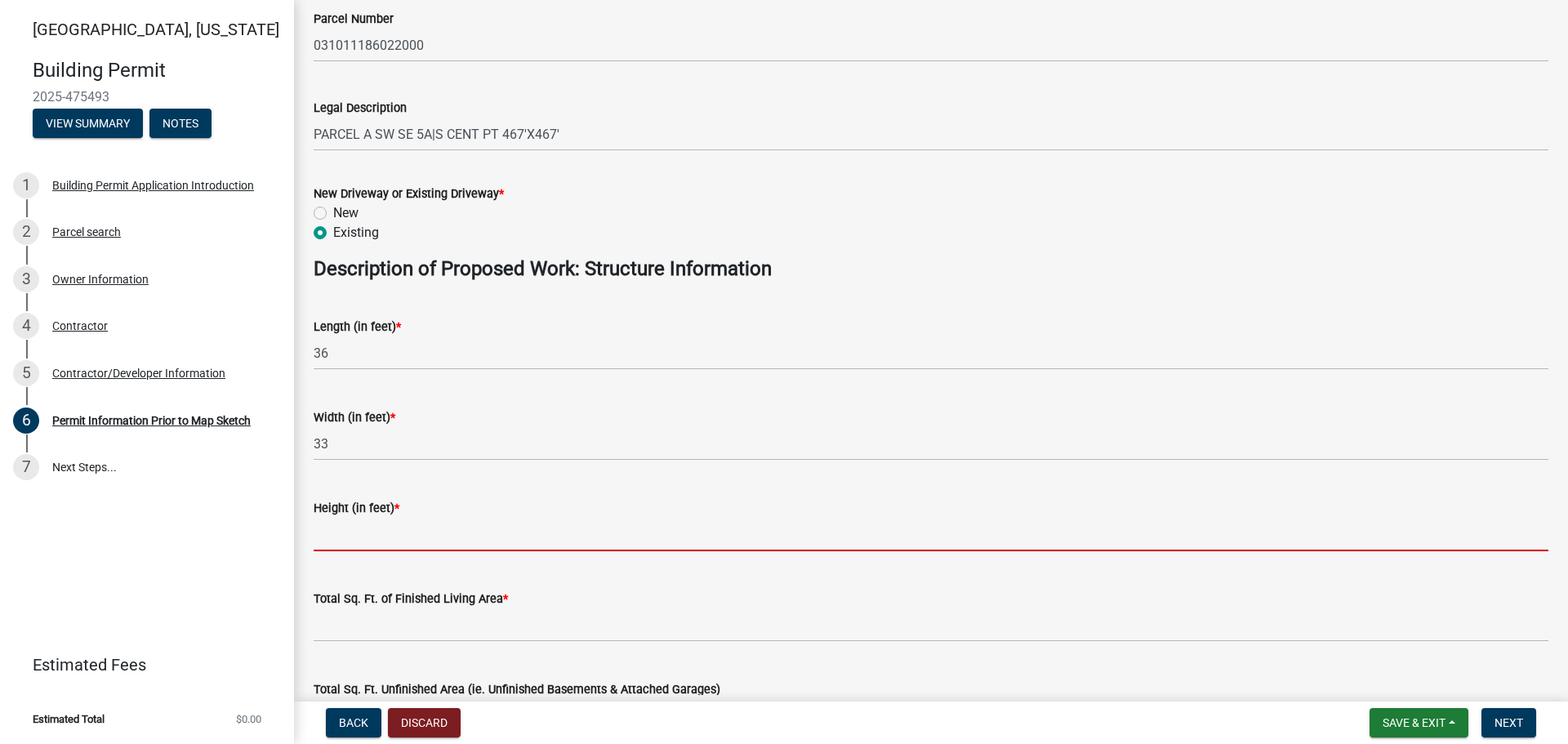
click at [383, 534] on input "text" at bounding box center [931, 534] width 1235 height 33
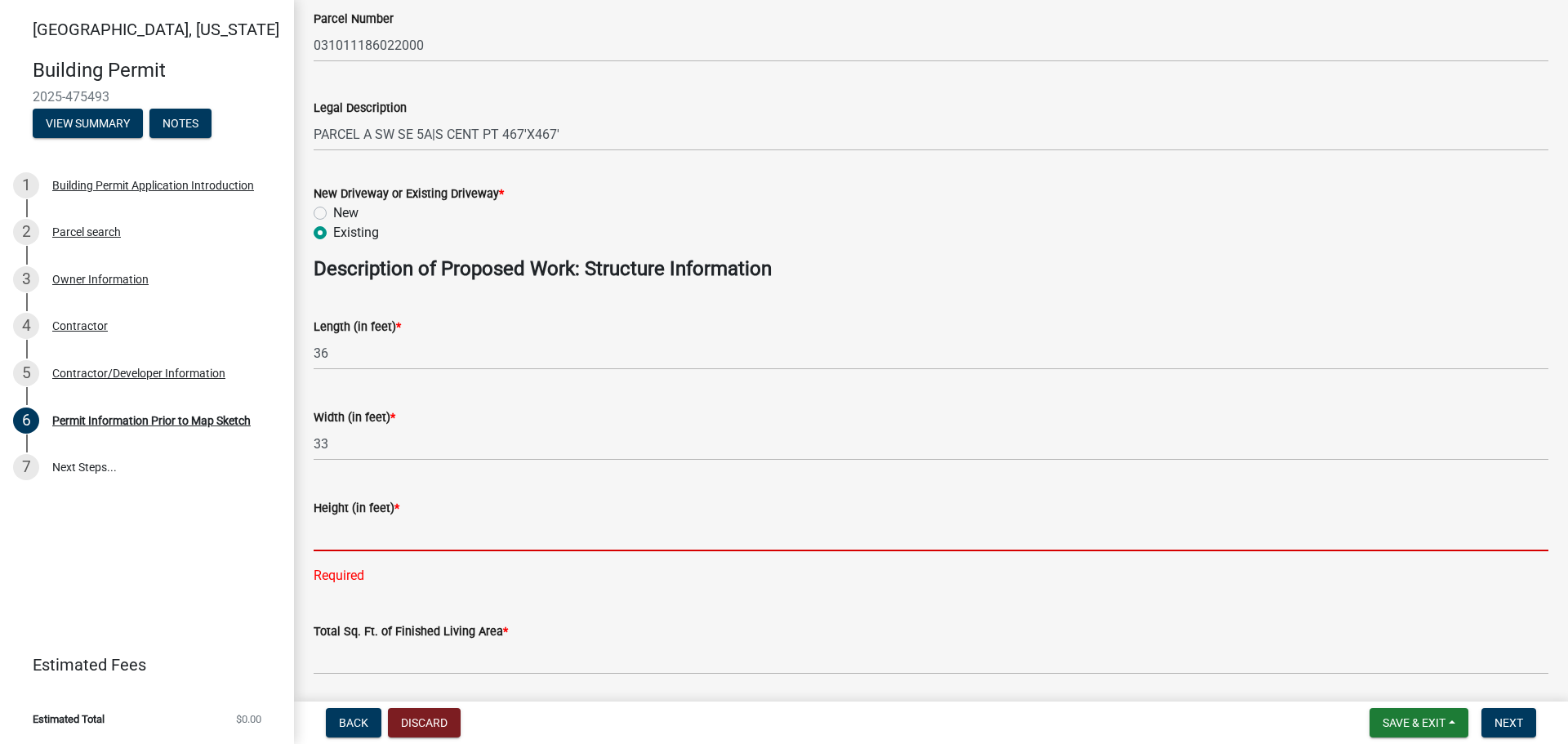
click at [361, 531] on input "text" at bounding box center [931, 534] width 1235 height 33
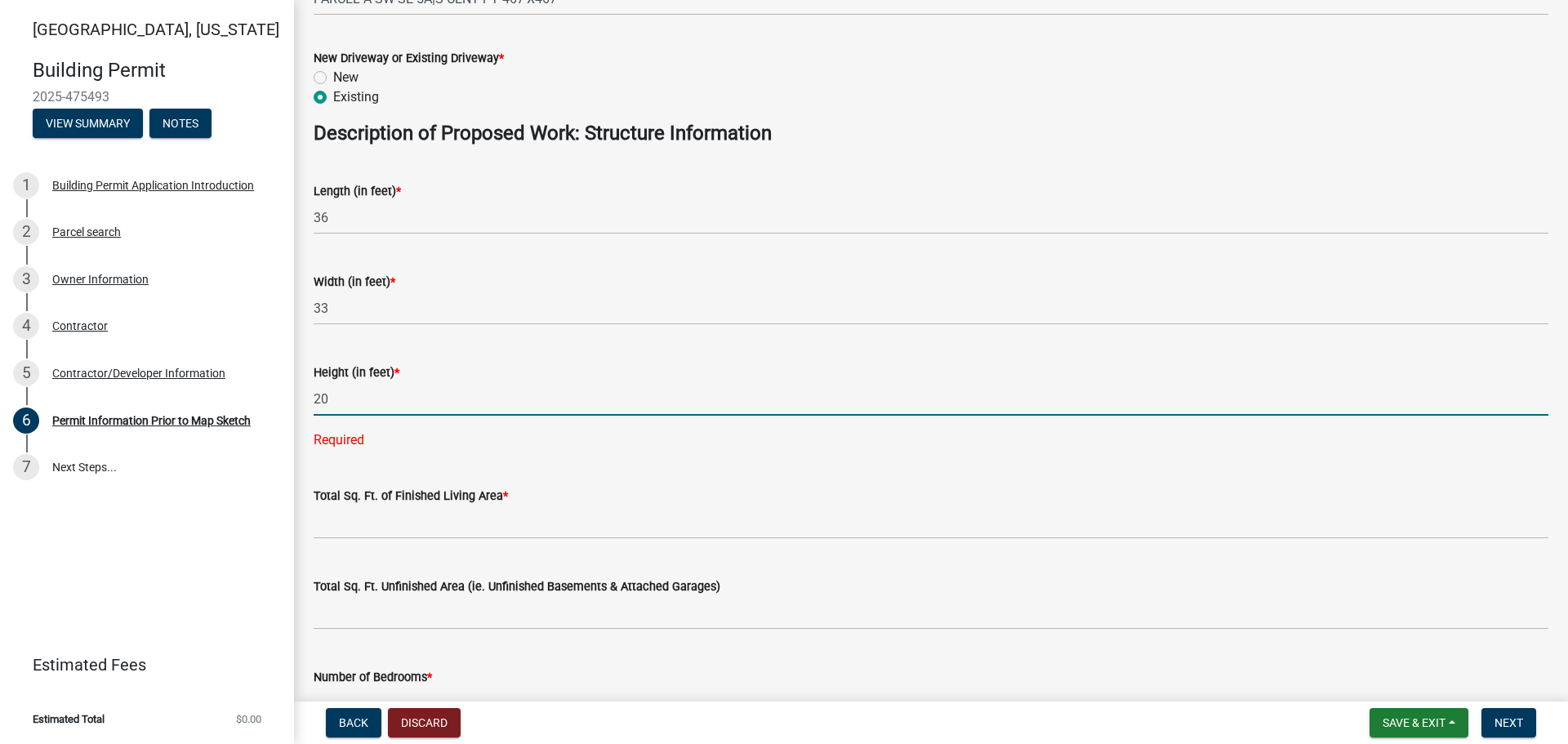
scroll to position [735, 0]
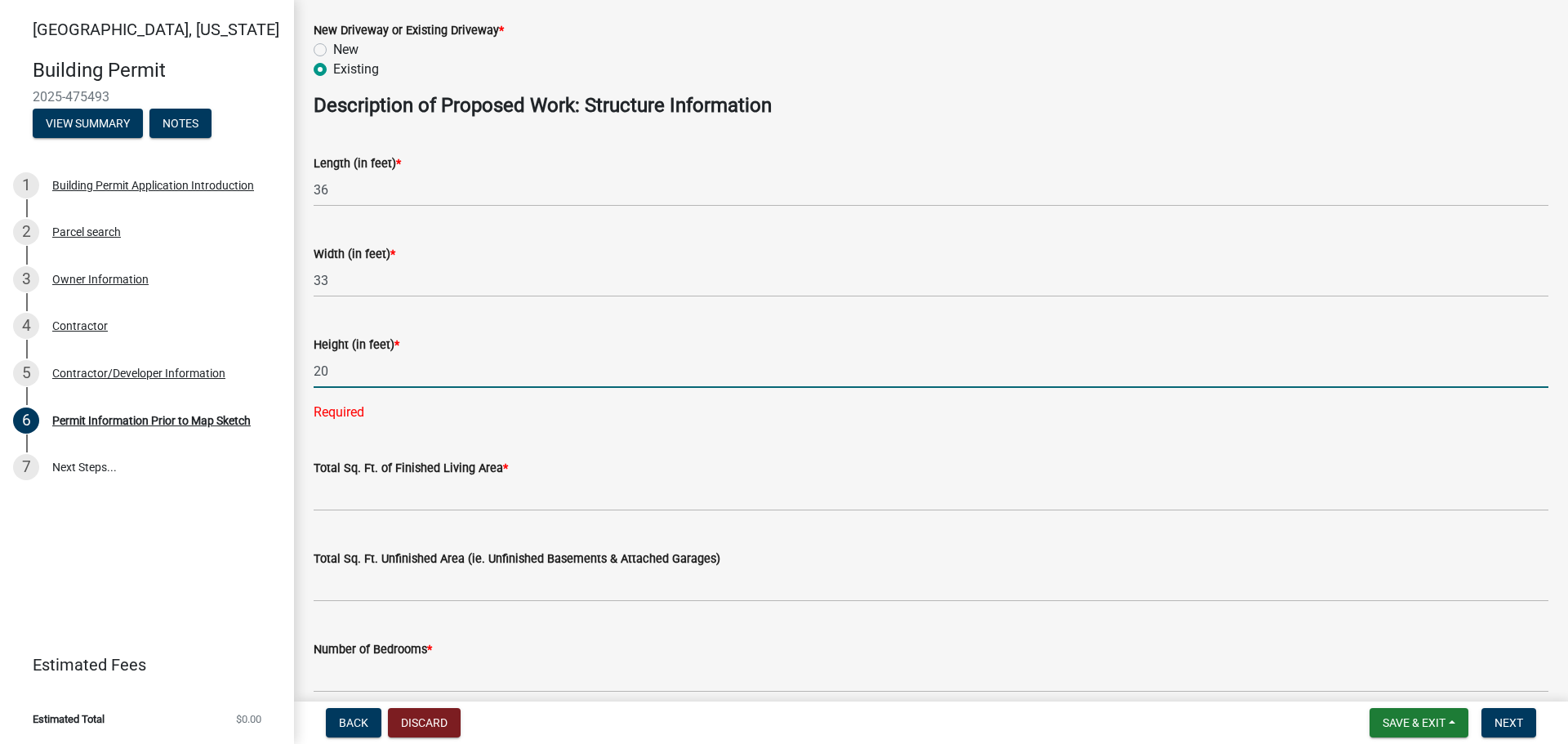
type input "20"
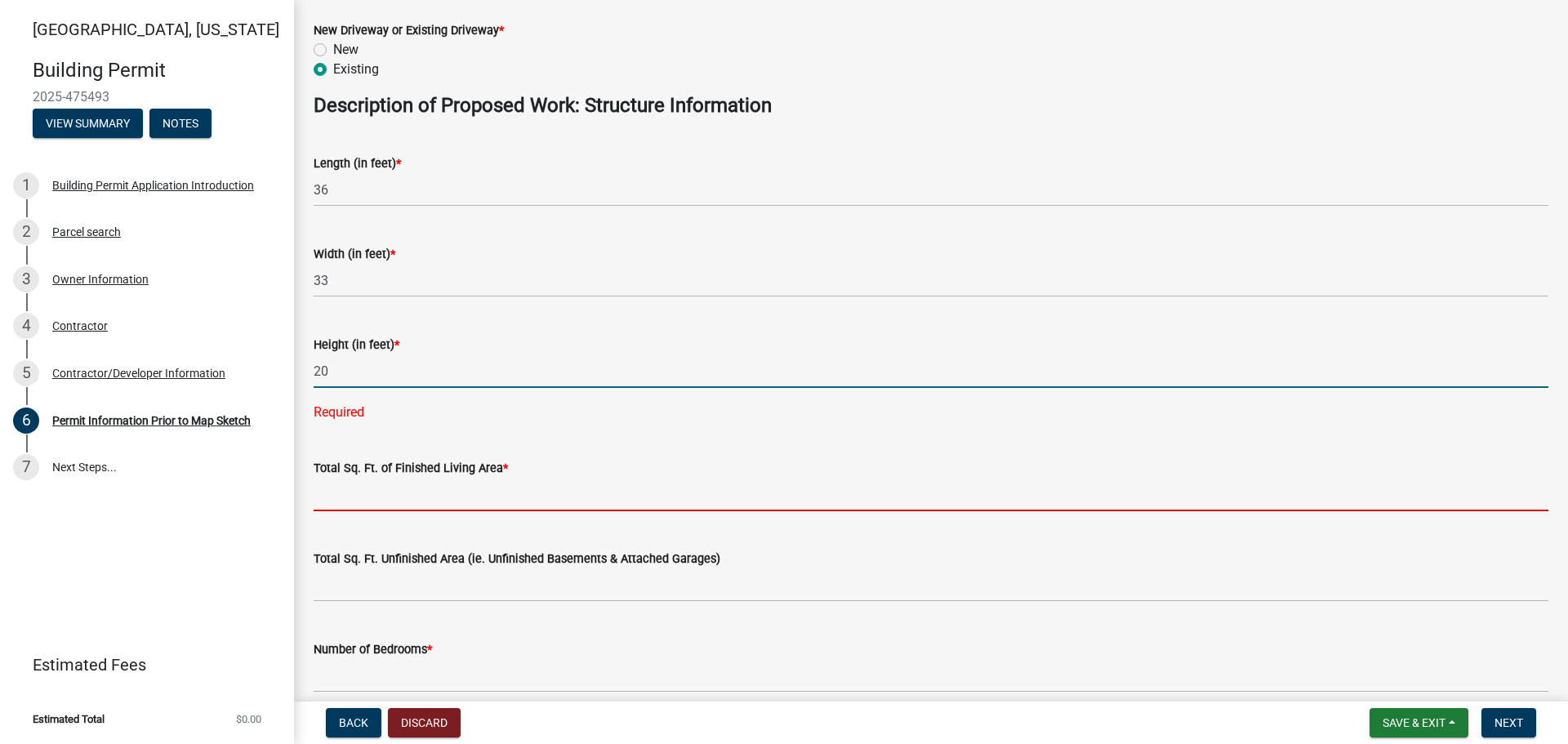
click at [436, 500] on wm-data-entity-input-list "Proposed Use Description * Agricultural Residential Commercial Industrial If Re…" at bounding box center [931, 179] width 1235 height 1645
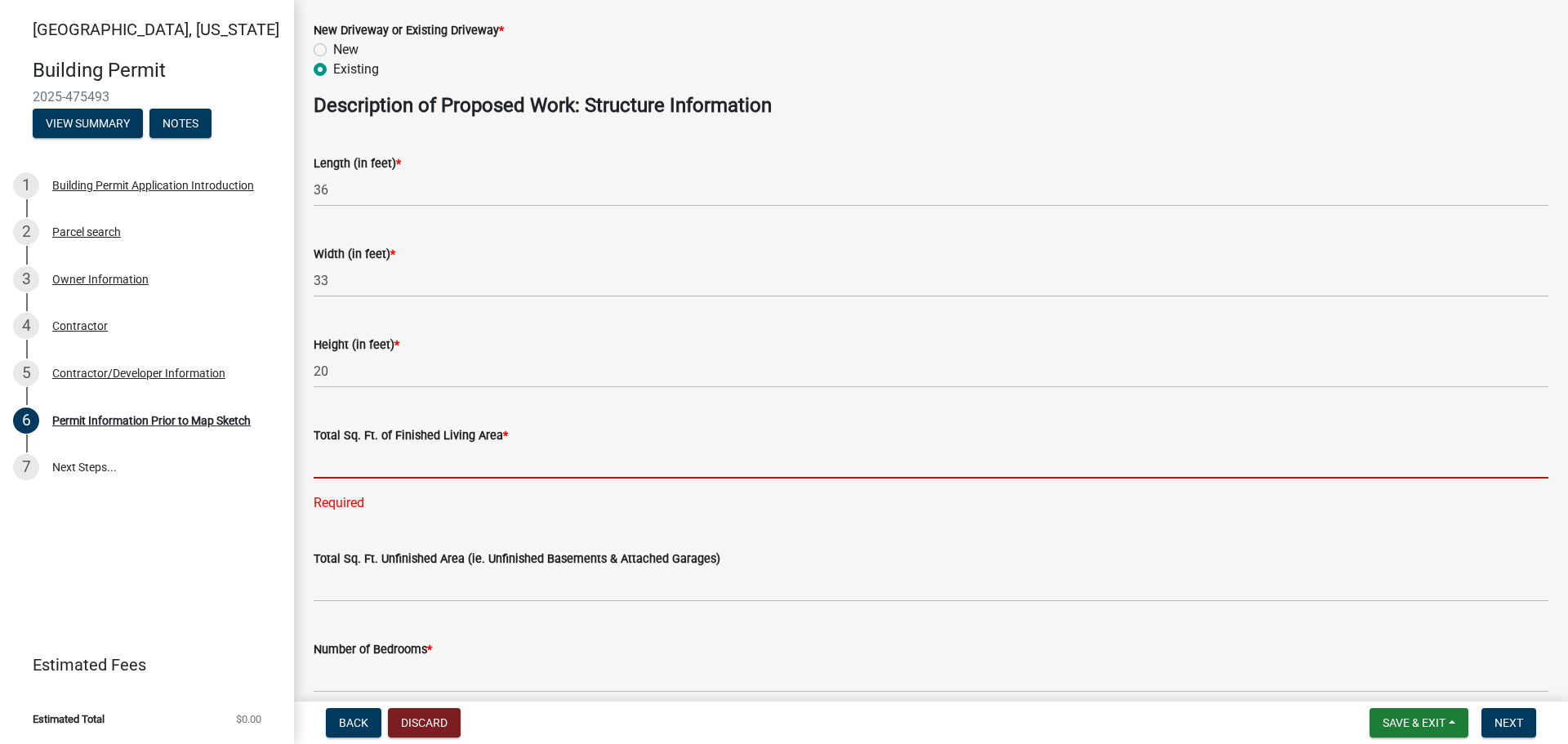
click at [350, 462] on input "text" at bounding box center [931, 462] width 1235 height 33
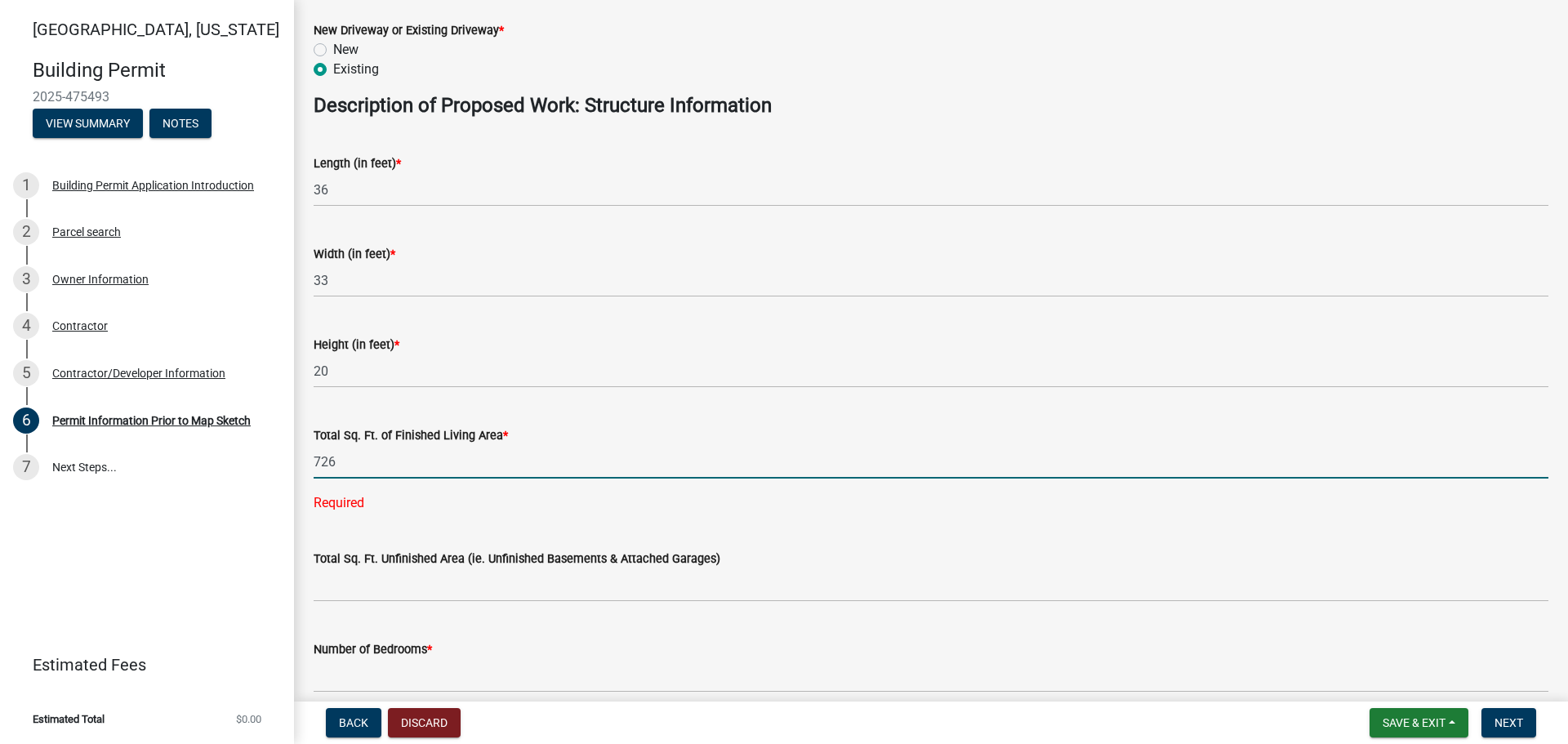
type input "726"
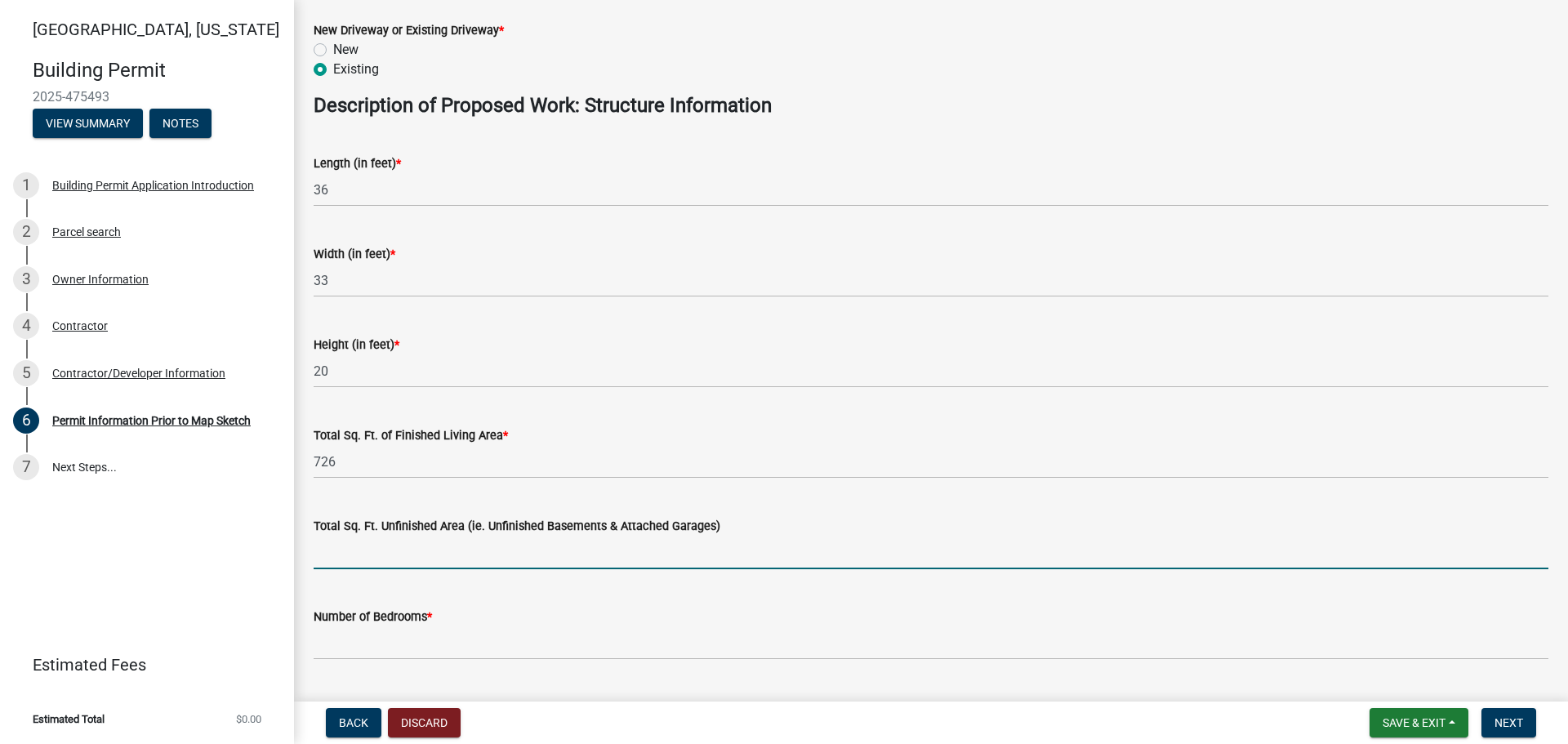
click at [365, 582] on wm-data-entity-input "Total Sq. Ft. Unfinished Area (ie. Unfinished Basements & Attached Garages)" at bounding box center [931, 539] width 1235 height 91
click at [355, 563] on input "text" at bounding box center [931, 553] width 1235 height 33
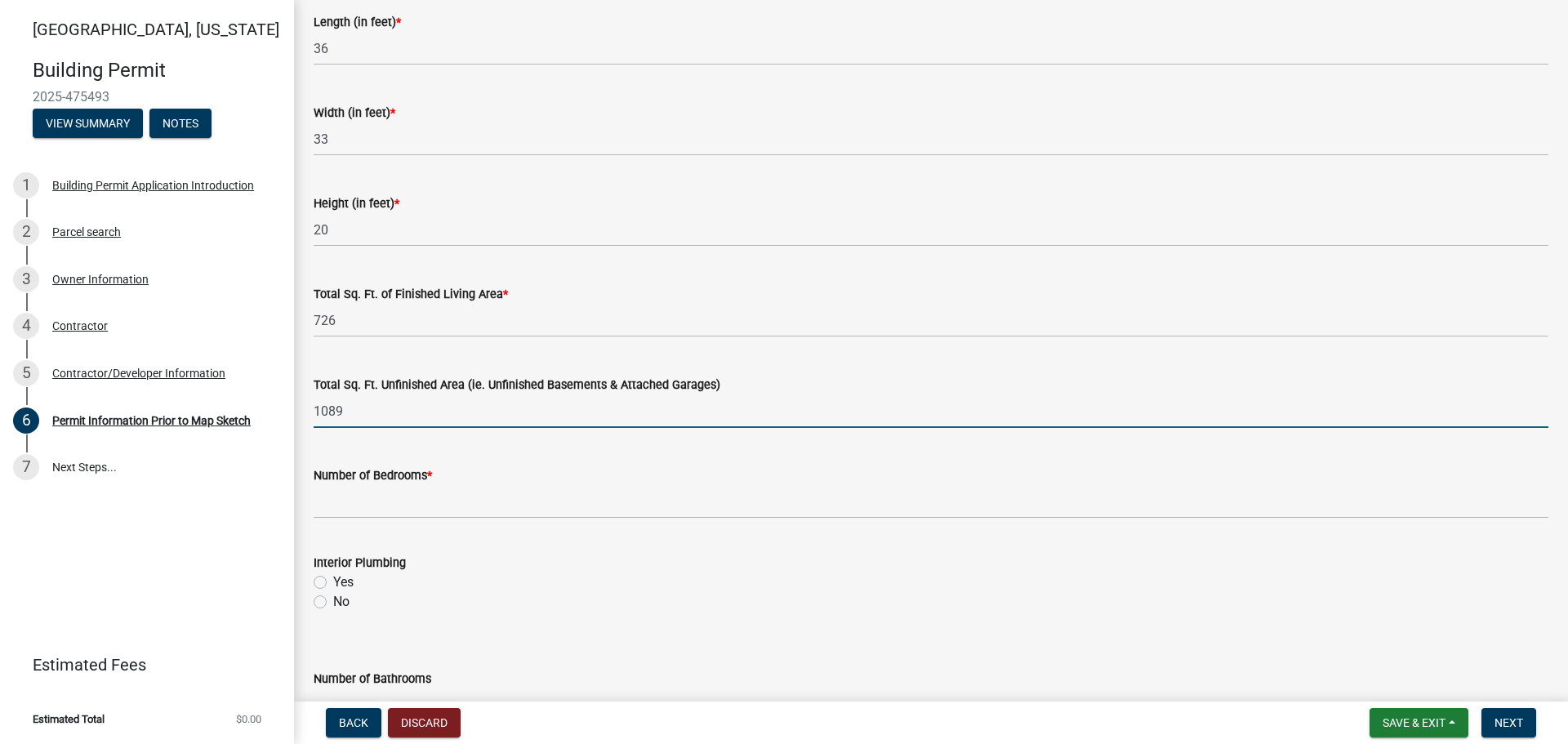
scroll to position [898, 0]
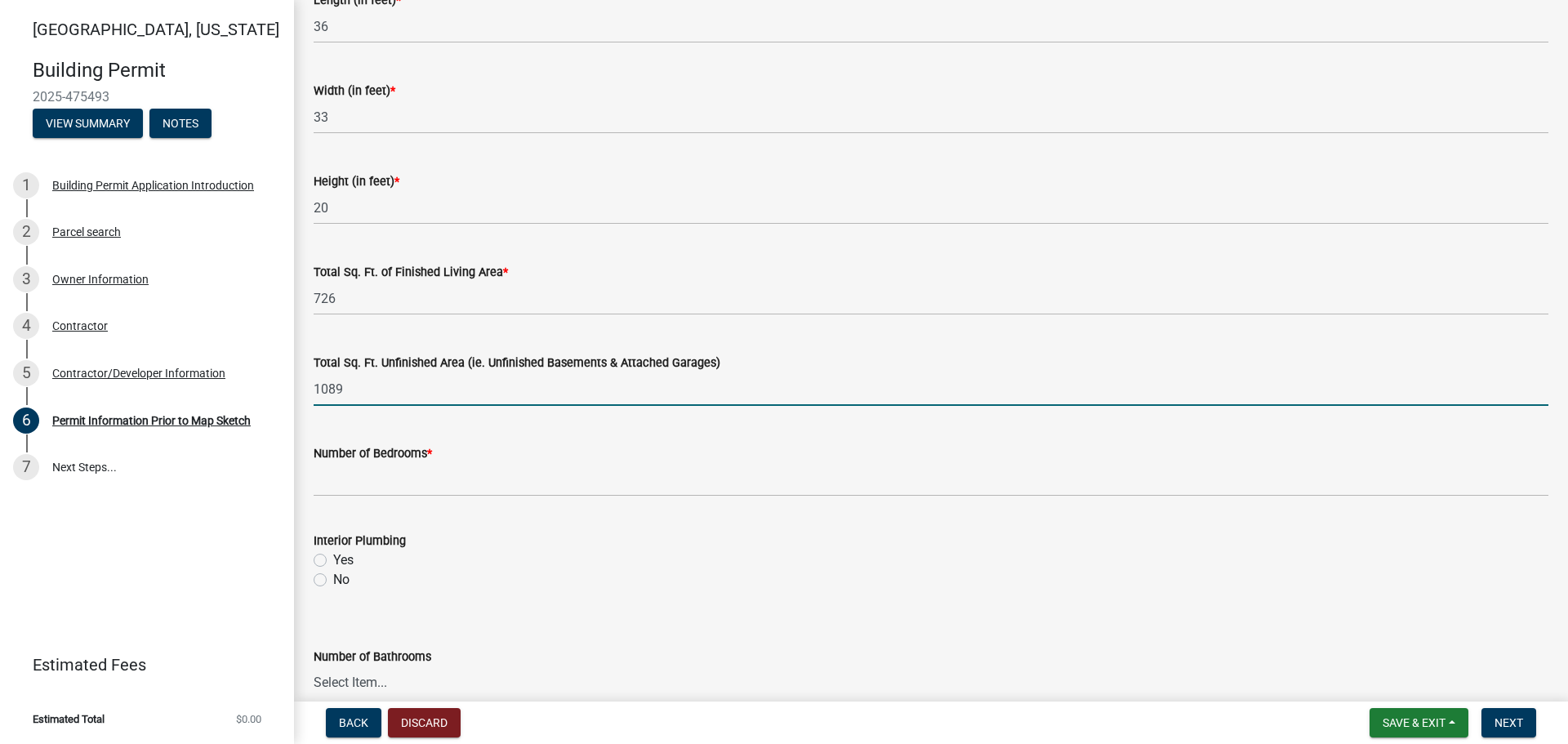
type input "1089"
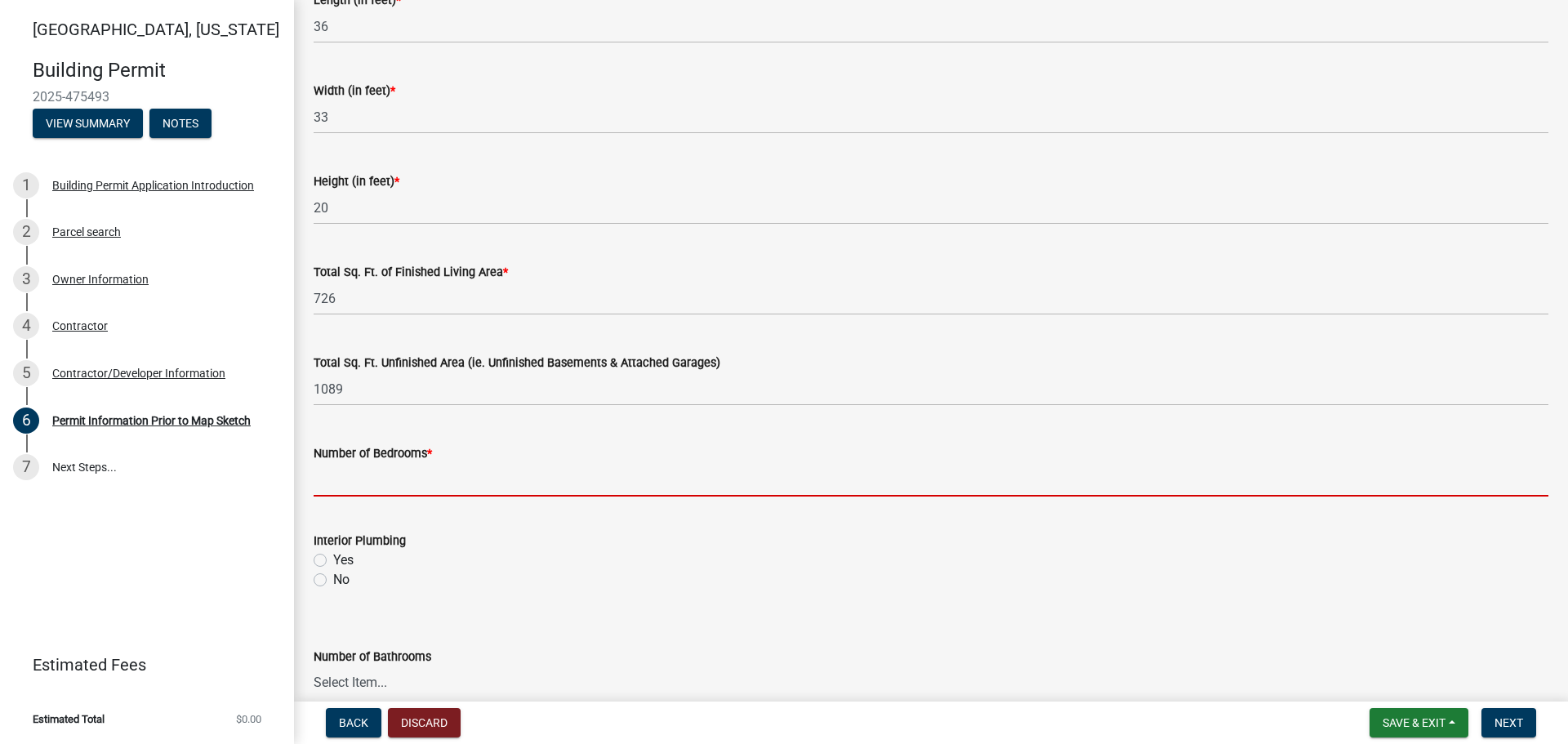
click at [357, 484] on input "text" at bounding box center [931, 480] width 1235 height 33
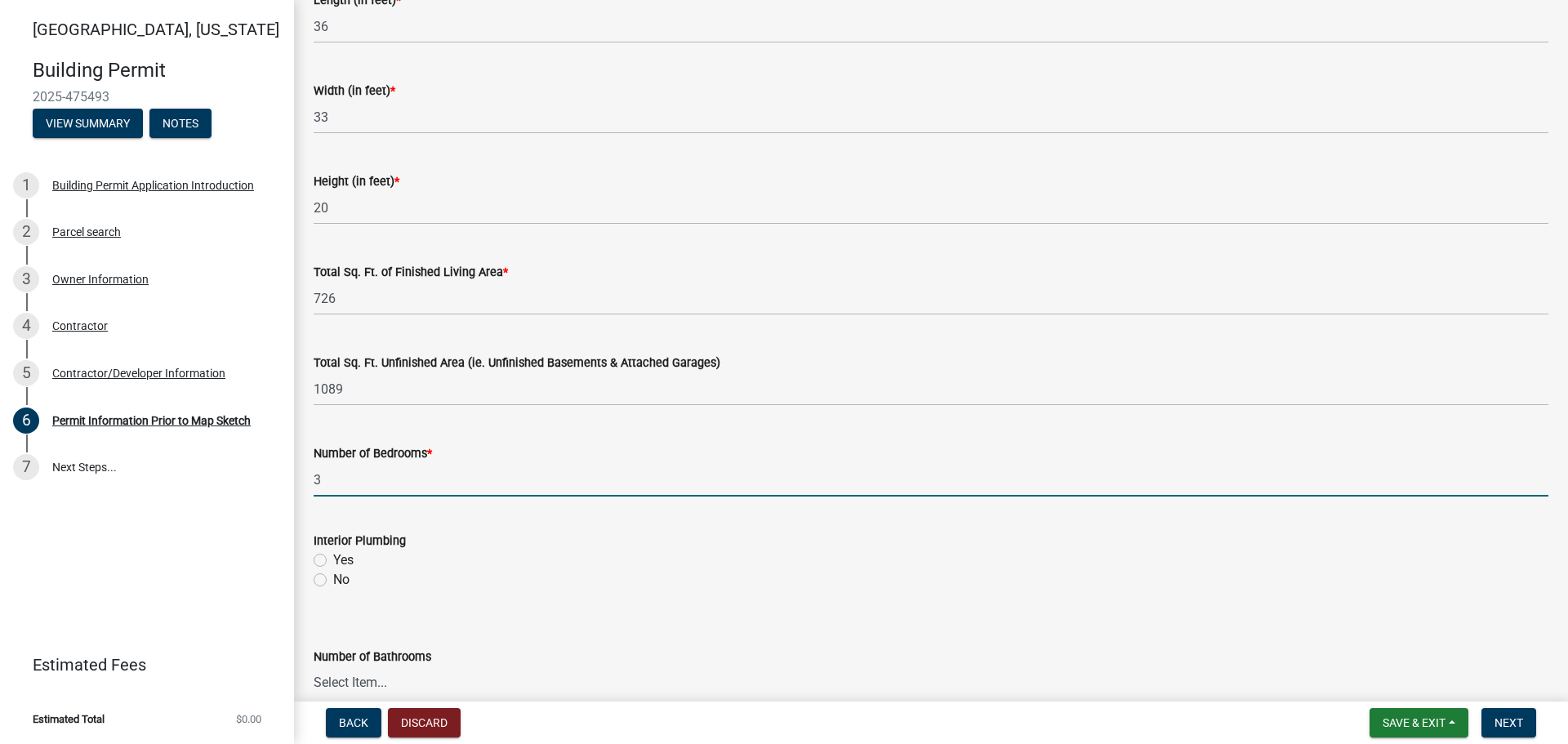
type input "3"
click at [334, 562] on label "Yes" at bounding box center [344, 560] width 20 height 19
click at [334, 561] on input "Yes" at bounding box center [338, 555] width 10 height 10
radio input "true"
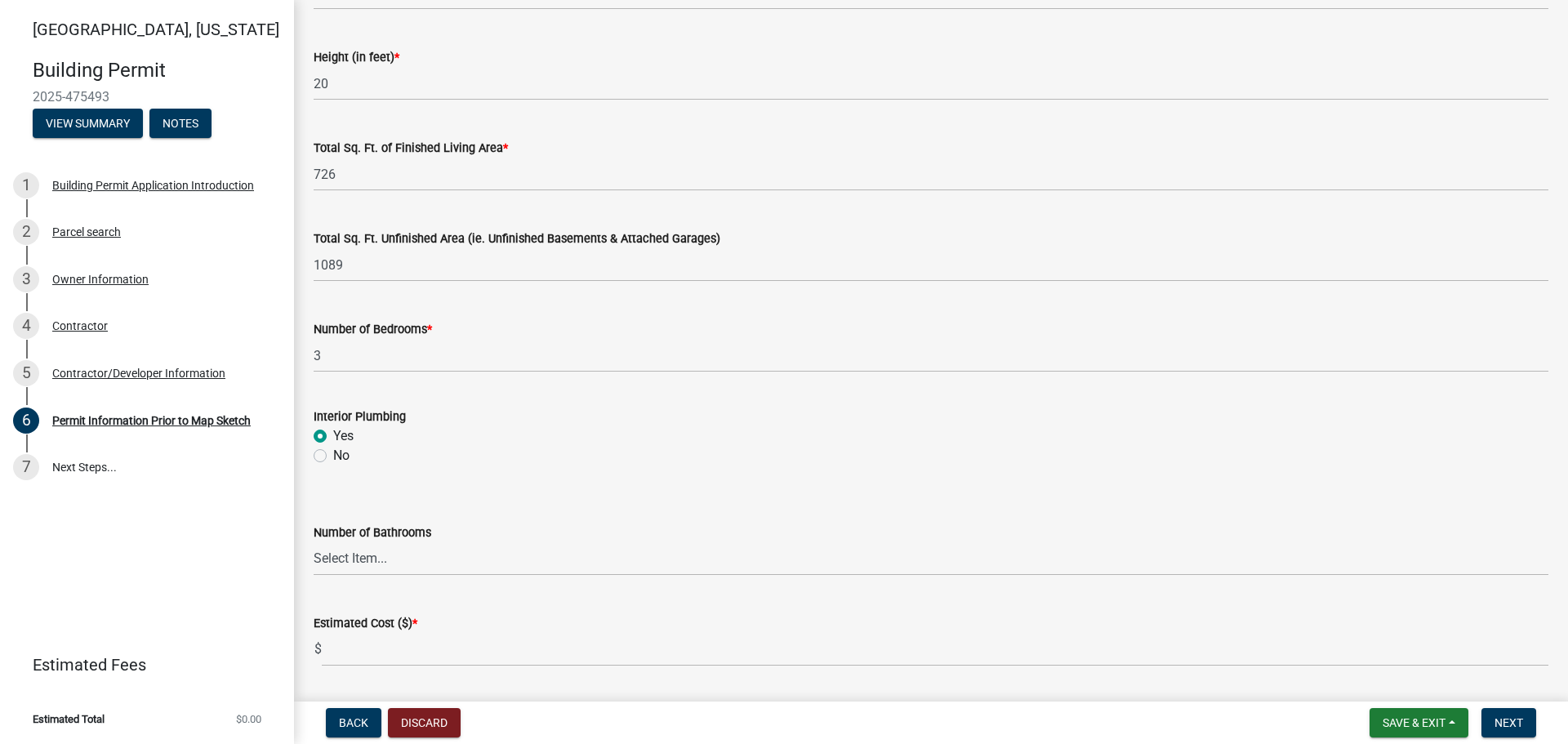
scroll to position [1062, 0]
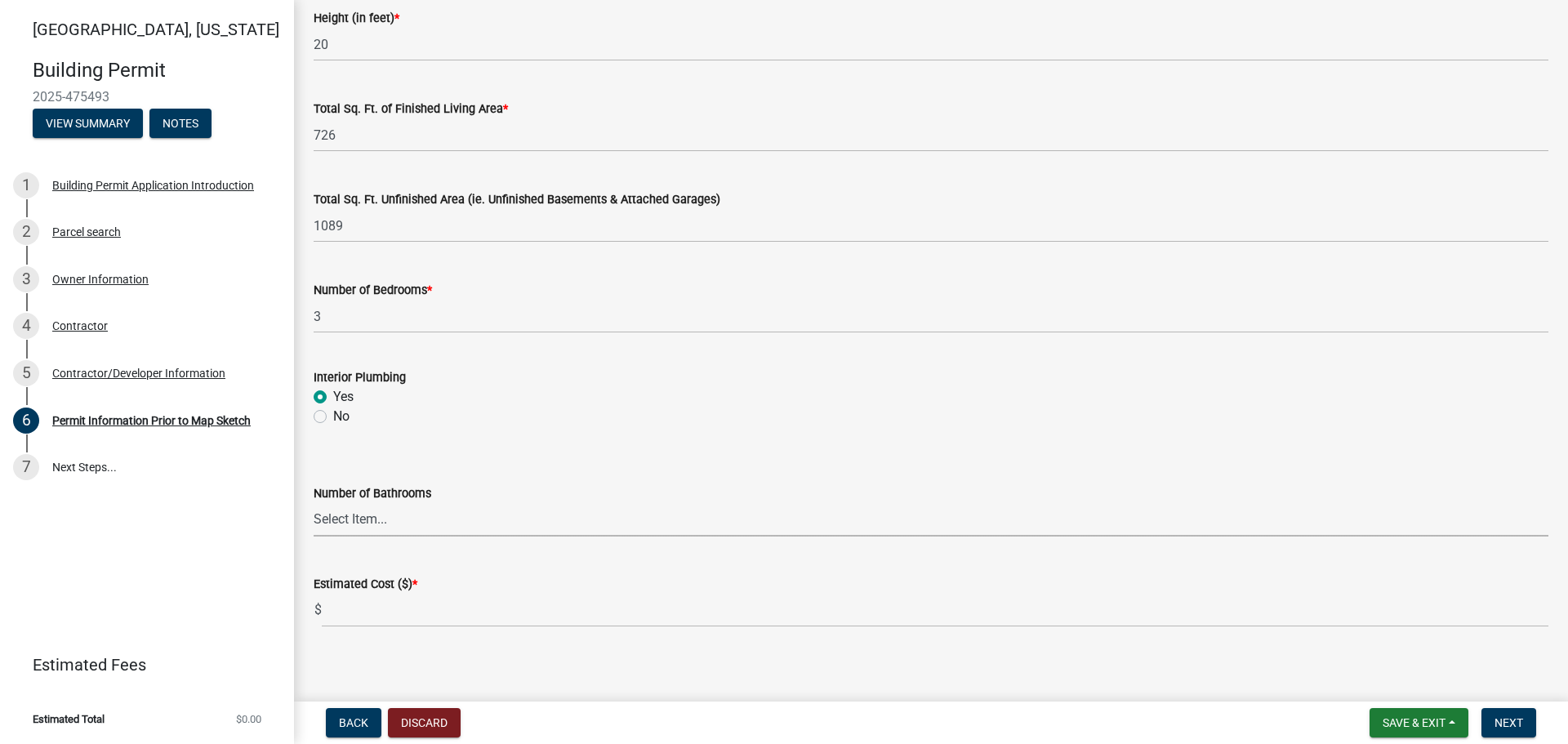
click at [336, 518] on select "Select Item... 0 1 2 3 4 5 6" at bounding box center [931, 519] width 1235 height 33
click at [313, 503] on select "Select Item... 0 1 2 3 4 5 6" at bounding box center [931, 519] width 1235 height 33
select select "a084ace3-cc4d-4a19-ba90-9713ee32dfc0"
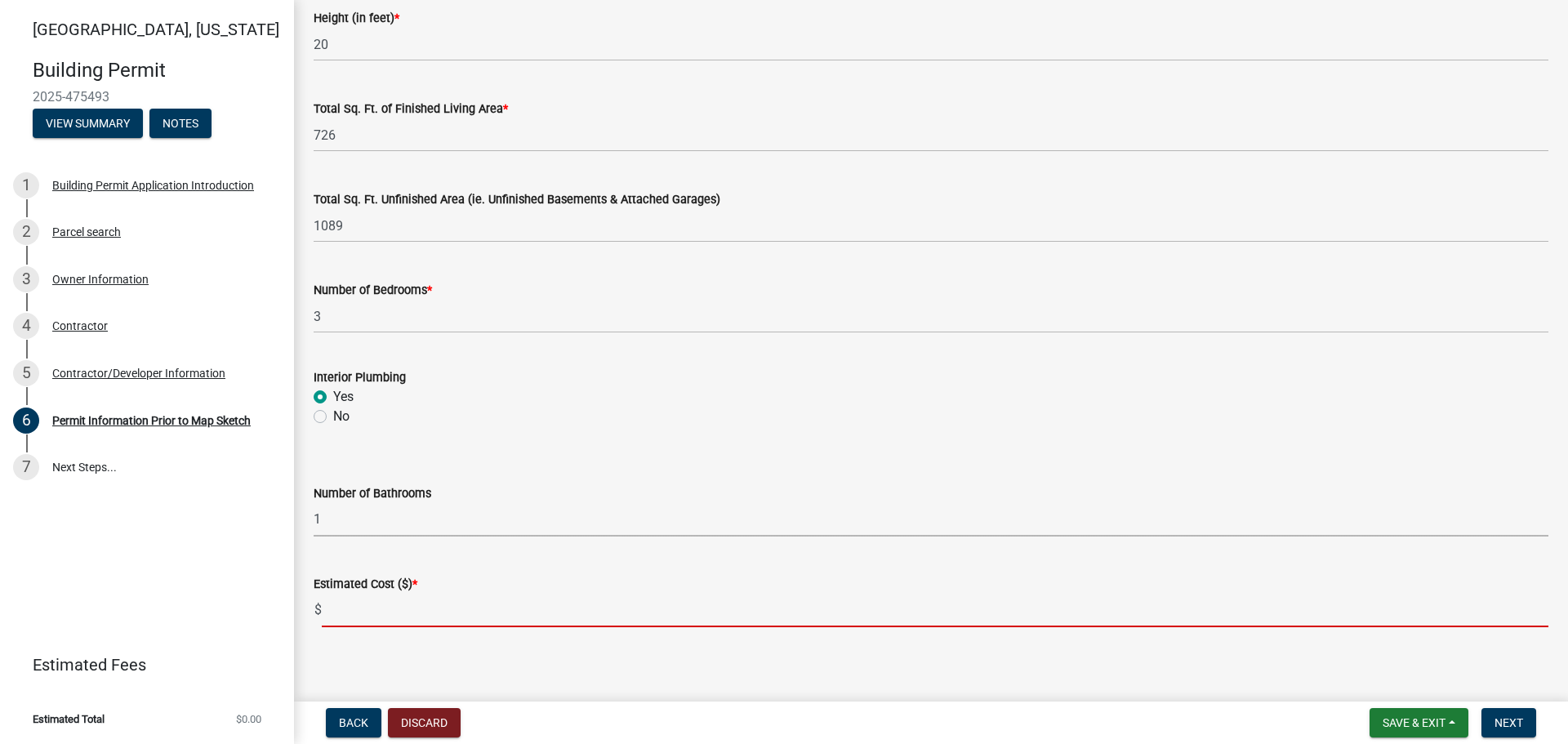
click at [357, 614] on input "text" at bounding box center [935, 610] width 1227 height 33
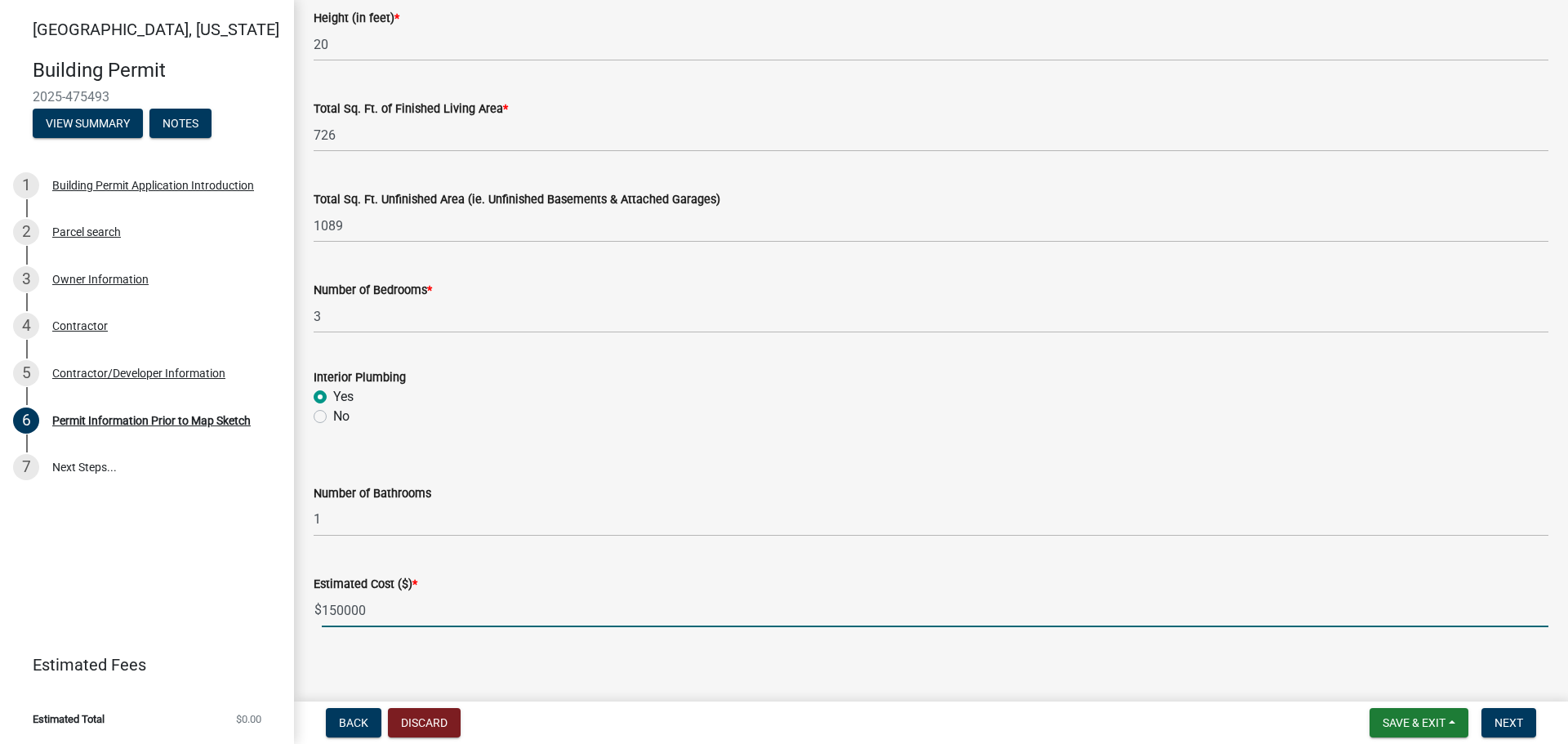
scroll to position [1072, 0]
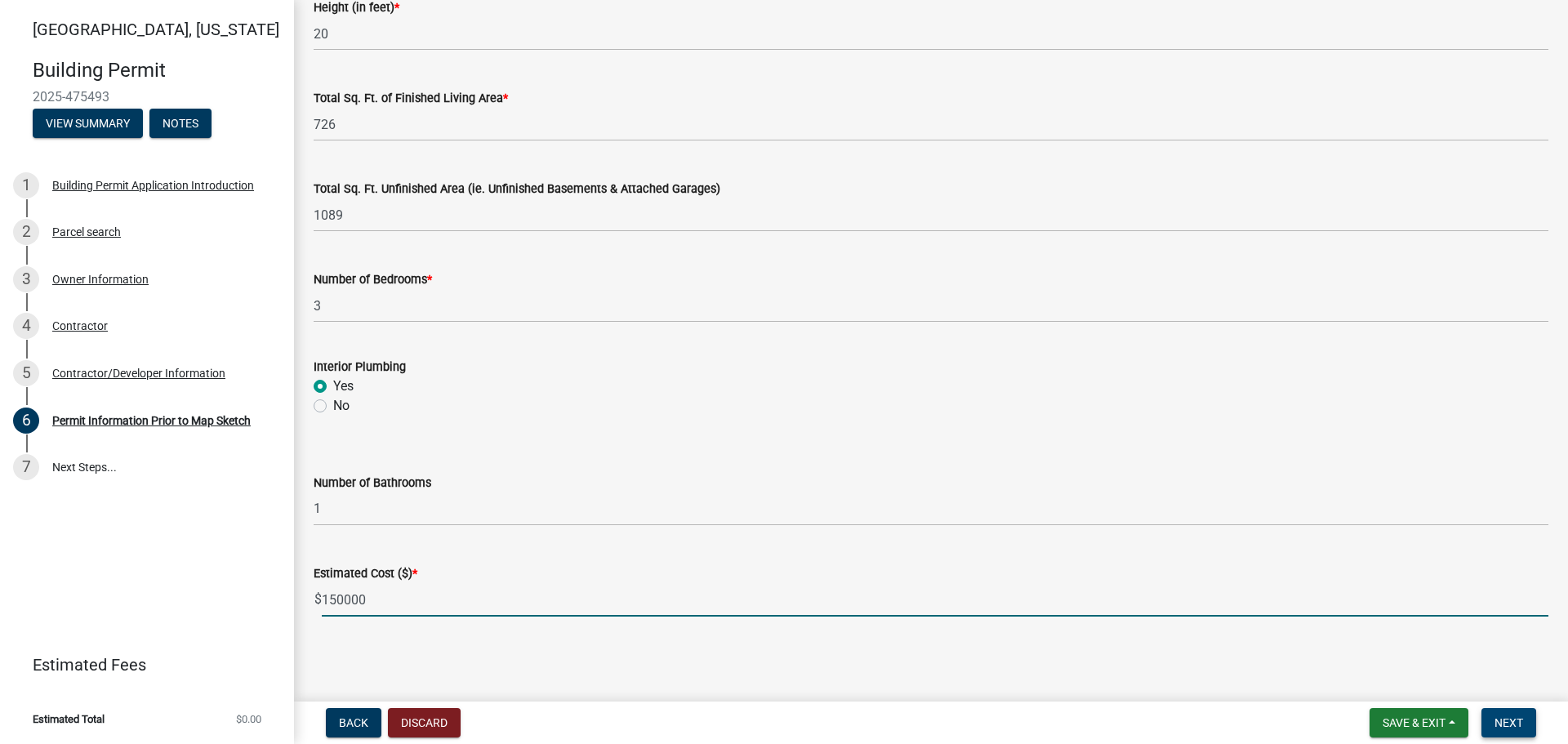
type input "150000"
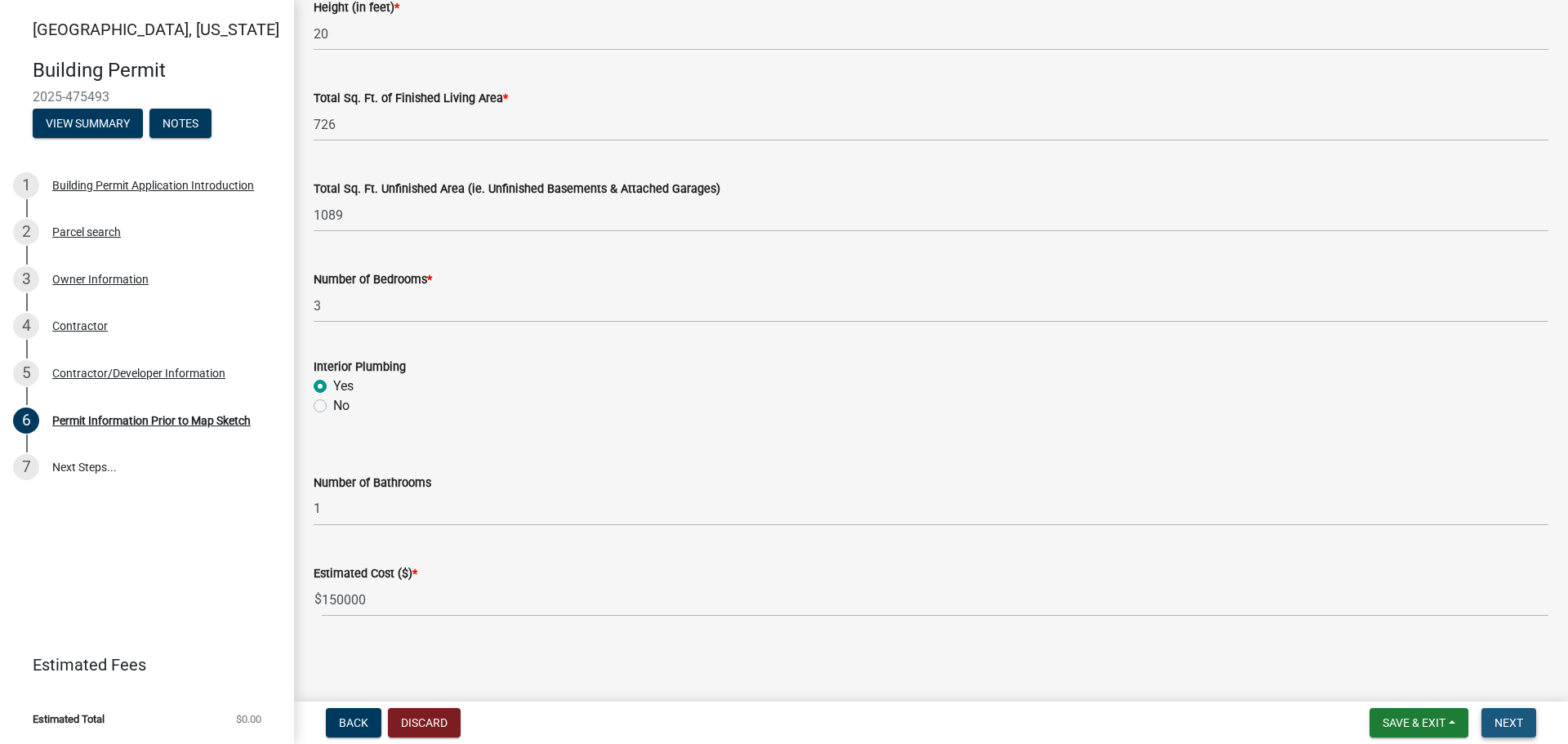
click at [1505, 723] on span "Next" at bounding box center [1509, 723] width 29 height 13
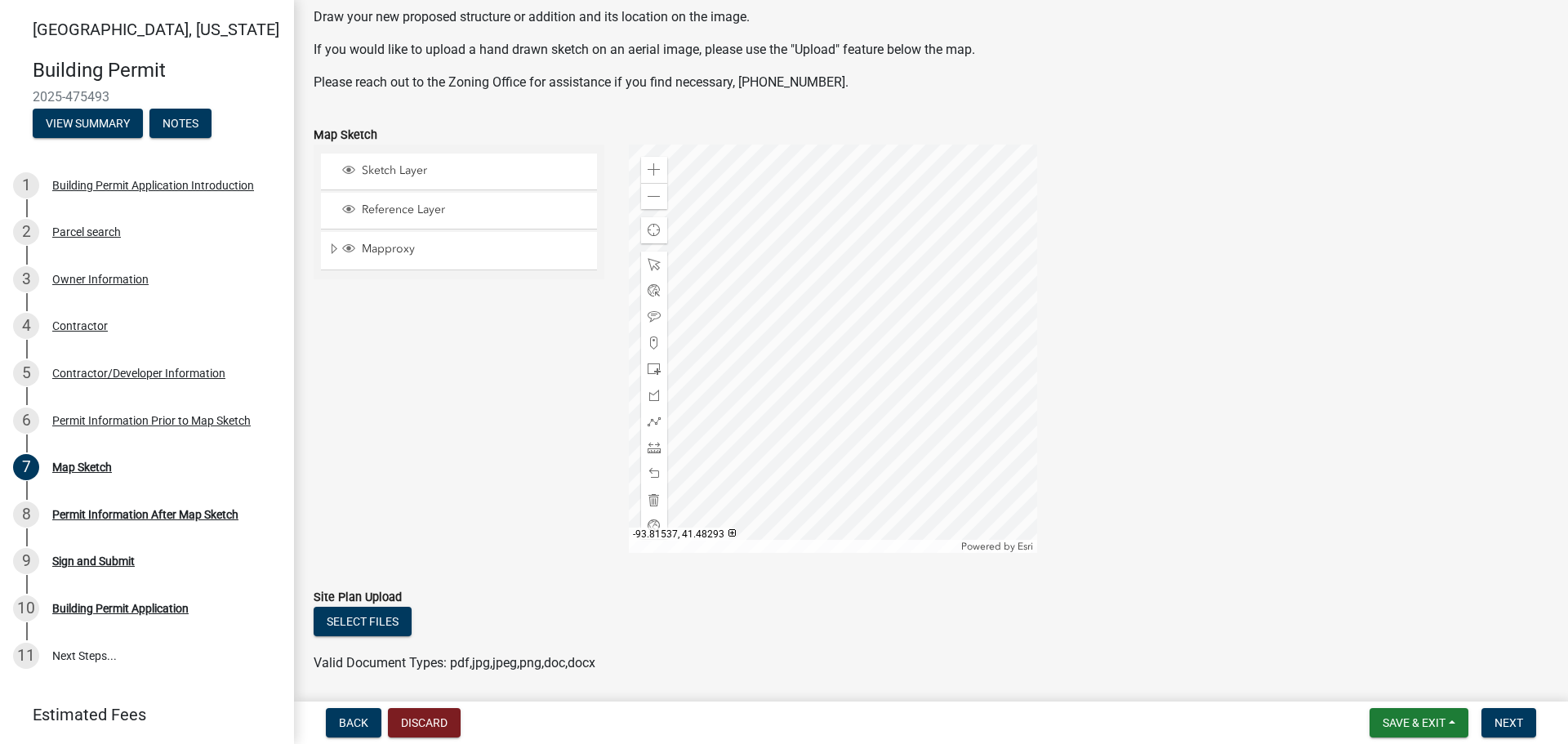
scroll to position [206, 0]
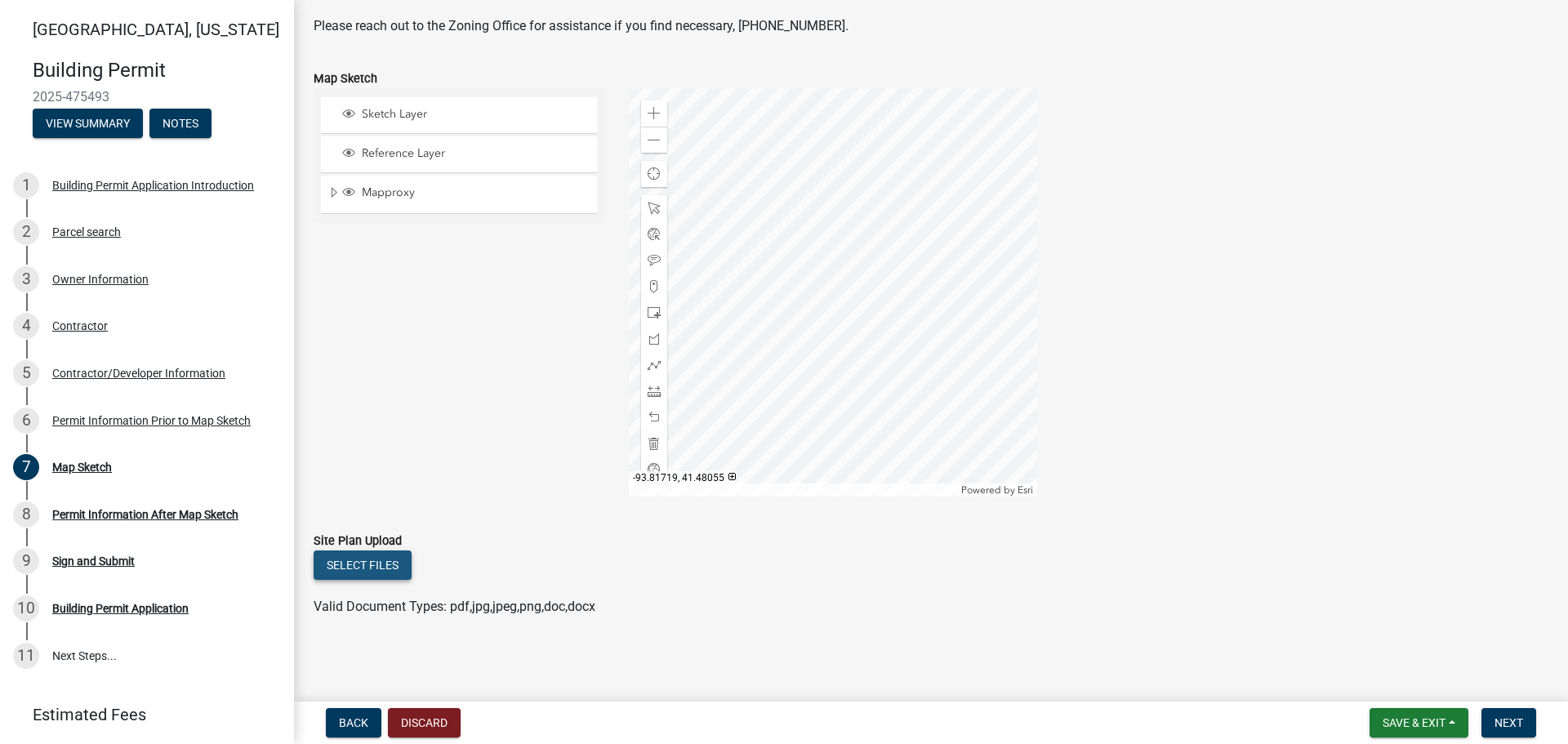
click at [374, 568] on button "Select files" at bounding box center [362, 566] width 98 height 30
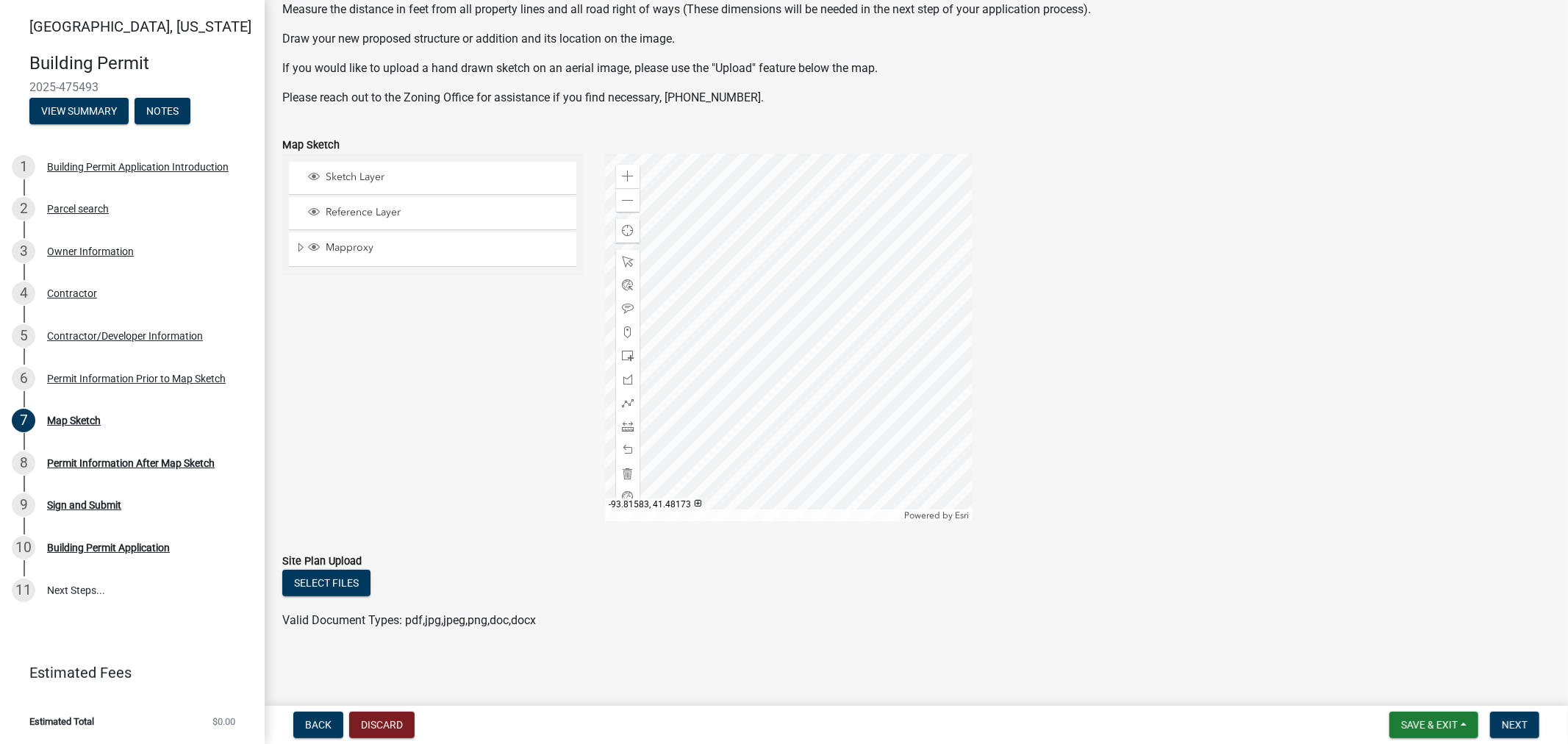
scroll to position [111, 0]
click at [350, 581] on button "Select files" at bounding box center [326, 583] width 88 height 27
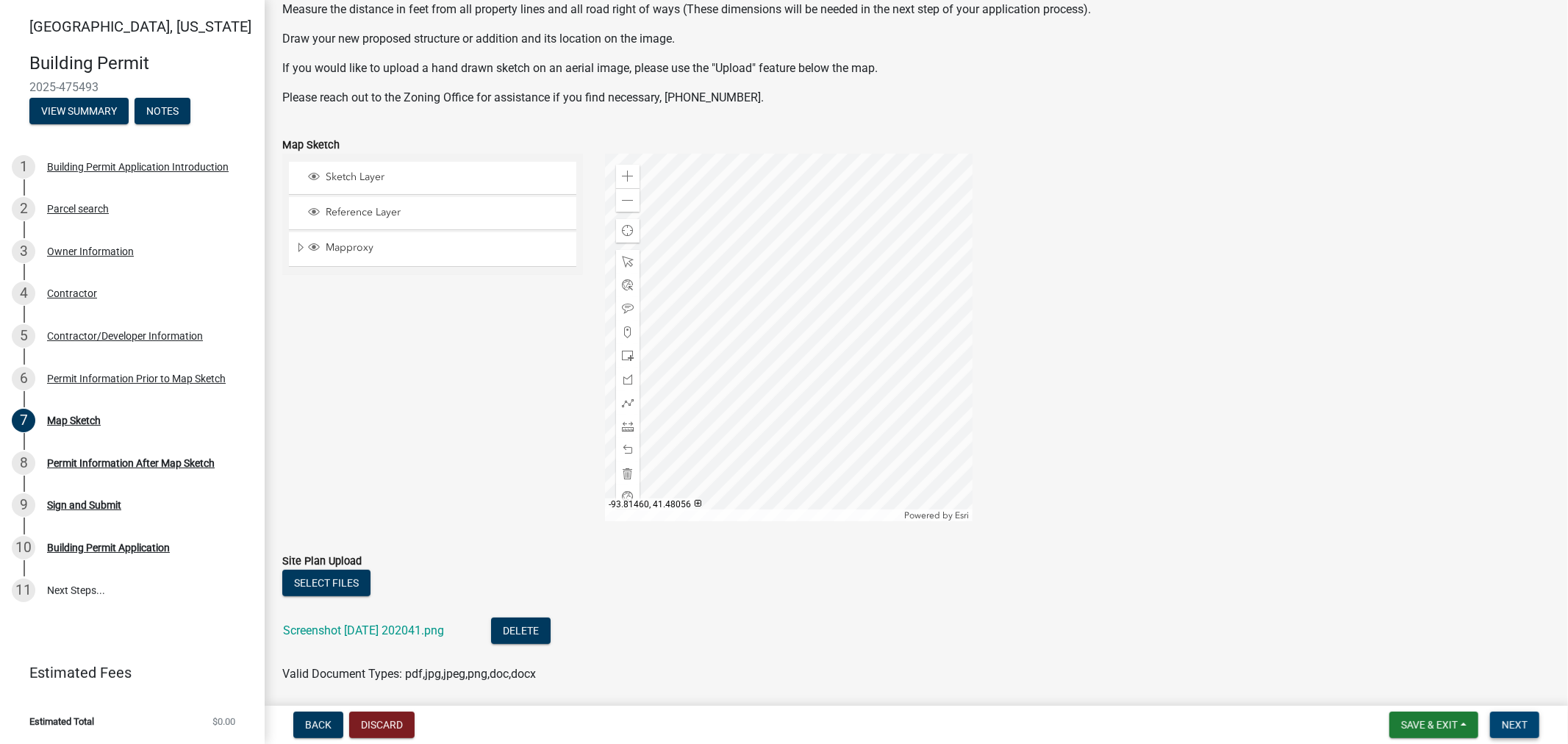
click at [1411, 669] on span "Next" at bounding box center [1514, 725] width 26 height 12
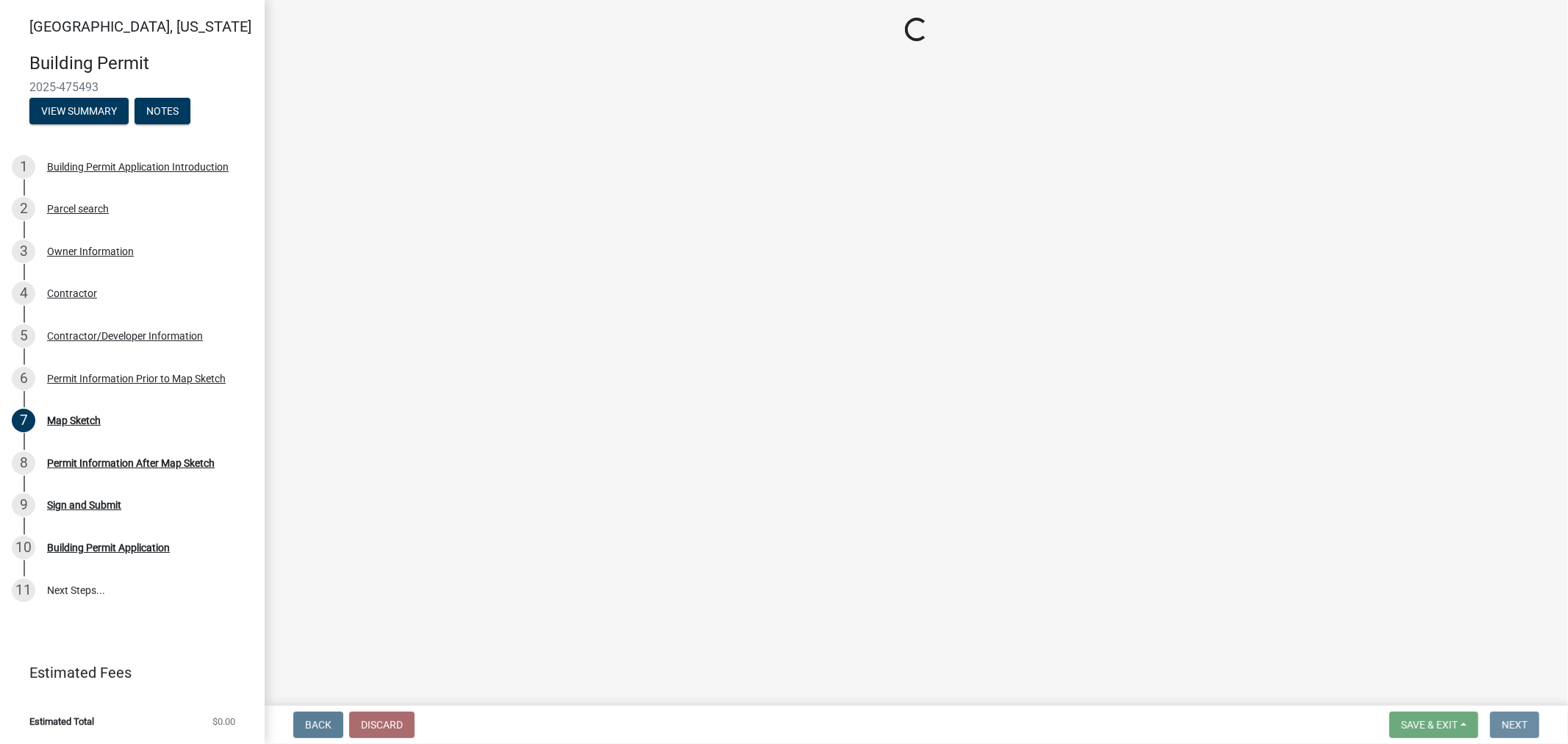
scroll to position [0, 0]
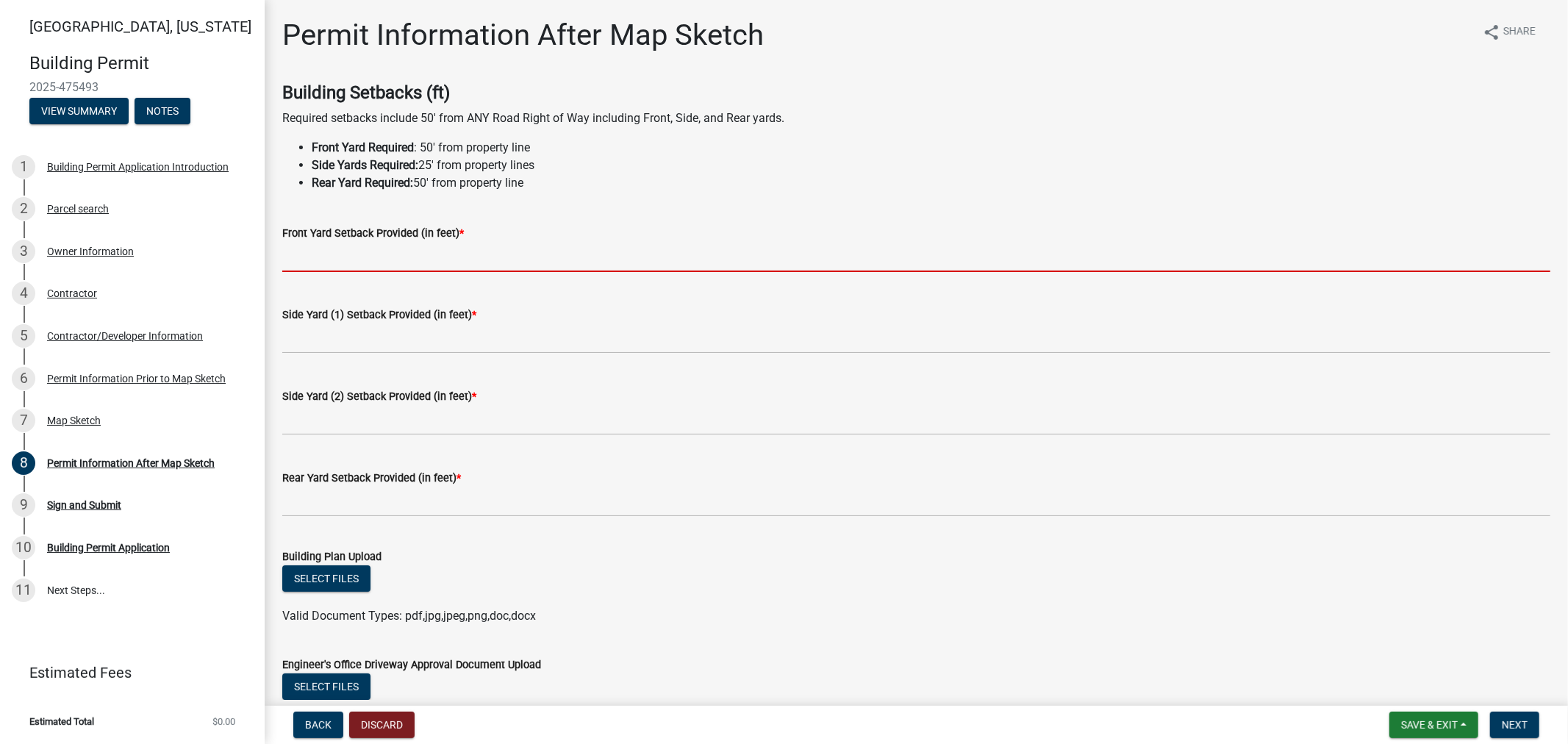
click at [477, 250] on input "text" at bounding box center [916, 257] width 1268 height 30
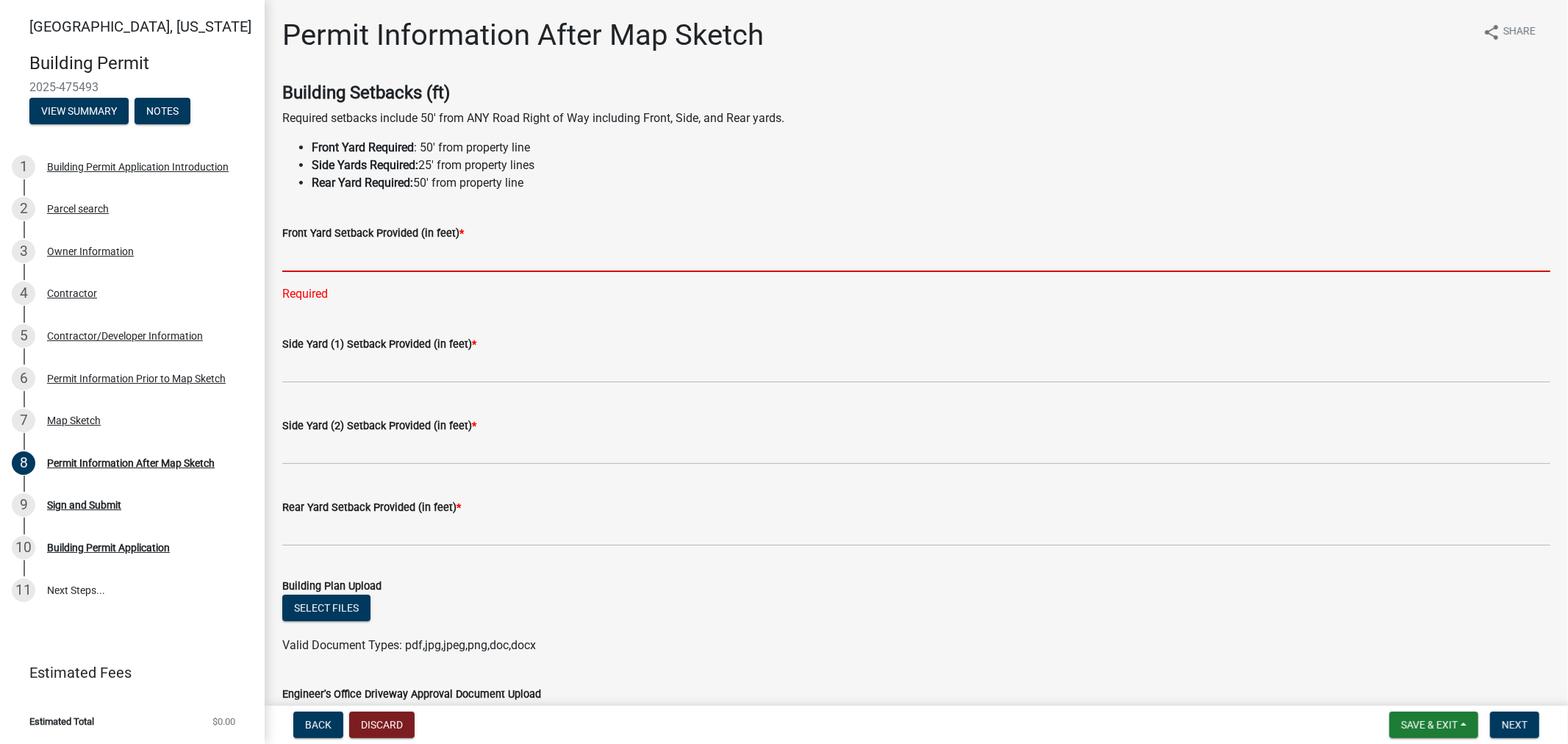
click at [314, 260] on input "text" at bounding box center [916, 257] width 1268 height 30
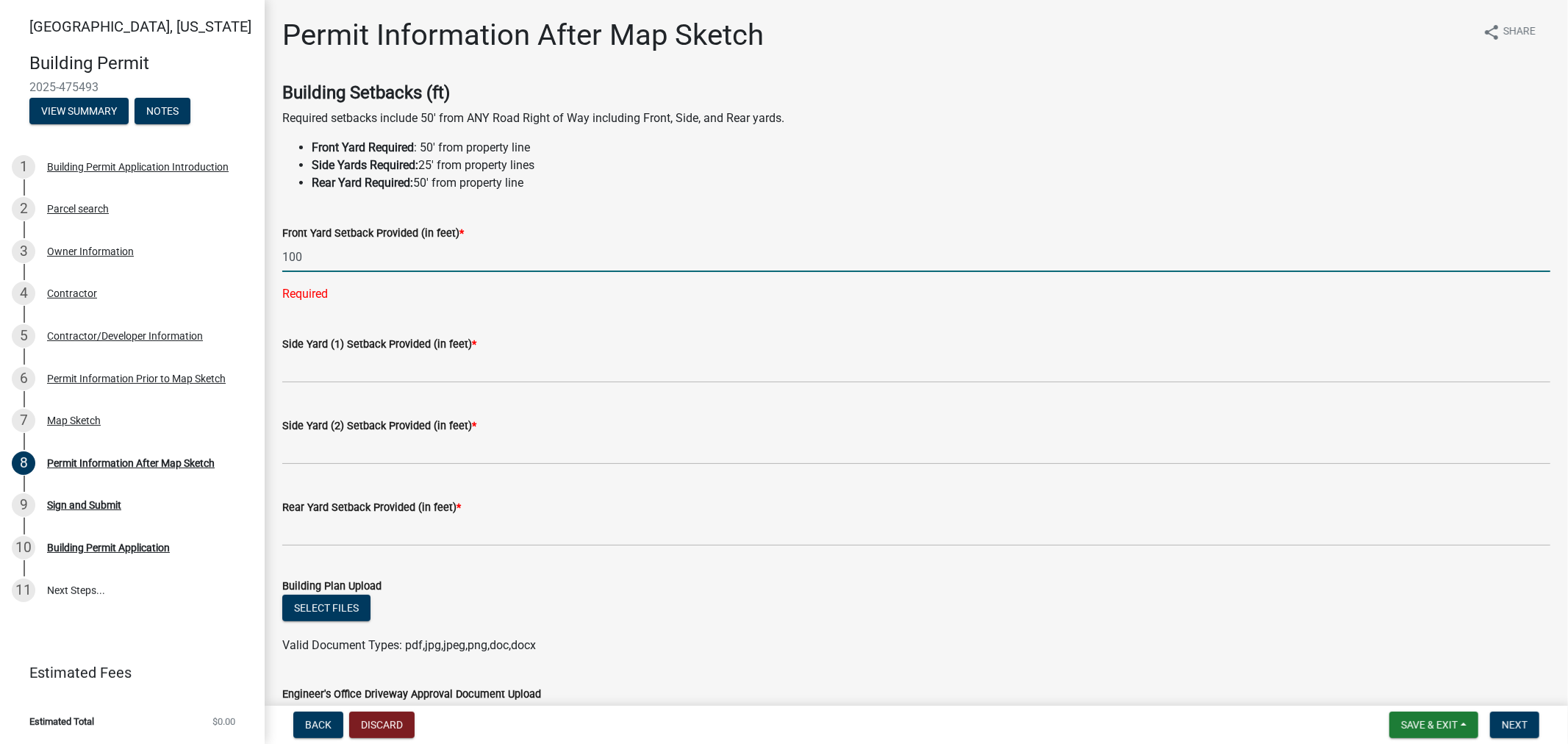
type input "100"
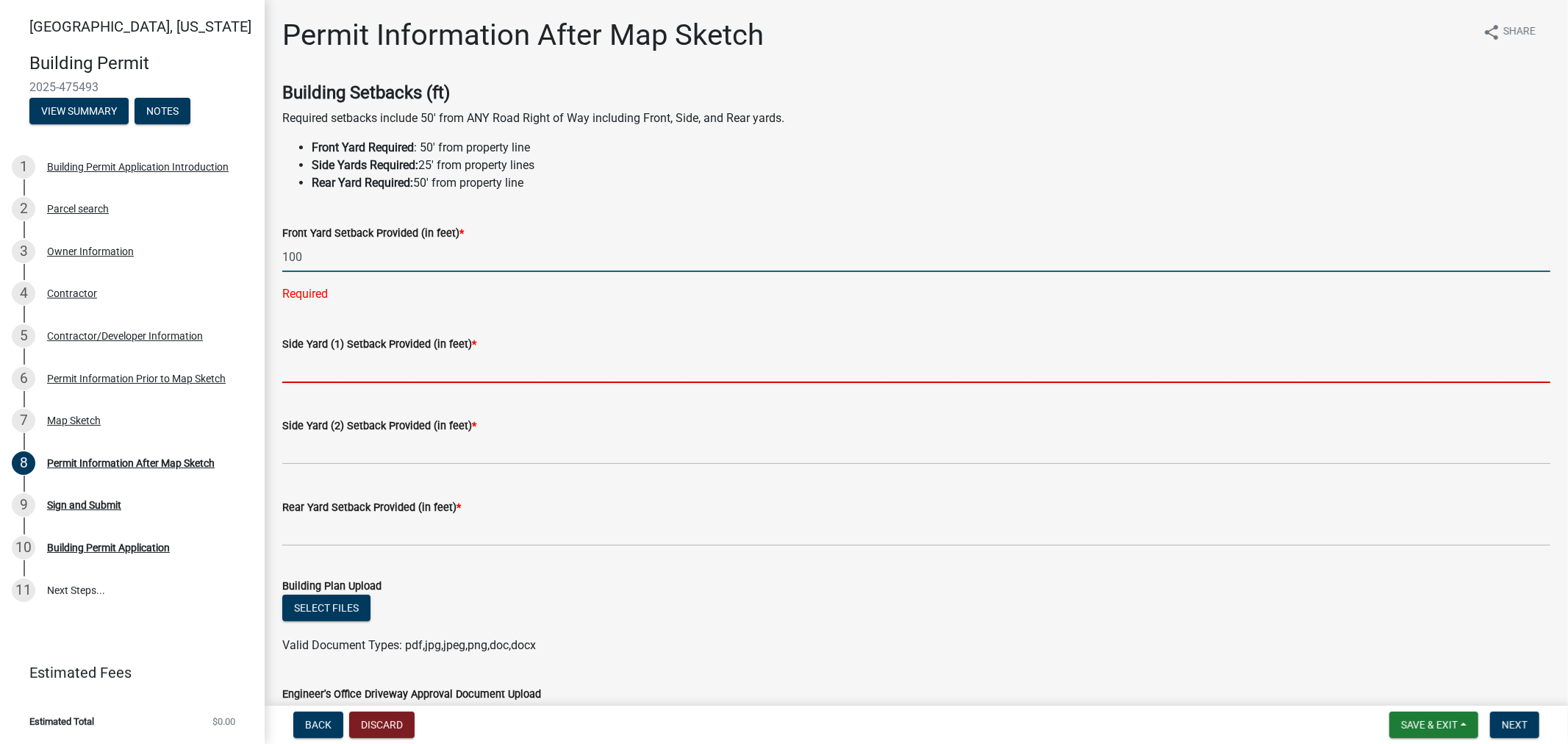
click at [306, 370] on wm-data-entity-input-list "Building Setbacks (ft) Required setbacks include 50' from ANY Road Right of Way…" at bounding box center [916, 469] width 1268 height 774
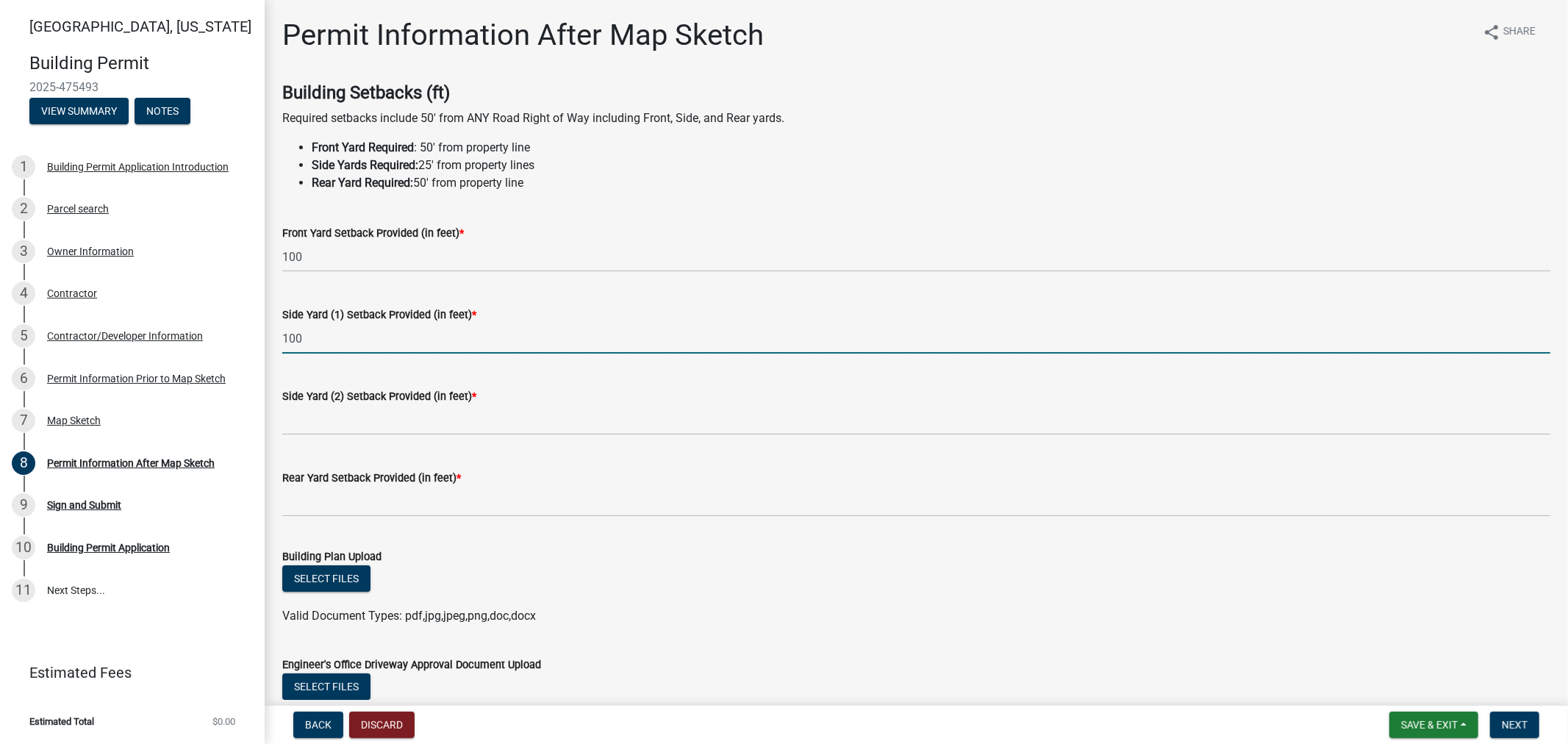
type input "100"
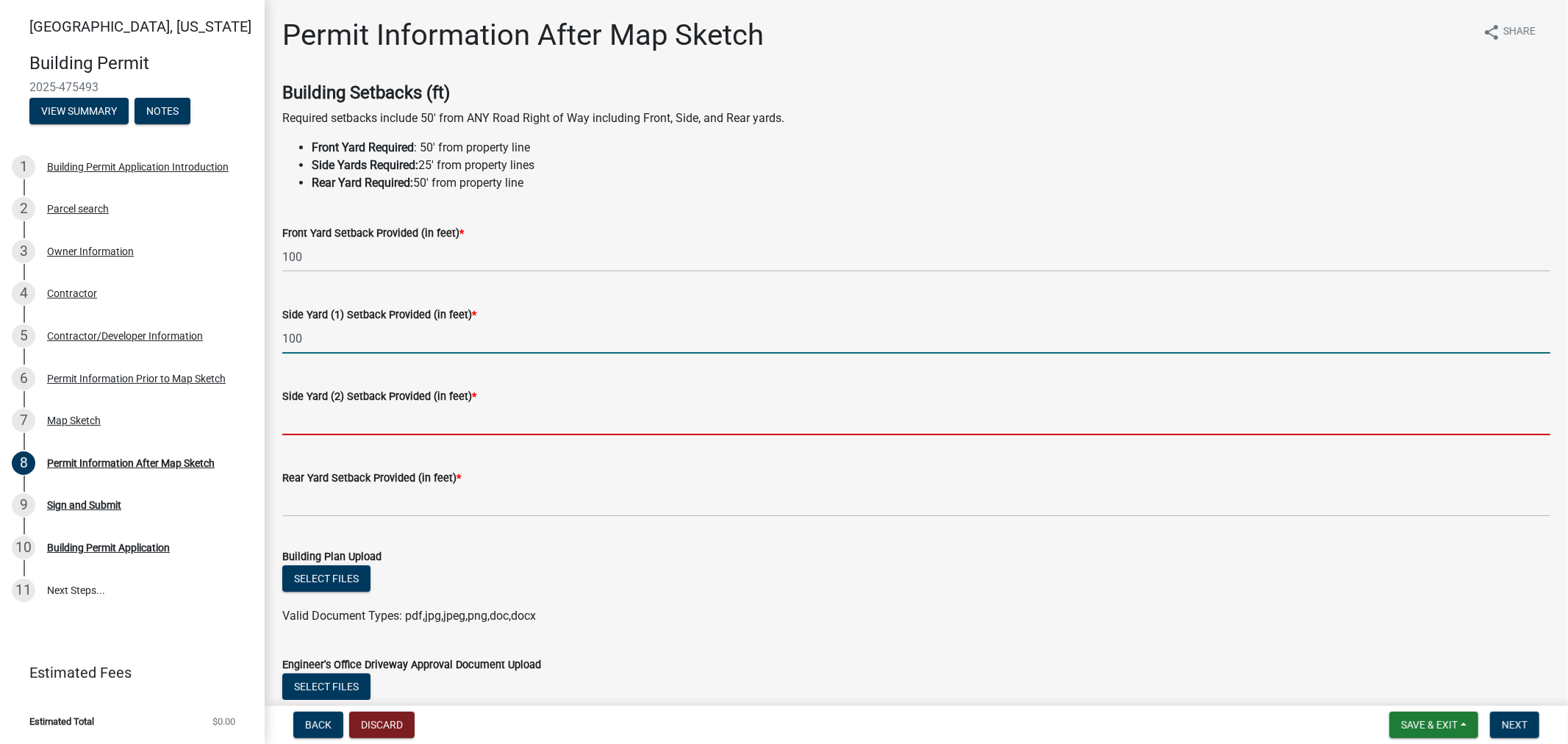
click at [322, 420] on input "text" at bounding box center [916, 420] width 1268 height 30
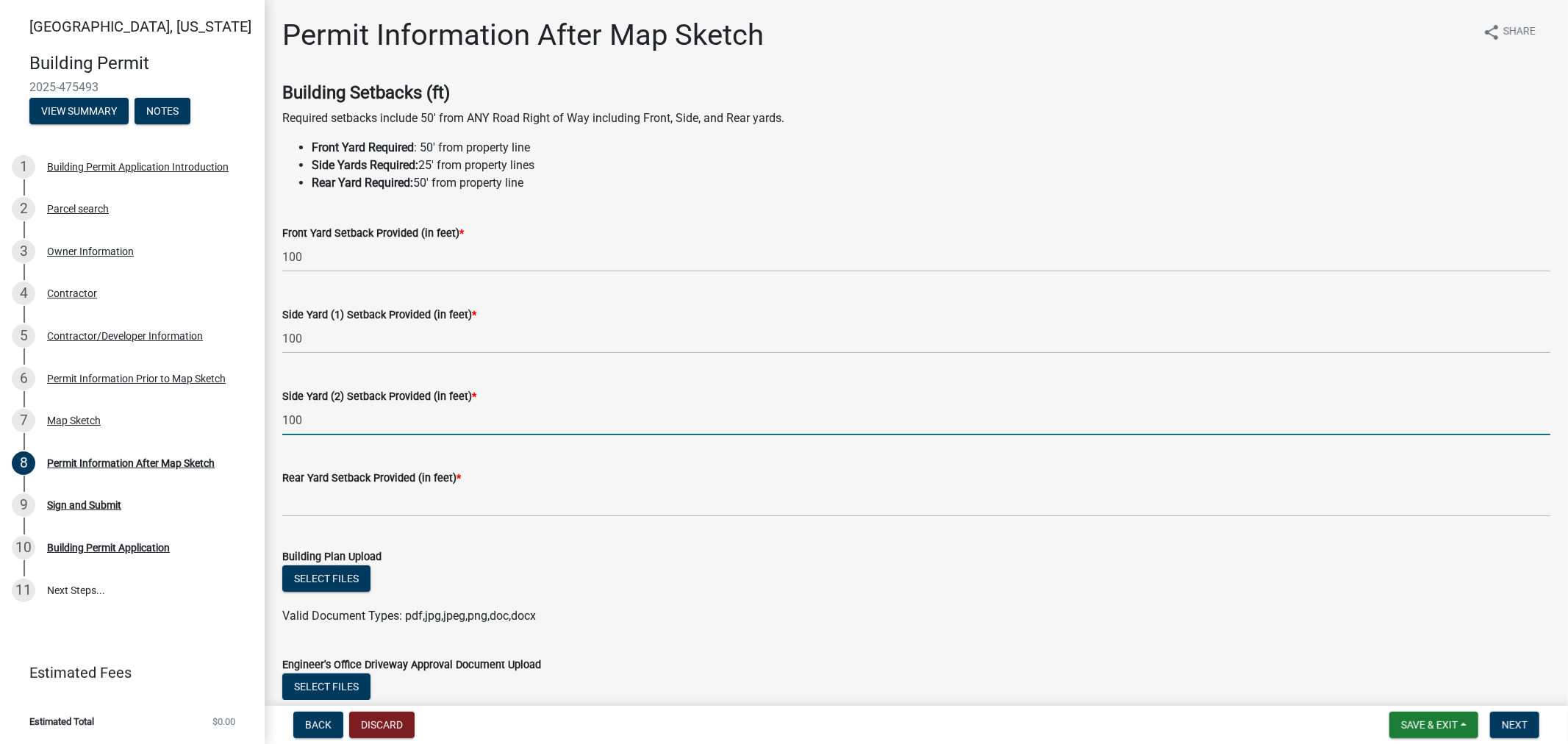
type input "100"
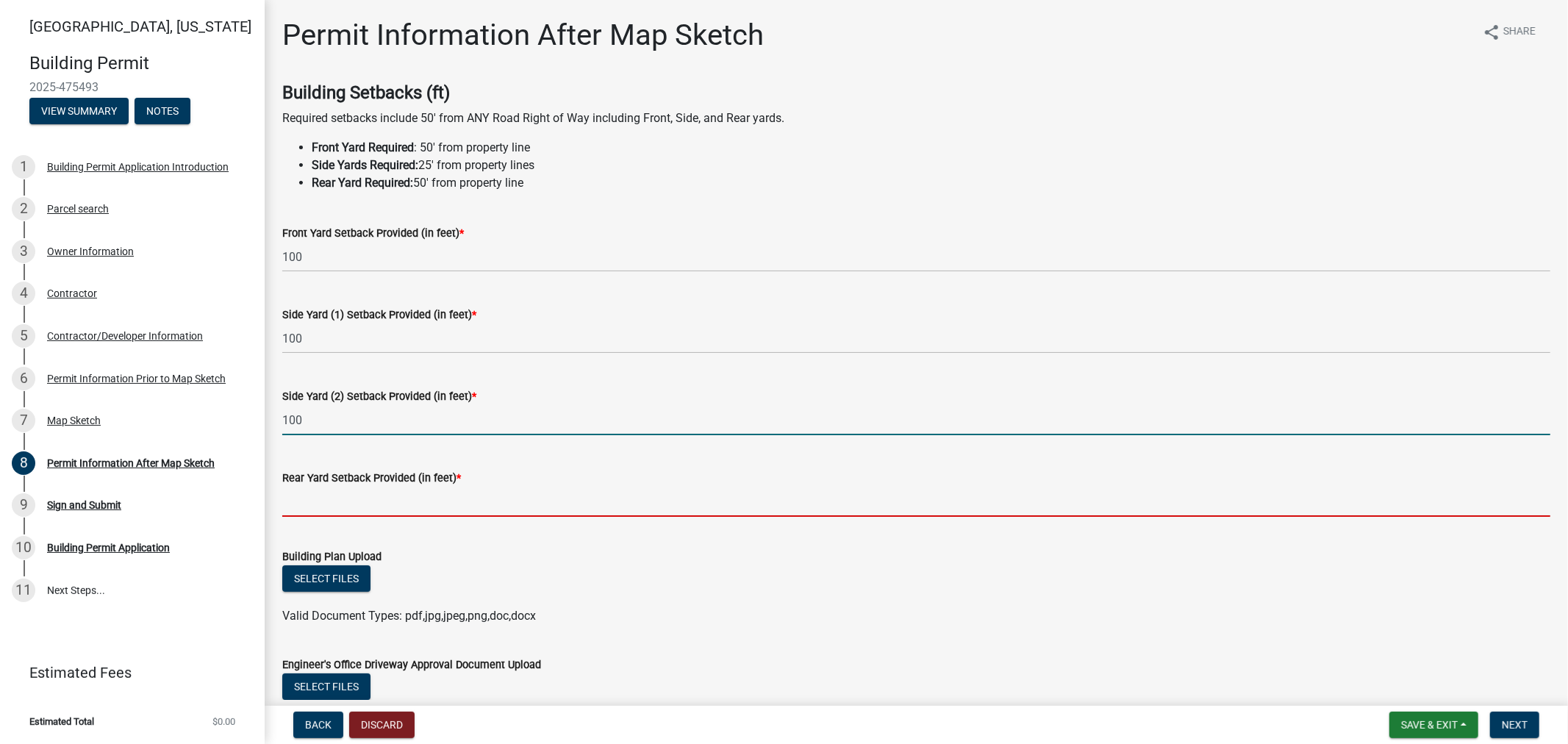
click at [334, 508] on input "text" at bounding box center [916, 502] width 1268 height 30
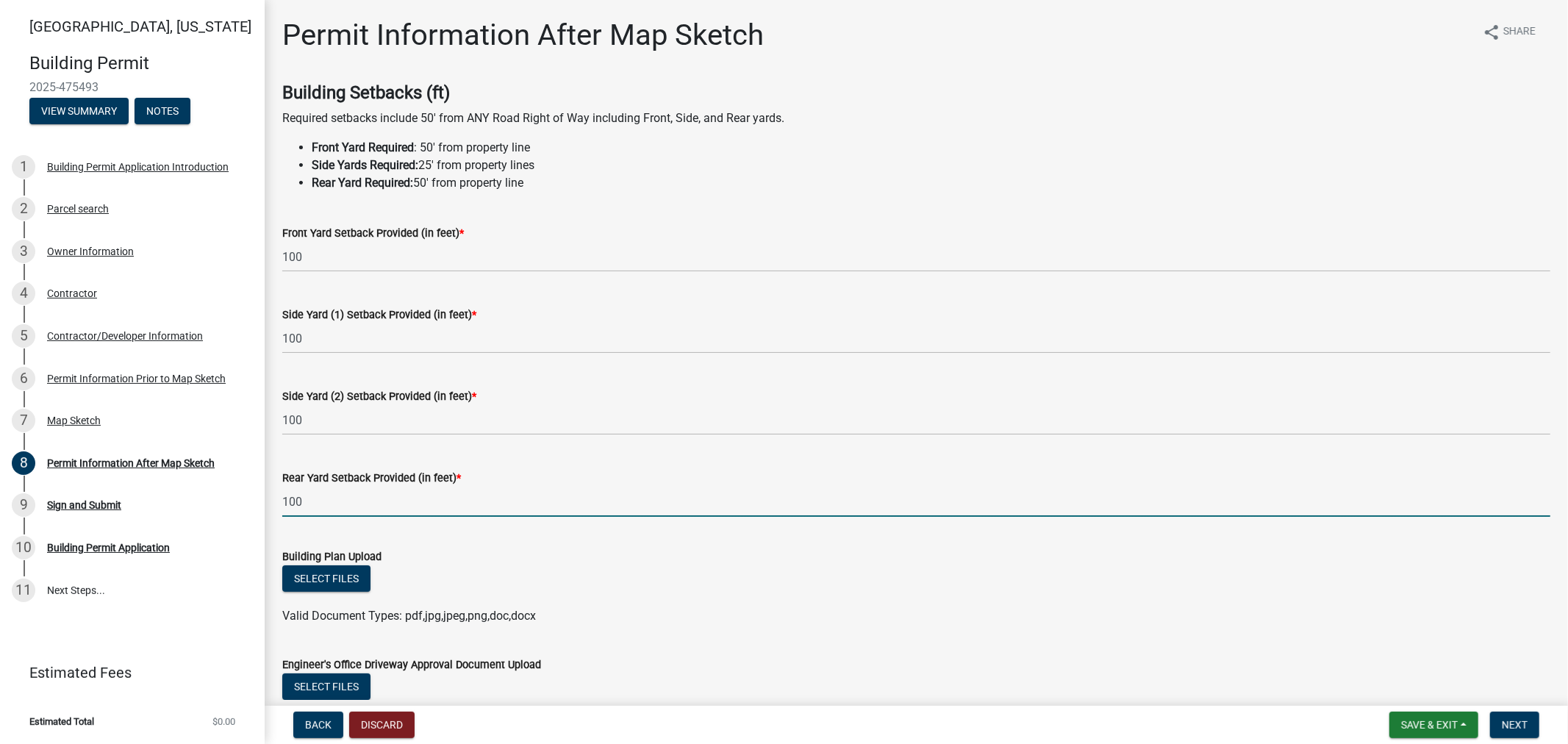
type input "100"
click at [739, 557] on div "Building Plan Upload" at bounding box center [916, 556] width 1268 height 17
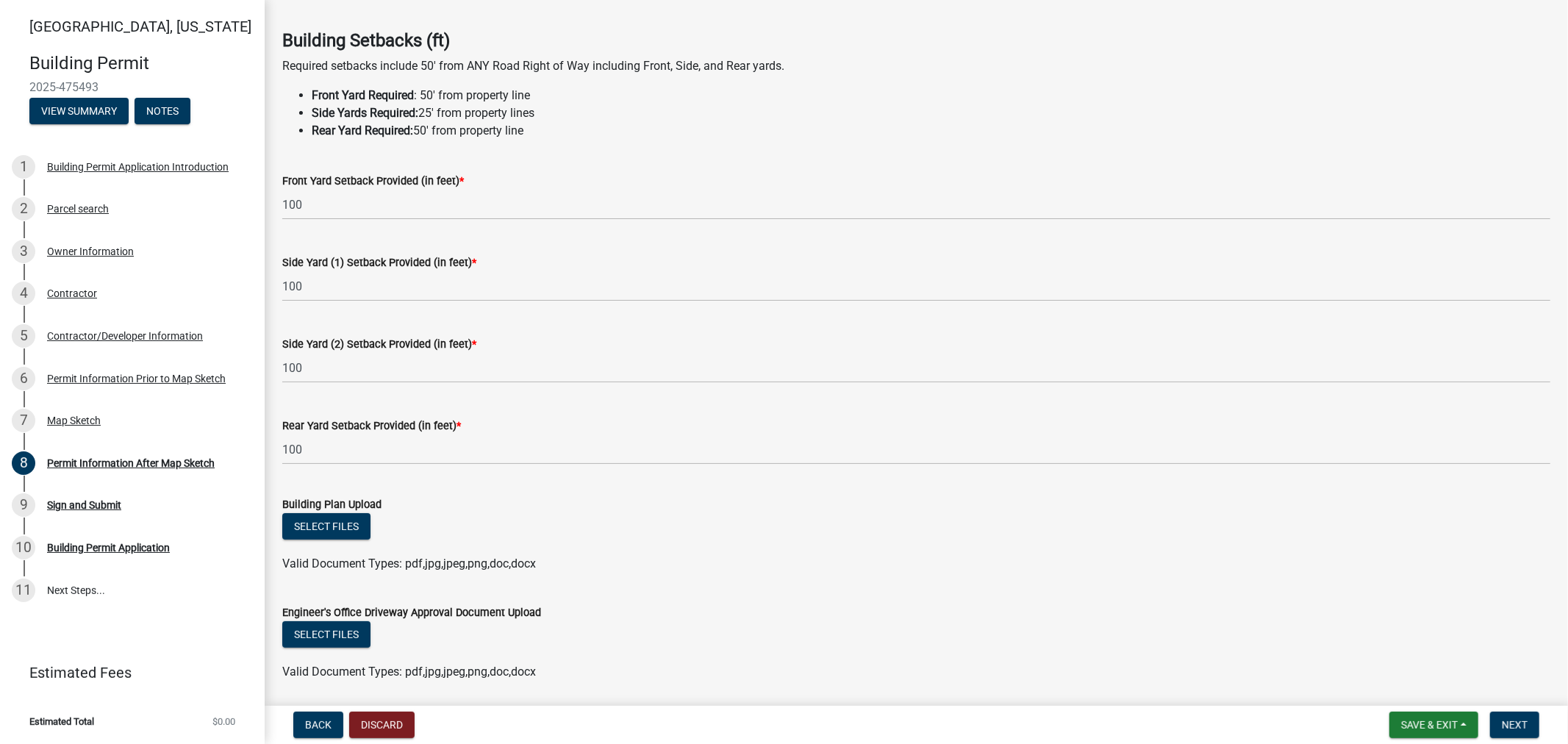
scroll to position [82, 0]
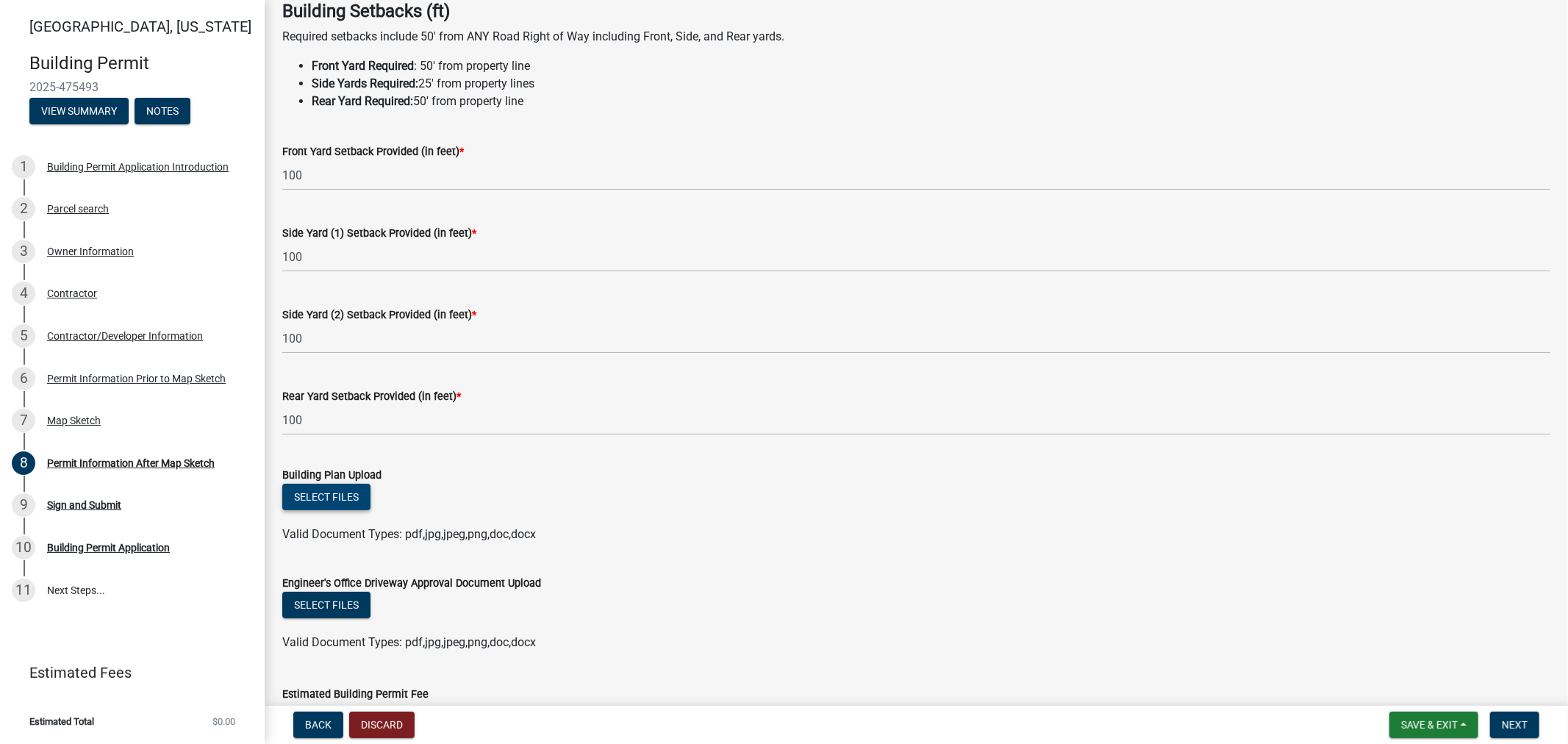
click at [328, 501] on button "Select files" at bounding box center [326, 497] width 88 height 27
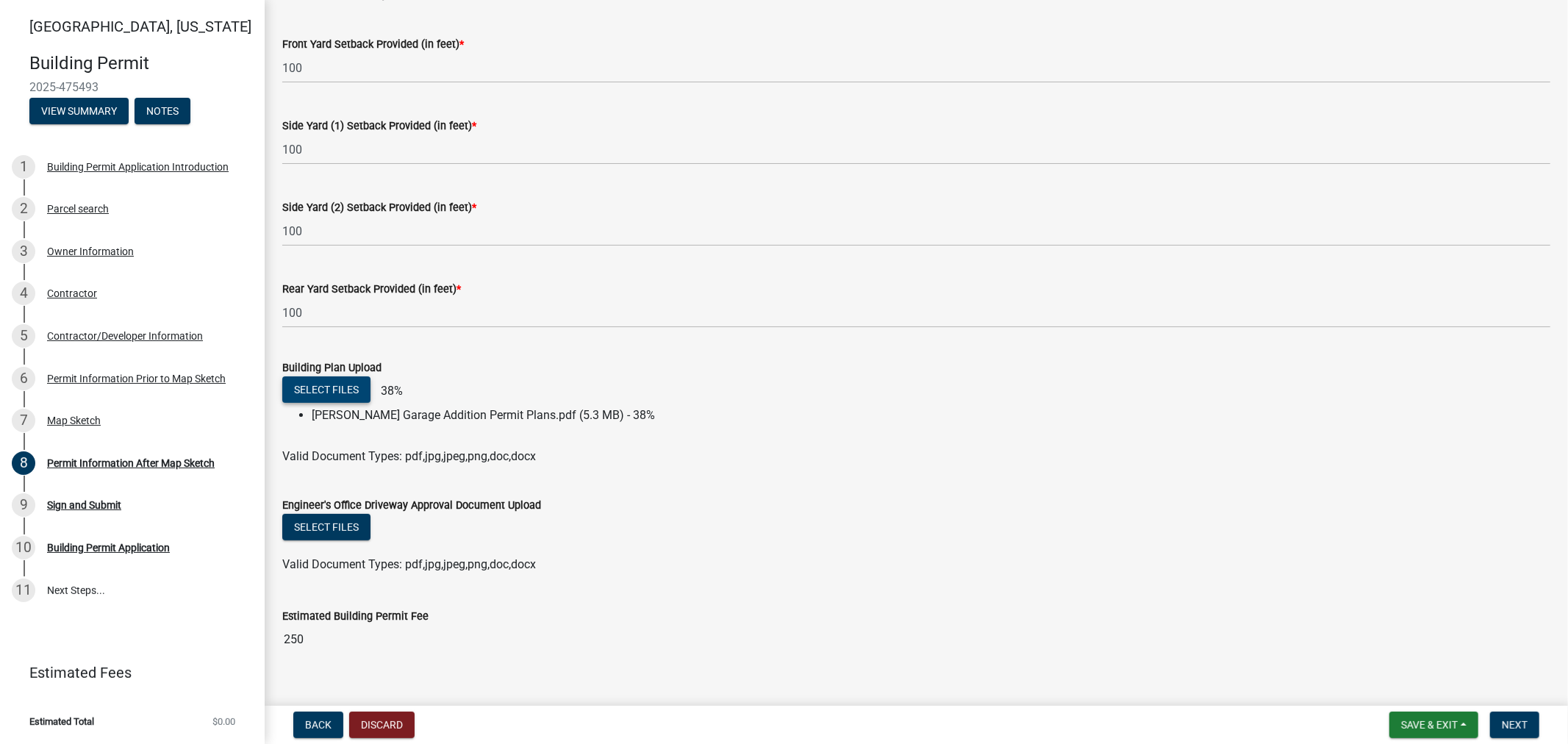
scroll to position [213, 0]
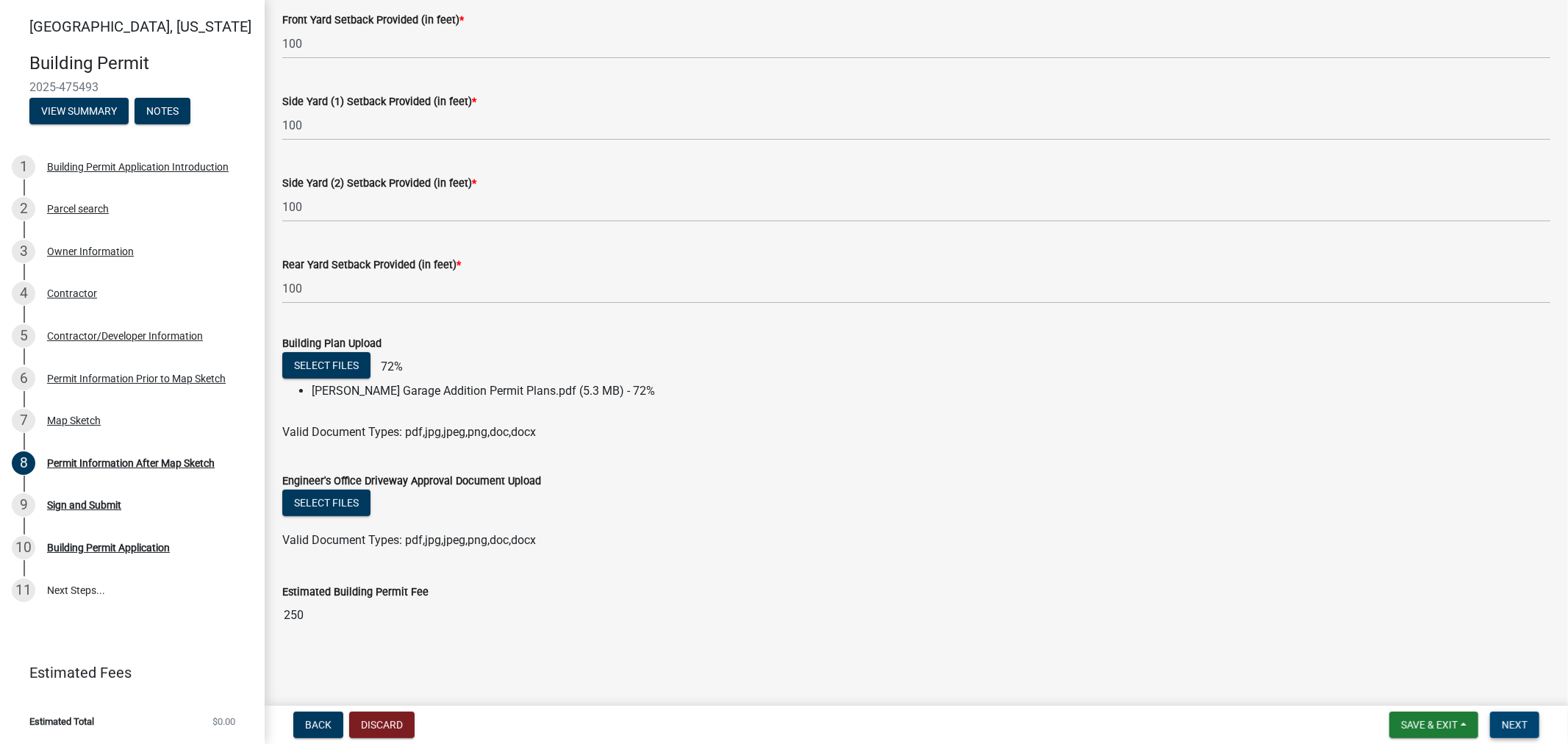
click at [1411, 669] on span "Next" at bounding box center [1514, 725] width 26 height 12
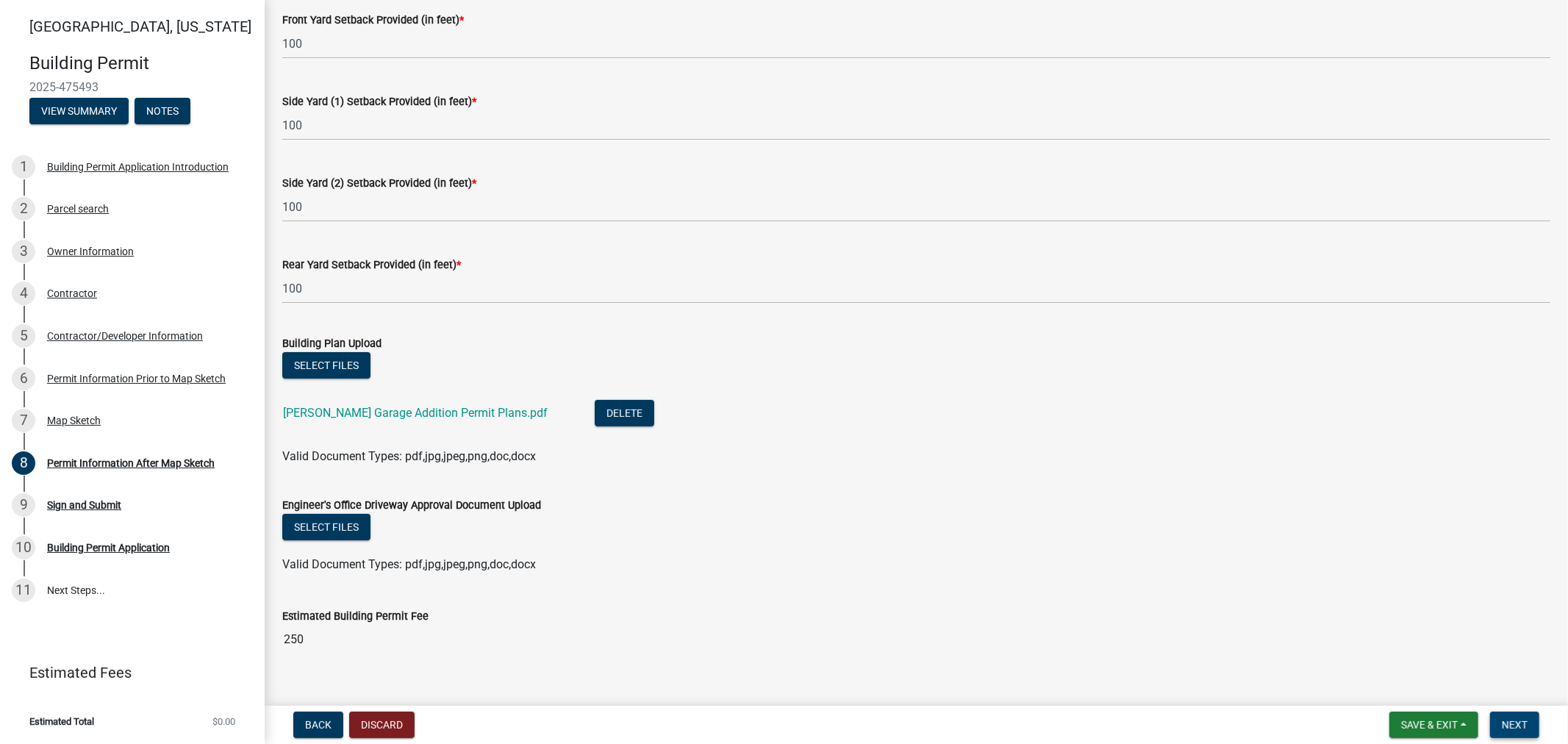
click at [1411, 669] on span "Next" at bounding box center [1514, 725] width 26 height 12
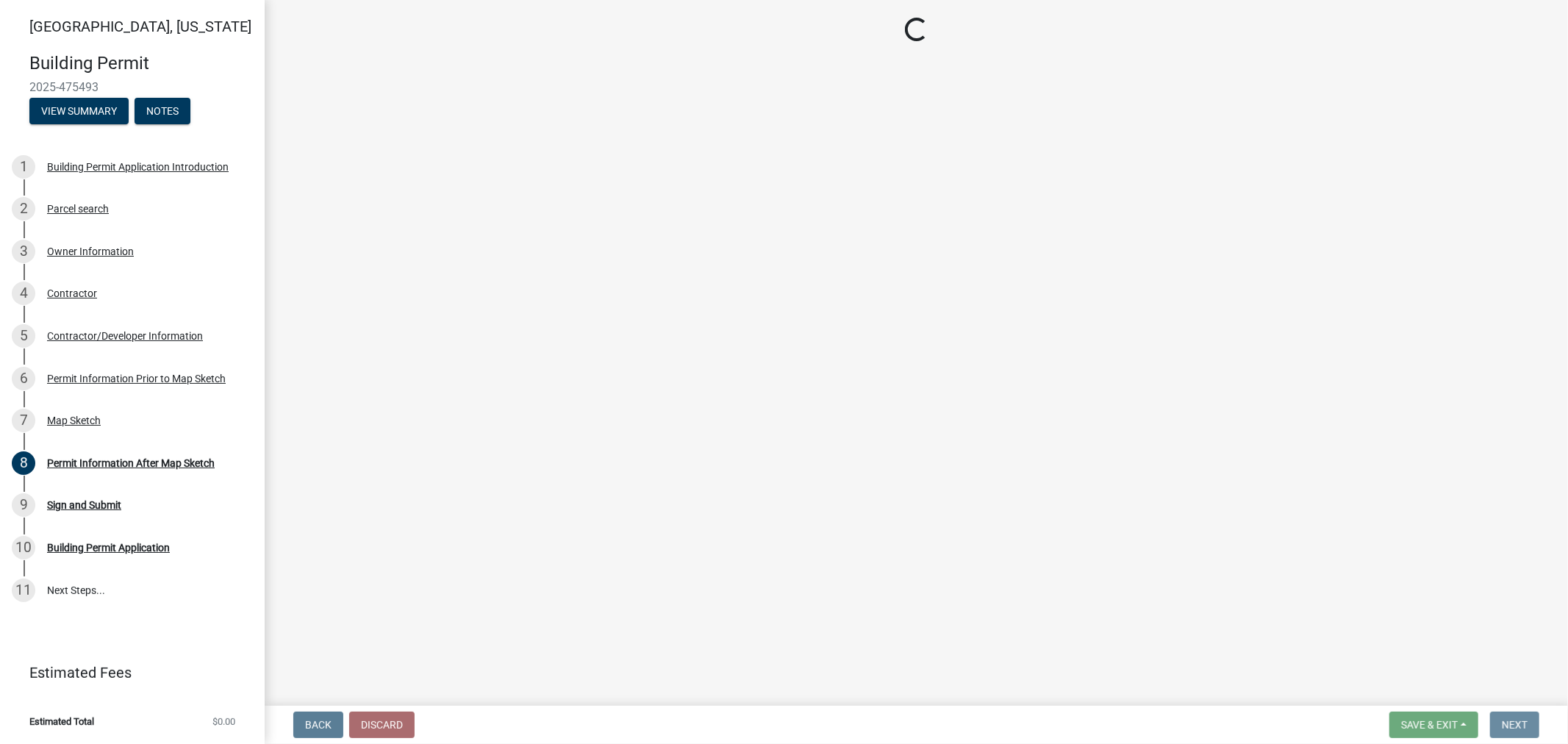
scroll to position [0, 0]
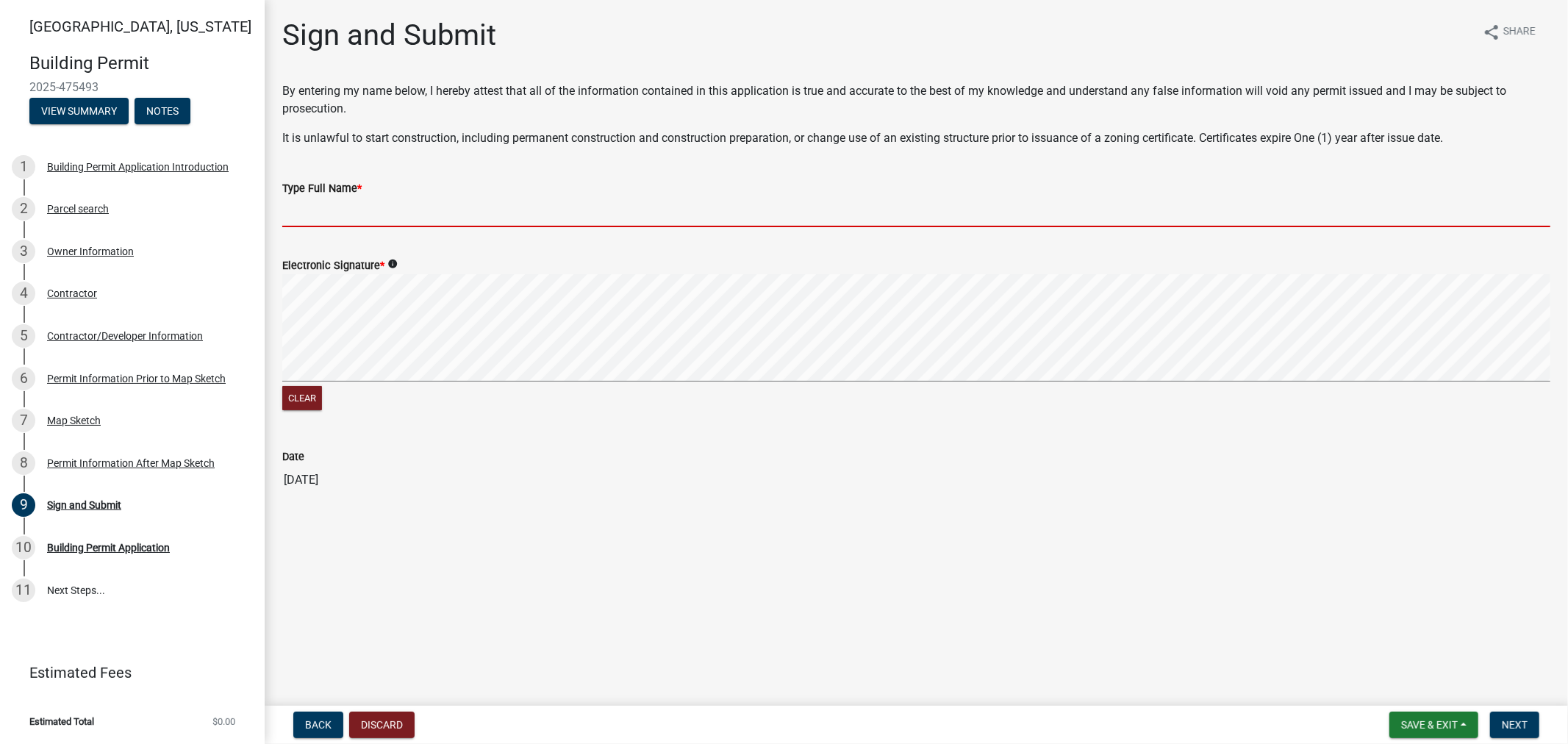
click at [336, 225] on input "Type Full Name *" at bounding box center [916, 212] width 1268 height 30
type input "Ryan Shabino"
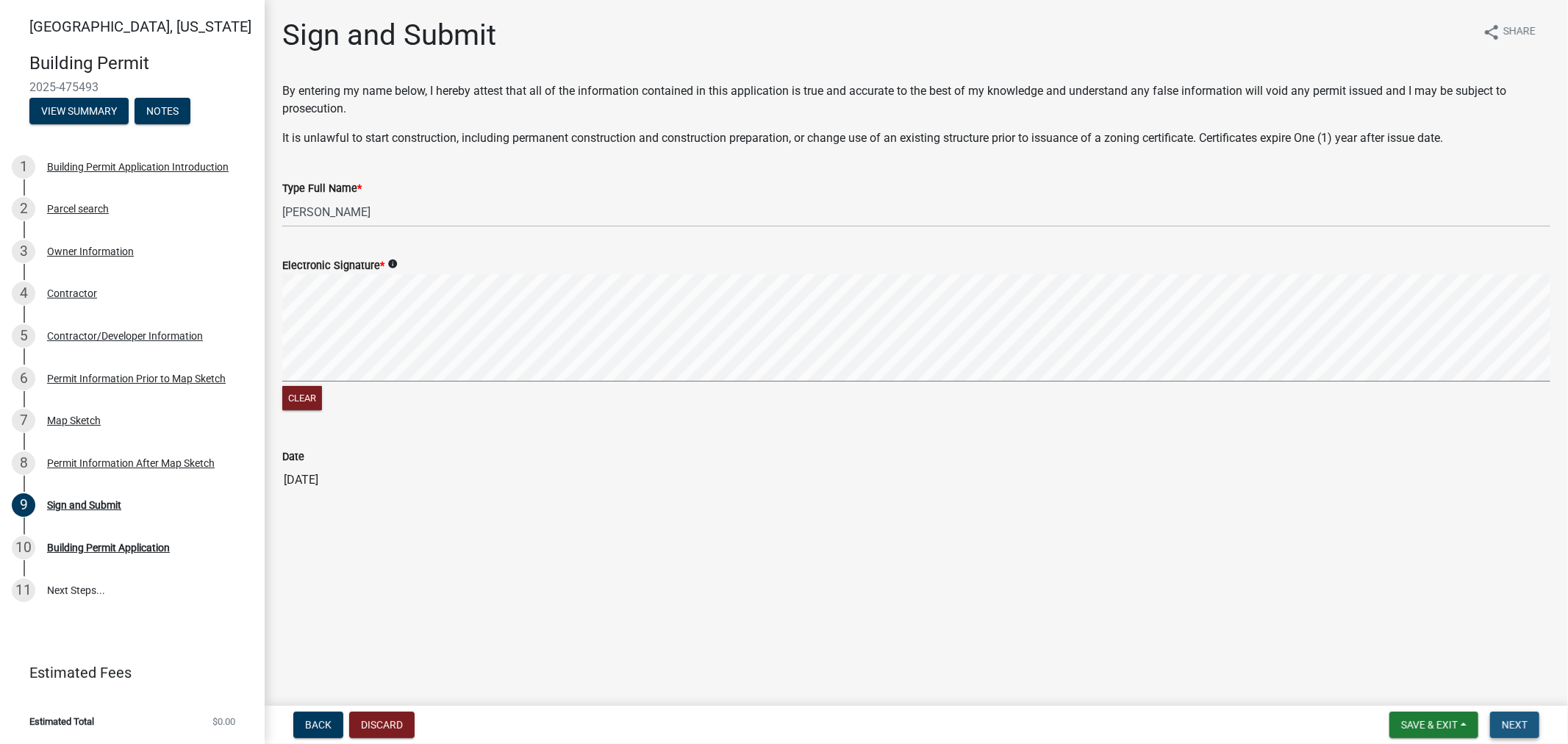
click at [1411, 669] on span "Next" at bounding box center [1514, 725] width 26 height 12
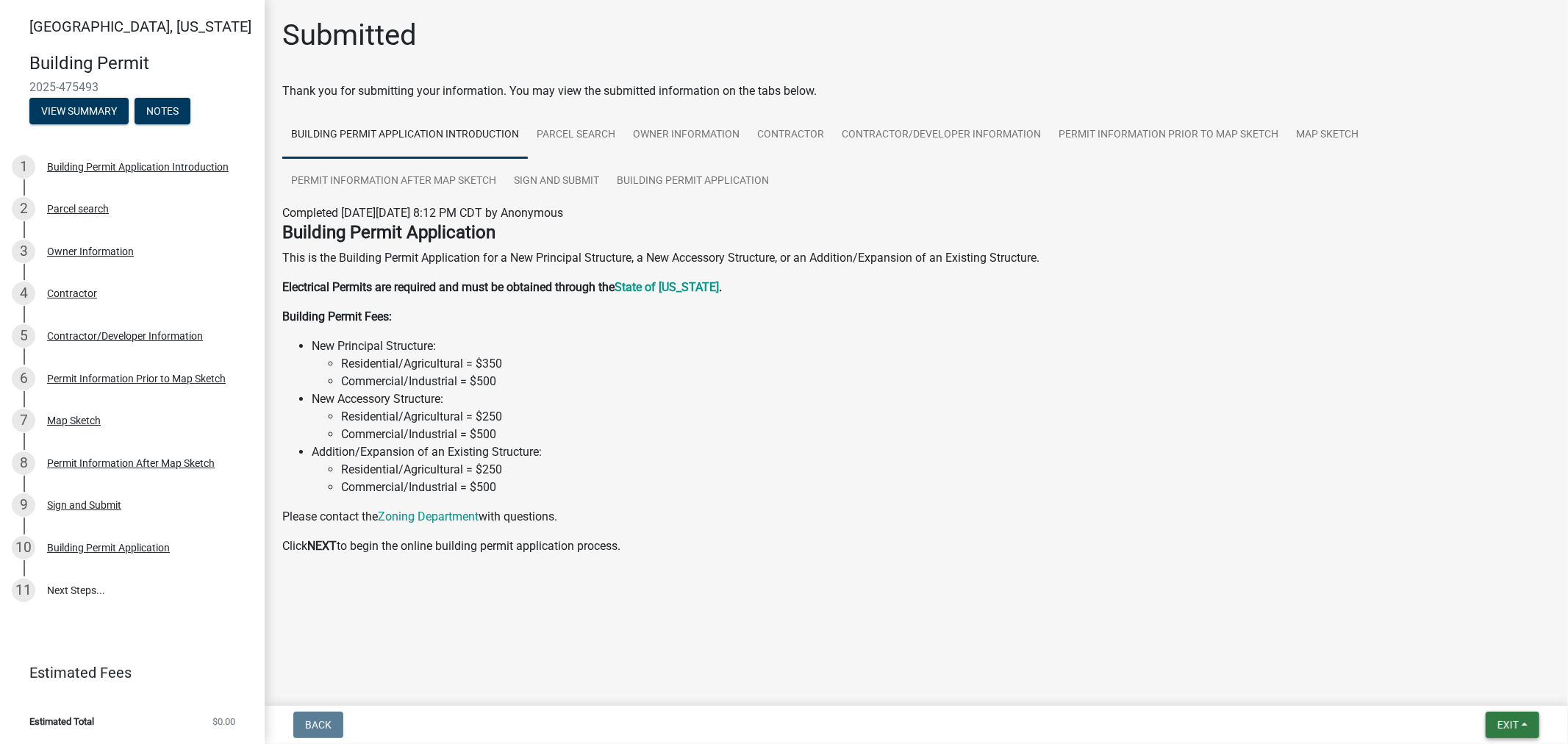
click at [1411, 669] on span "Exit" at bounding box center [1508, 725] width 22 height 12
click at [1411, 669] on button "Save & Exit" at bounding box center [1480, 687] width 117 height 35
